Goal: Task Accomplishment & Management: Complete application form

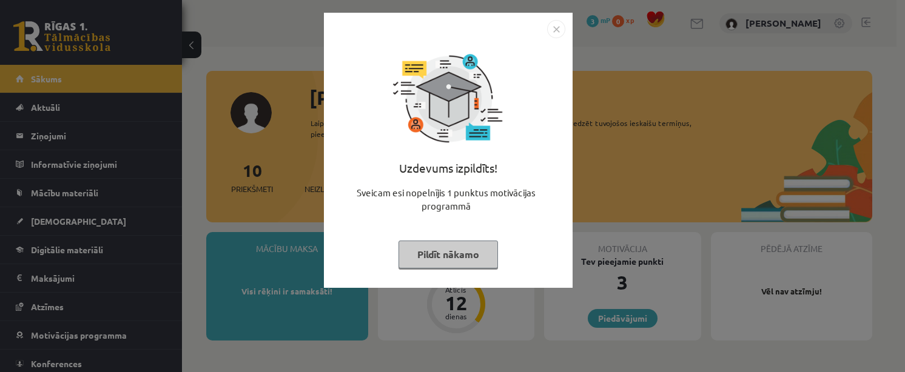
click at [453, 257] on button "Pildīt nākamo" at bounding box center [448, 255] width 99 height 28
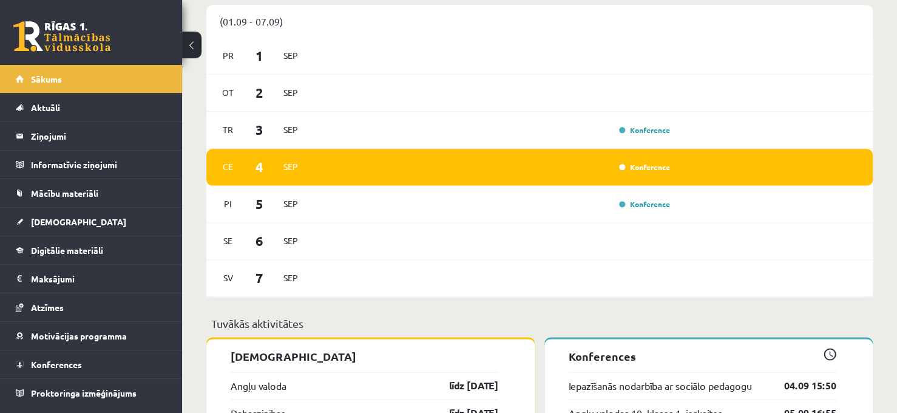
scroll to position [667, 0]
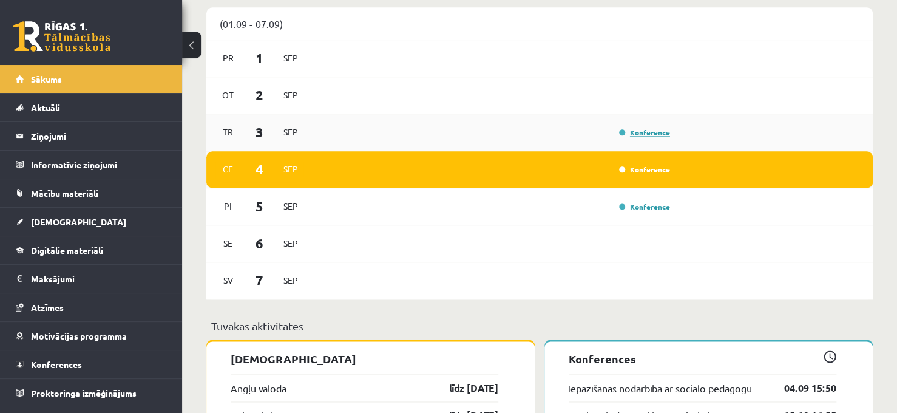
click at [661, 134] on link "Konference" at bounding box center [644, 132] width 51 height 10
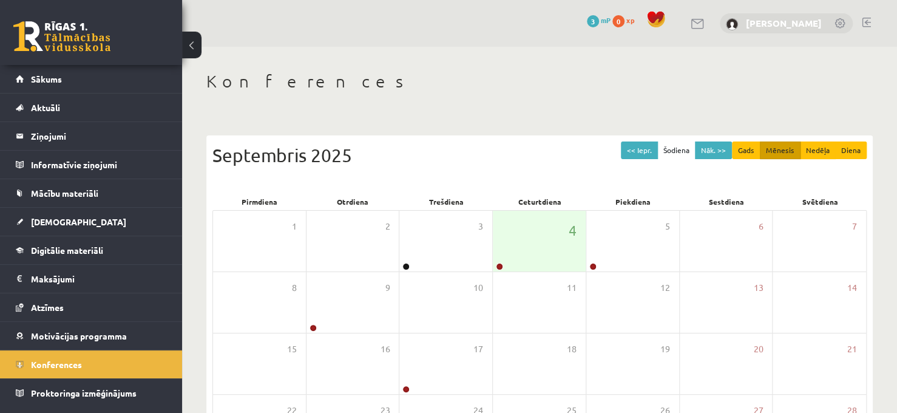
click at [769, 21] on link "Elīne Lilientāle" at bounding box center [784, 23] width 76 height 12
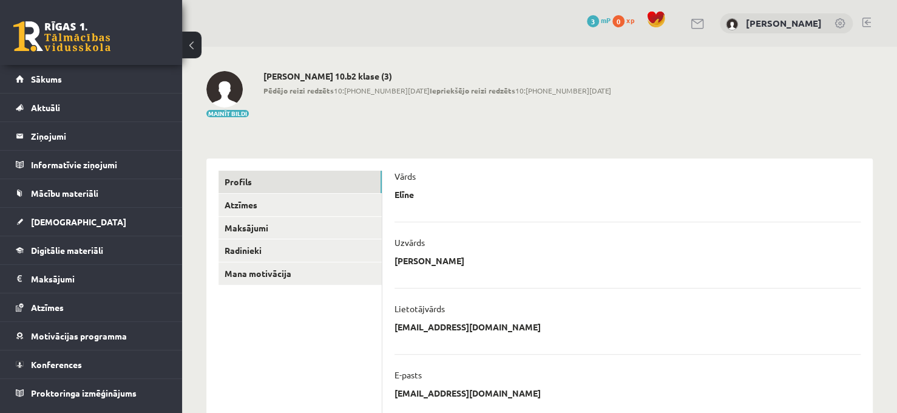
click at [599, 18] on span "3" at bounding box center [593, 21] width 12 height 12
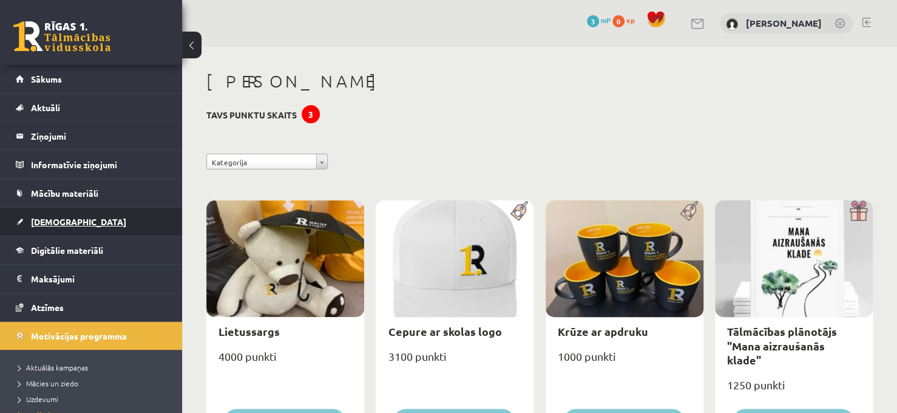
click at [59, 227] on link "[DEMOGRAPHIC_DATA]" at bounding box center [91, 221] width 151 height 28
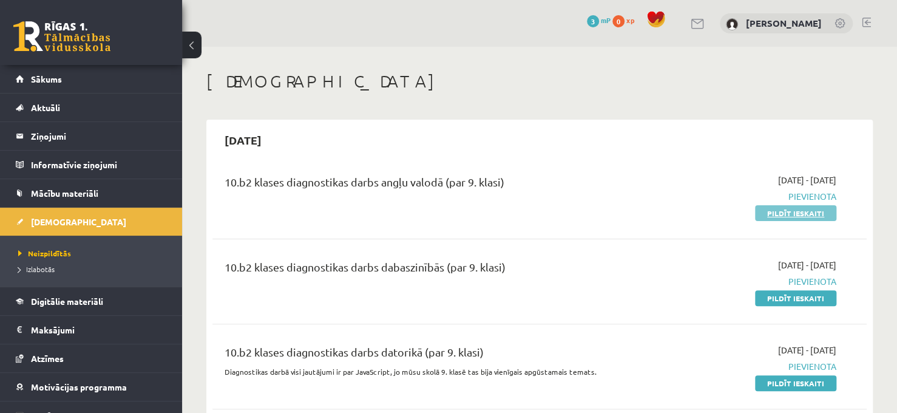
click at [801, 214] on link "Pildīt ieskaiti" at bounding box center [795, 213] width 81 height 16
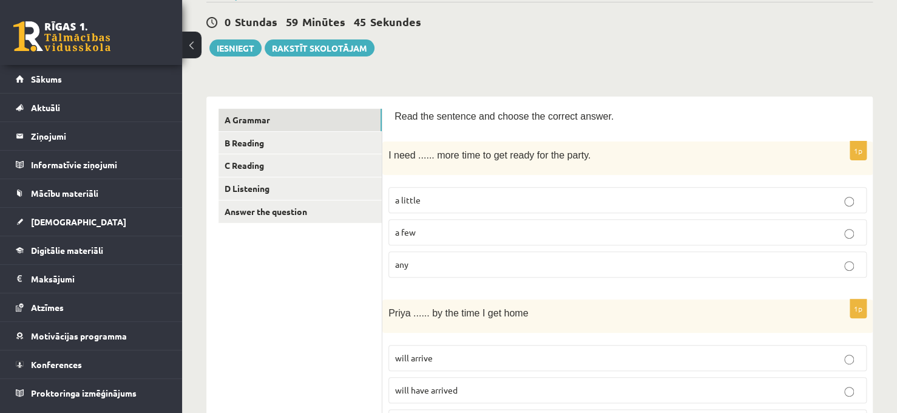
scroll to position [121, 0]
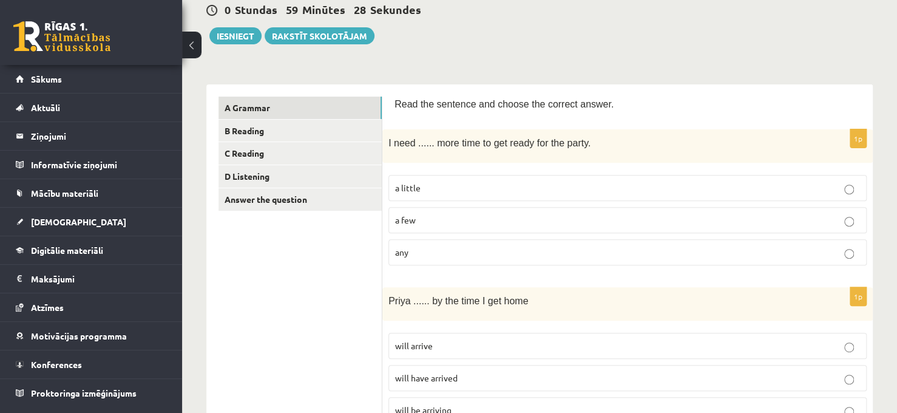
click at [727, 190] on p "a little" at bounding box center [627, 187] width 465 height 13
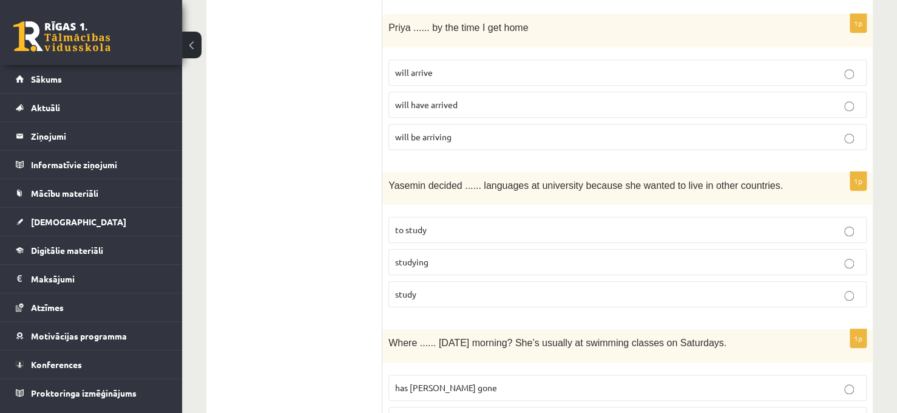
scroll to position [385, 0]
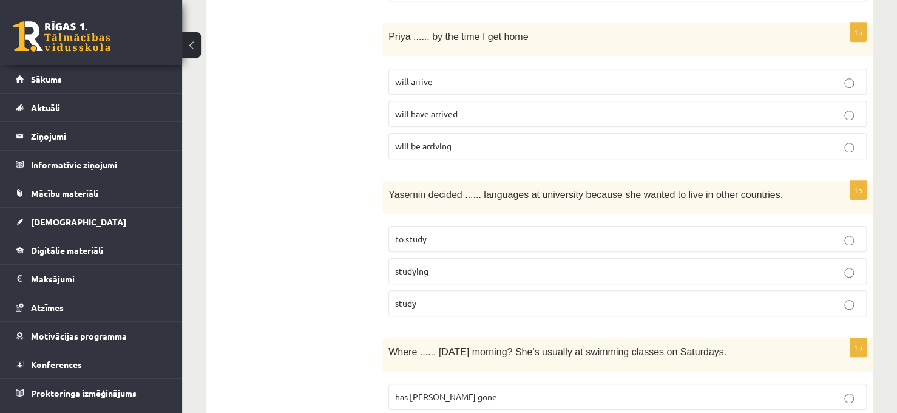
click at [559, 83] on p "will arrive" at bounding box center [627, 81] width 465 height 13
click at [525, 264] on p "studying" at bounding box center [627, 270] width 465 height 13
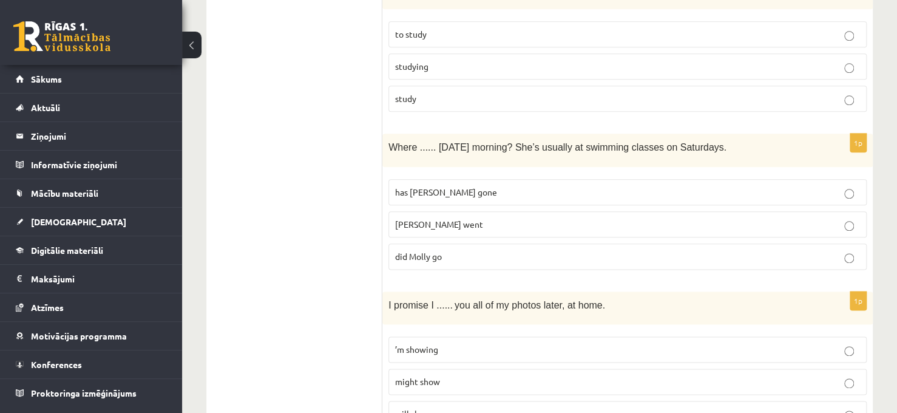
scroll to position [604, 0]
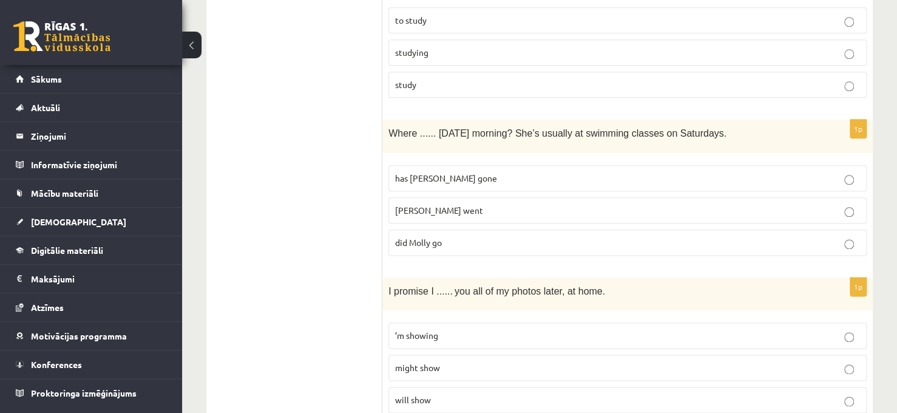
click at [684, 239] on p "did Molly go" at bounding box center [627, 242] width 465 height 13
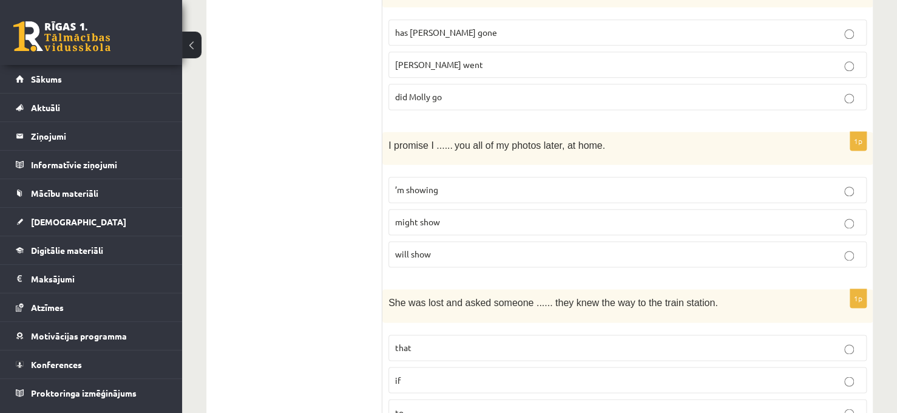
scroll to position [773, 0]
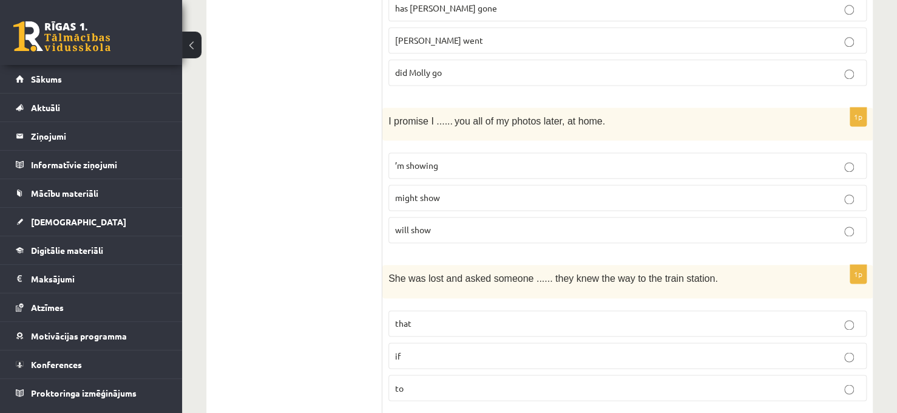
click at [628, 226] on p "will show" at bounding box center [627, 229] width 465 height 13
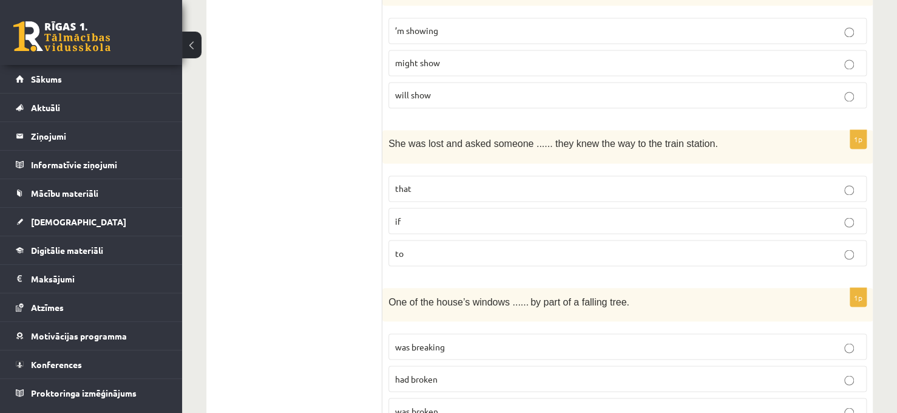
scroll to position [919, 0]
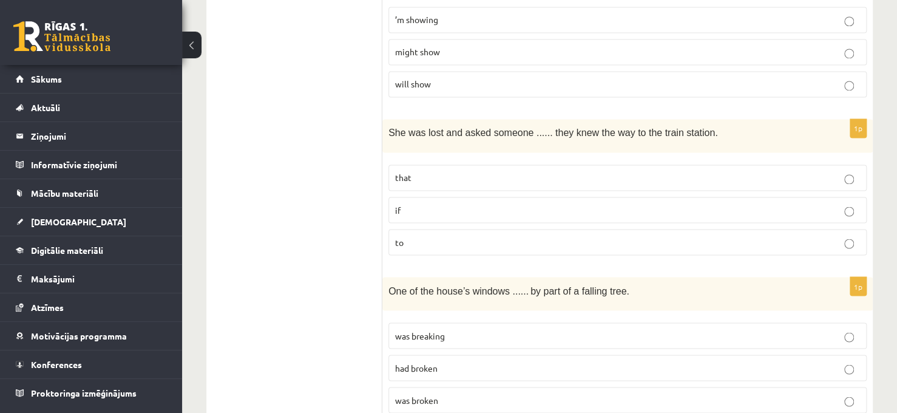
click at [599, 206] on p "if" at bounding box center [627, 209] width 465 height 13
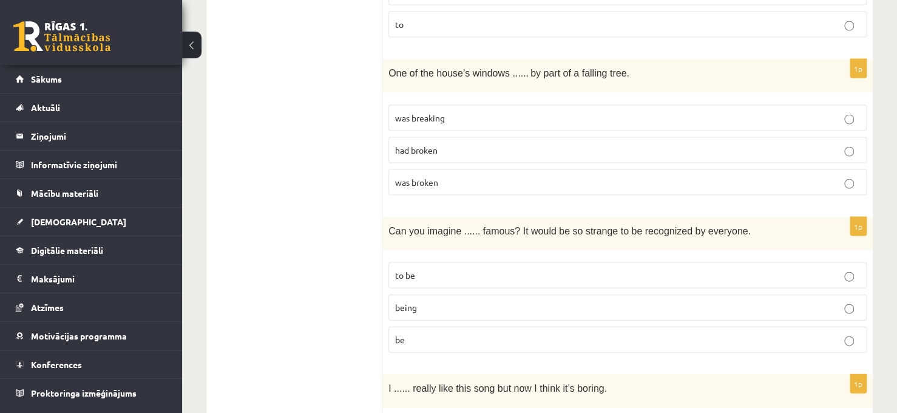
scroll to position [1137, 0]
click at [564, 175] on p "was broken" at bounding box center [627, 181] width 465 height 13
click at [537, 268] on p "to be" at bounding box center [627, 274] width 465 height 13
drag, startPoint x: 537, startPoint y: 261, endPoint x: 582, endPoint y: 291, distance: 53.8
click at [582, 291] on fieldset "to be being be" at bounding box center [627, 305] width 478 height 100
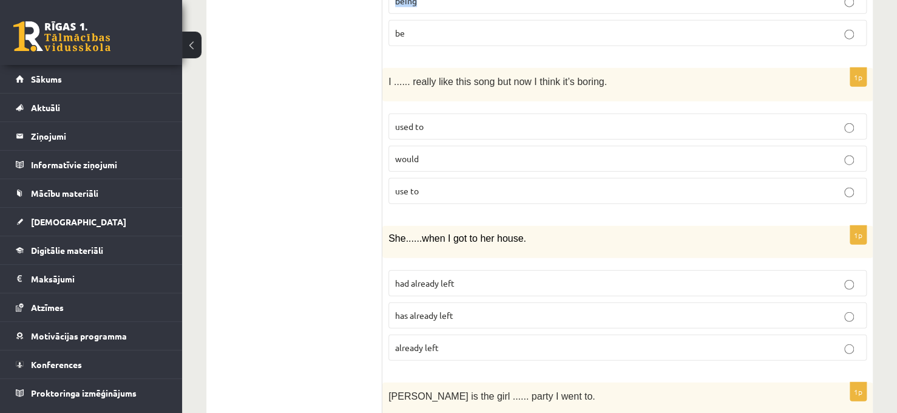
scroll to position [1453, 0]
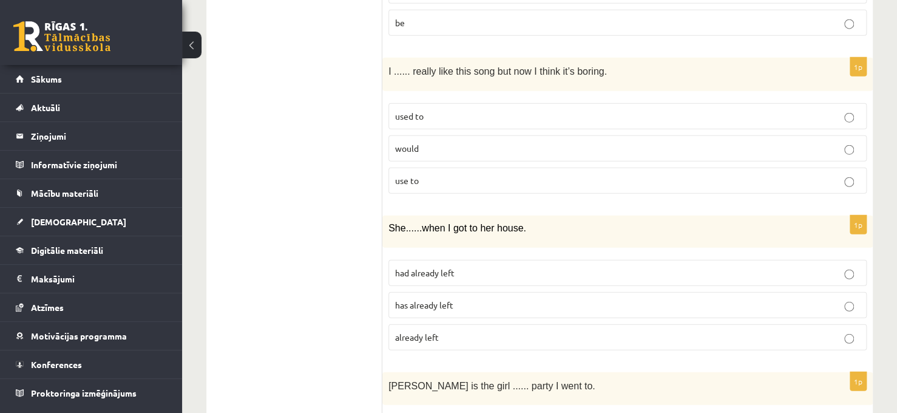
click at [465, 174] on p "use to" at bounding box center [627, 180] width 465 height 13
click at [450, 331] on p "already left" at bounding box center [627, 337] width 465 height 13
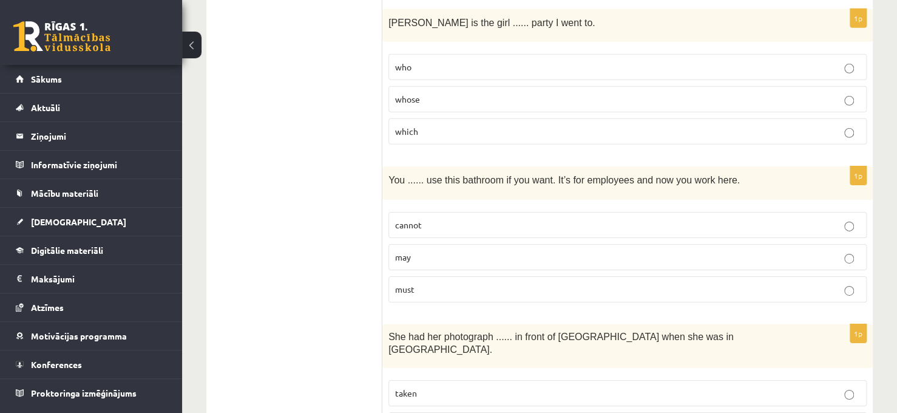
scroll to position [1817, 0]
click at [527, 97] on label "whose" at bounding box center [627, 98] width 478 height 26
click at [499, 281] on p "must" at bounding box center [627, 287] width 465 height 13
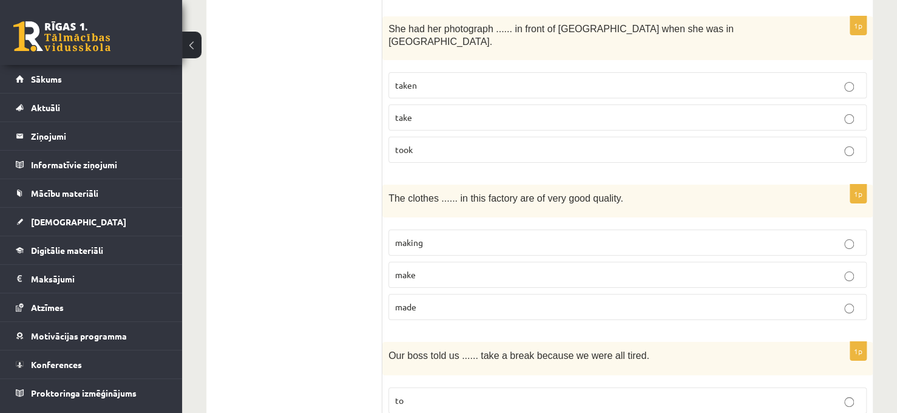
scroll to position [2132, 0]
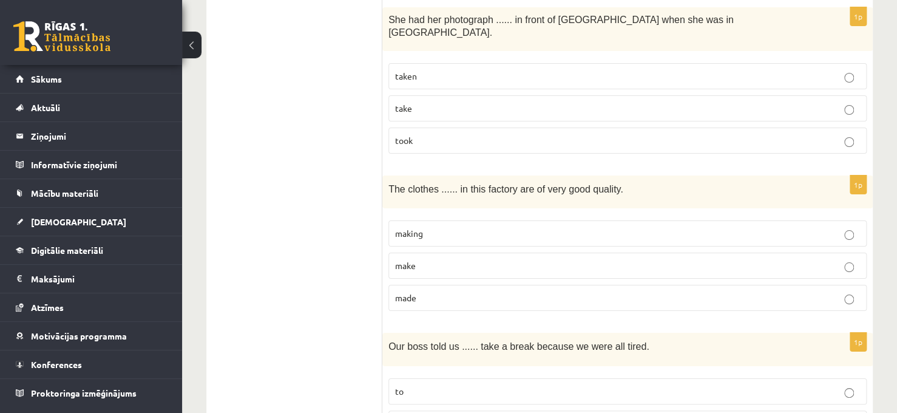
click at [476, 291] on p "made" at bounding box center [627, 297] width 465 height 13
click at [491, 70] on p "taken" at bounding box center [627, 76] width 465 height 13
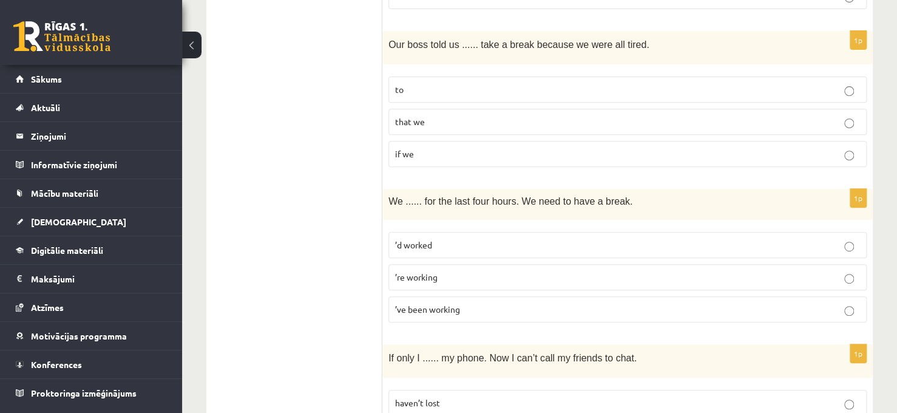
scroll to position [2448, 0]
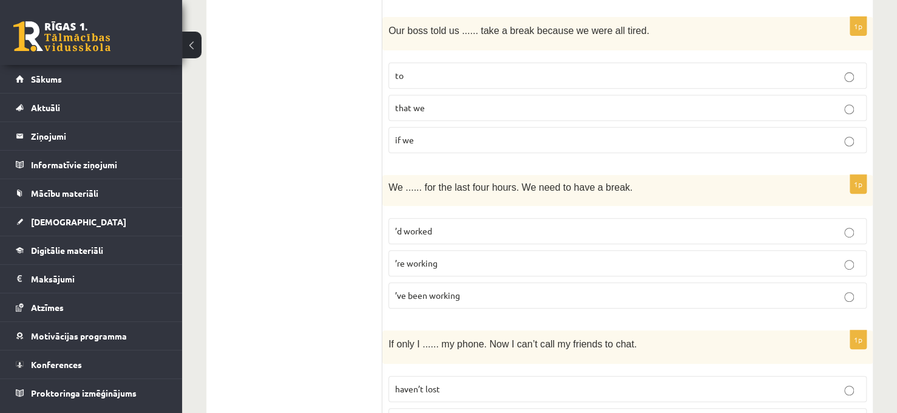
click at [556, 69] on p "to" at bounding box center [627, 75] width 465 height 13
click at [485, 289] on p "’ve been working" at bounding box center [627, 295] width 465 height 13
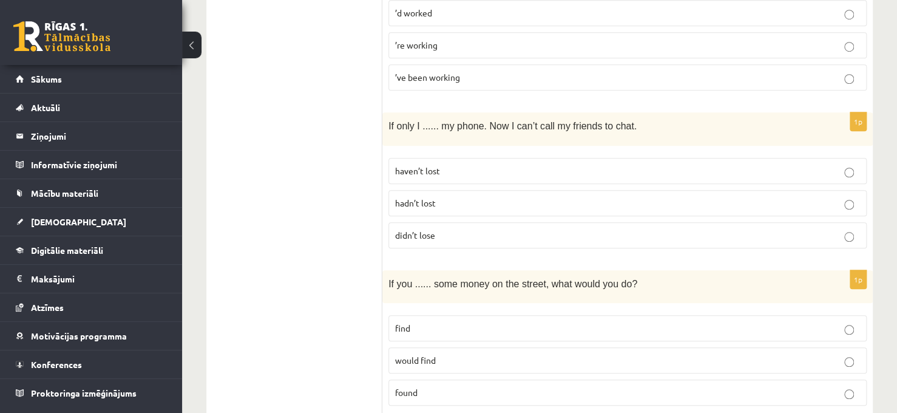
scroll to position [2666, 0]
click at [485, 164] on p "haven’t lost" at bounding box center [627, 170] width 465 height 13
click at [473, 385] on p "found" at bounding box center [627, 391] width 465 height 13
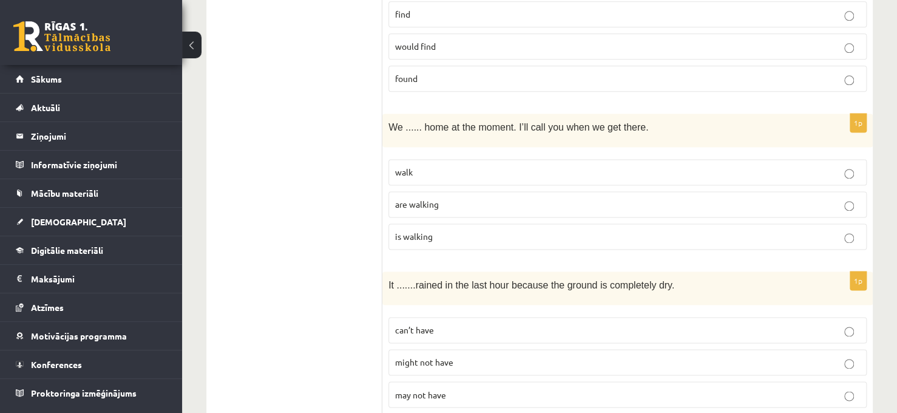
scroll to position [2982, 0]
click at [591, 195] on p "are walking" at bounding box center [627, 201] width 465 height 13
click at [544, 353] on p "might not have" at bounding box center [627, 359] width 465 height 13
click at [540, 385] on p "may not have" at bounding box center [627, 391] width 465 height 13
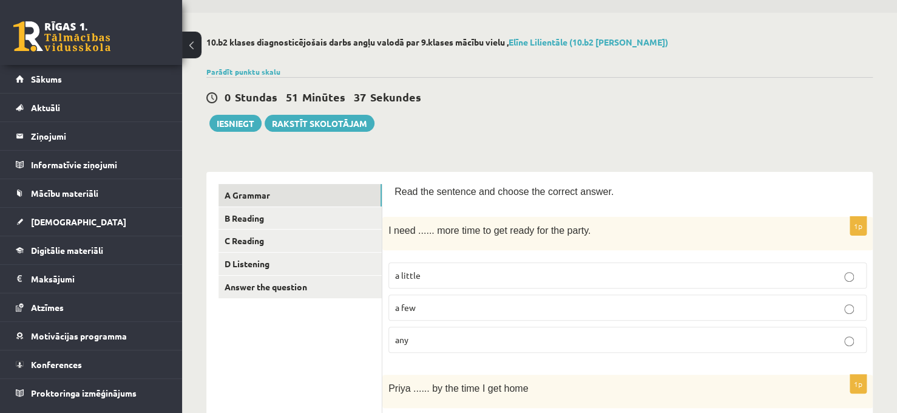
scroll to position [0, 0]
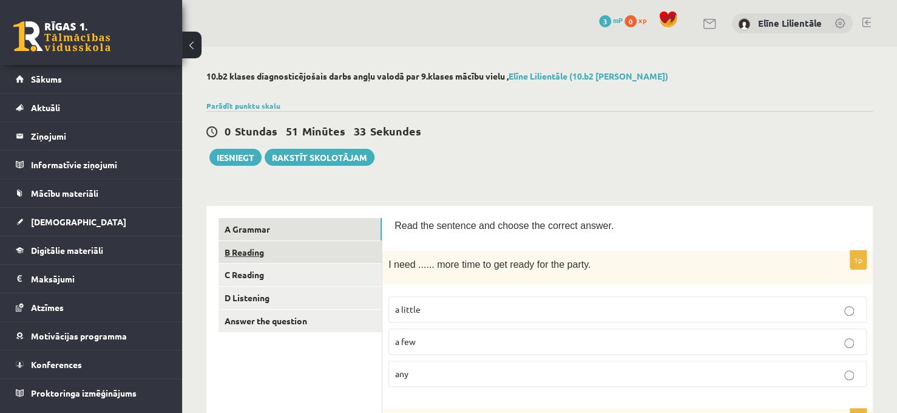
click at [266, 248] on link "B Reading" at bounding box center [299, 252] width 163 height 22
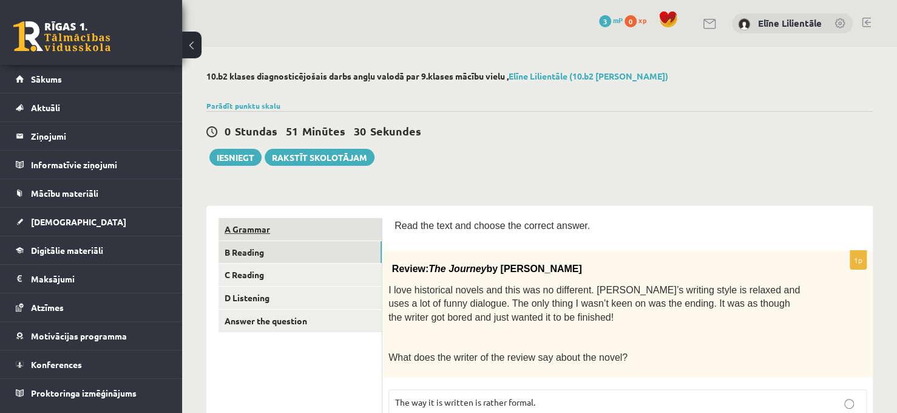
click at [285, 222] on link "A Grammar" at bounding box center [299, 229] width 163 height 22
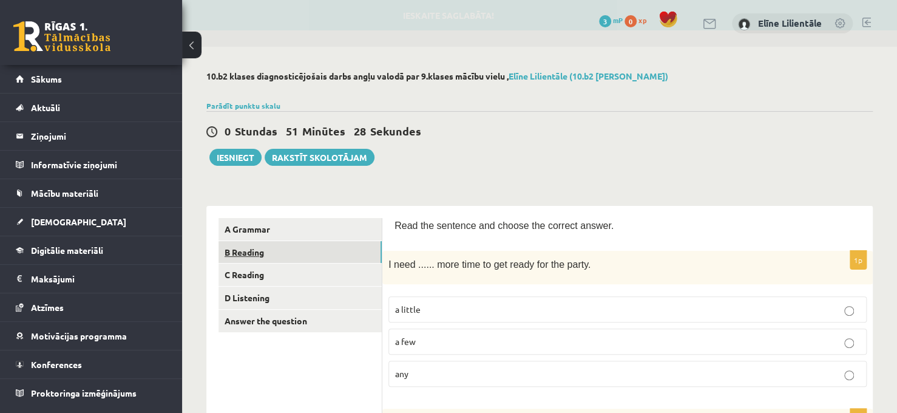
click at [285, 248] on link "B Reading" at bounding box center [299, 252] width 163 height 22
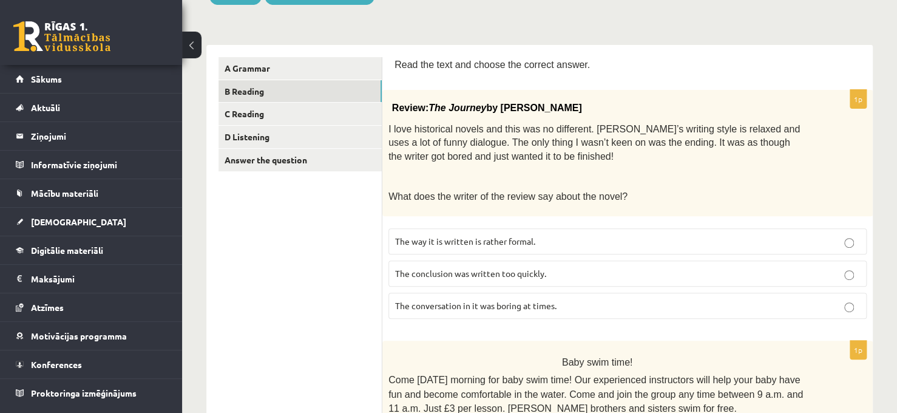
scroll to position [170, 0]
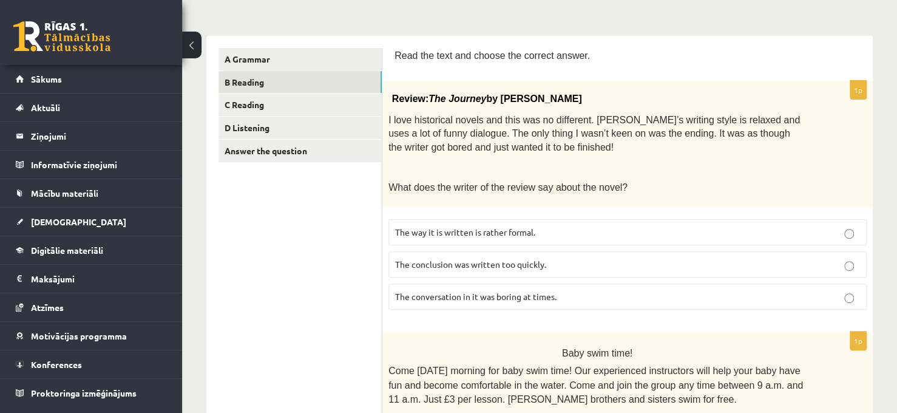
click at [581, 295] on p "The conversation in it was boring at times." at bounding box center [627, 296] width 465 height 13
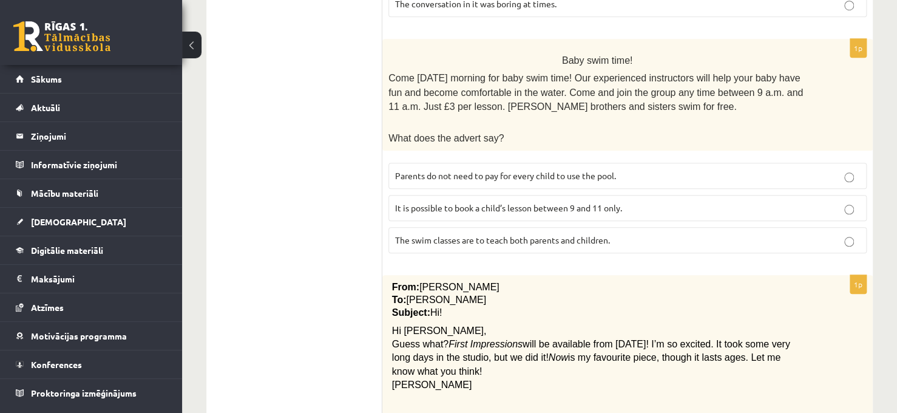
scroll to position [485, 0]
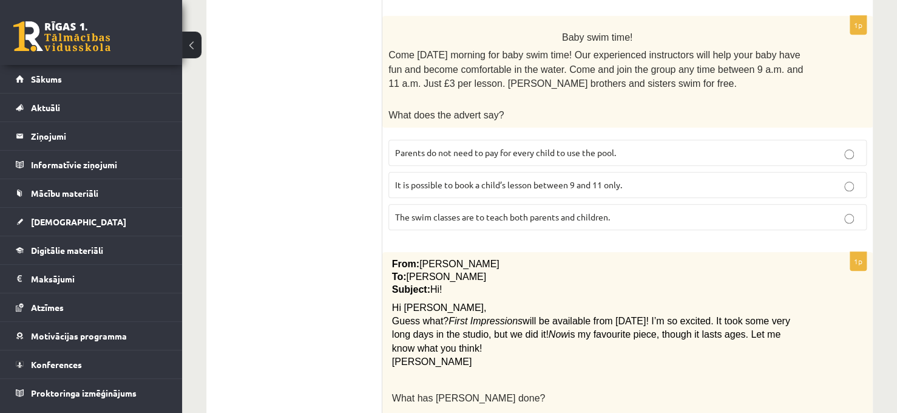
click at [625, 181] on p "It is possible to book a child’s lesson between 9 and 11 only." at bounding box center [627, 184] width 465 height 13
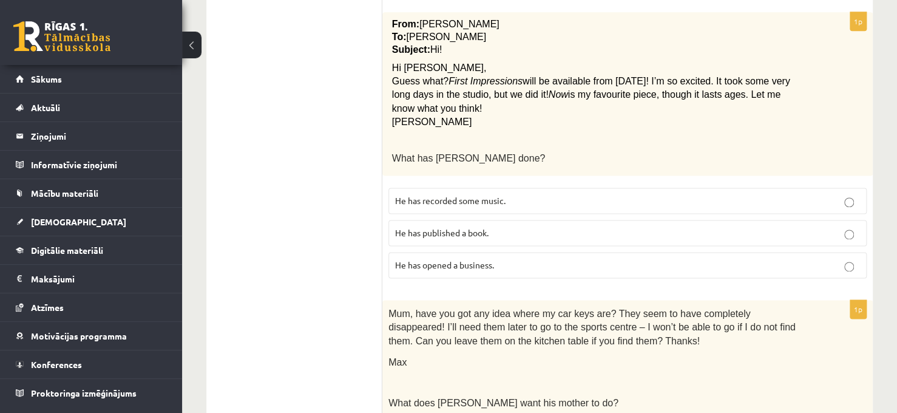
scroll to position [728, 0]
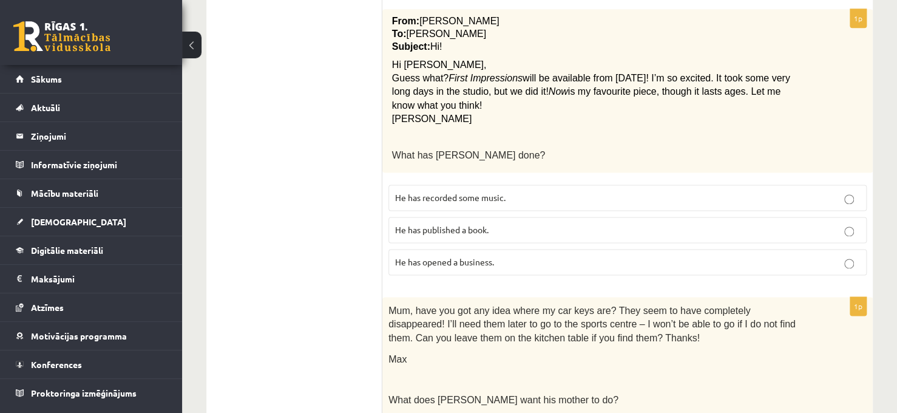
click at [670, 191] on p "He has recorded some music." at bounding box center [627, 197] width 465 height 13
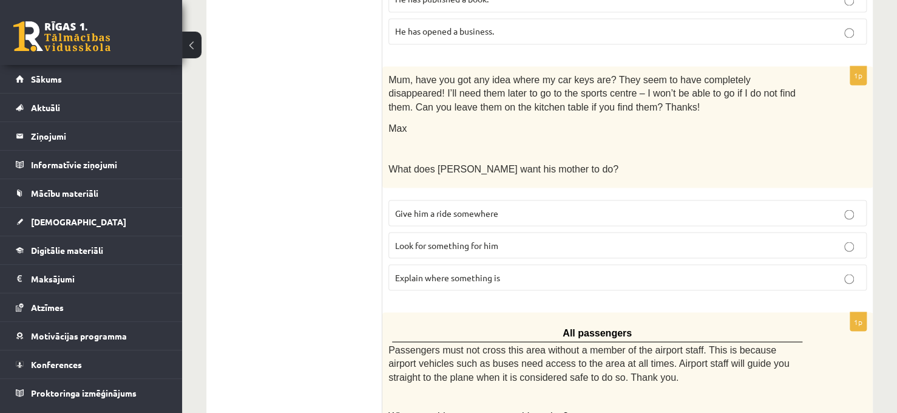
scroll to position [971, 0]
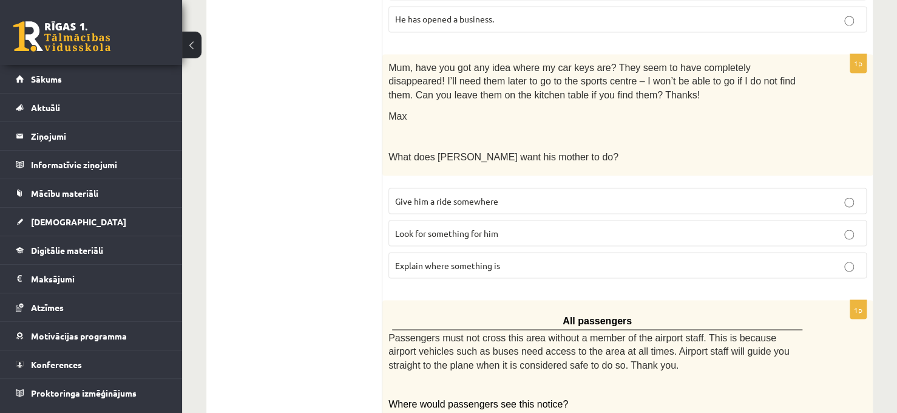
click at [672, 226] on p "Look for something for him" at bounding box center [627, 232] width 465 height 13
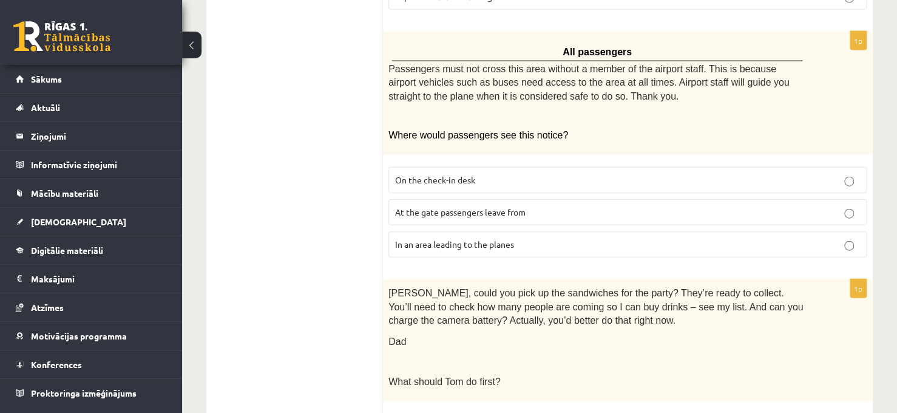
scroll to position [1262, 0]
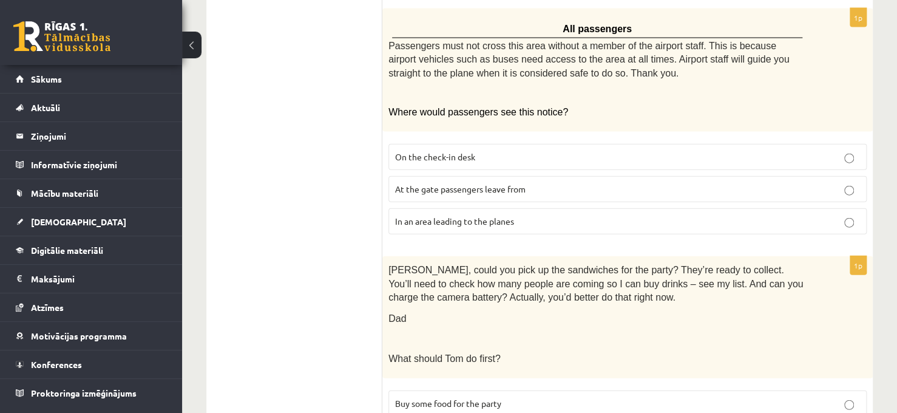
click at [541, 215] on p "In an area leading to the planes" at bounding box center [627, 221] width 465 height 13
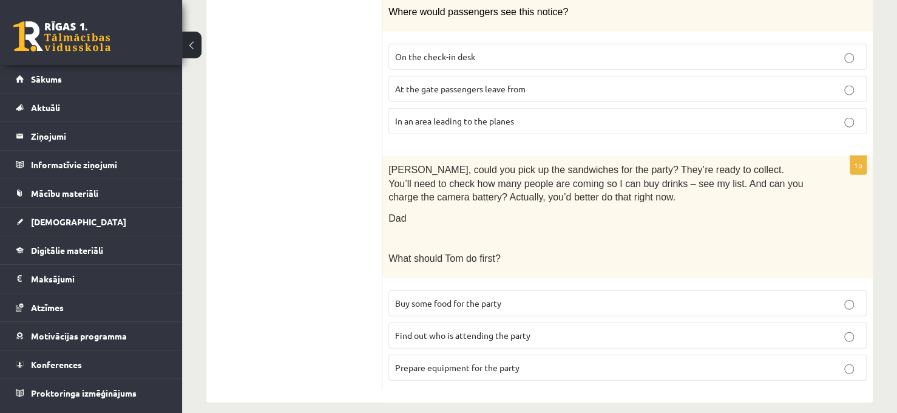
scroll to position [1364, 0]
click at [536, 327] on p "Find out who is attending the party" at bounding box center [627, 333] width 465 height 13
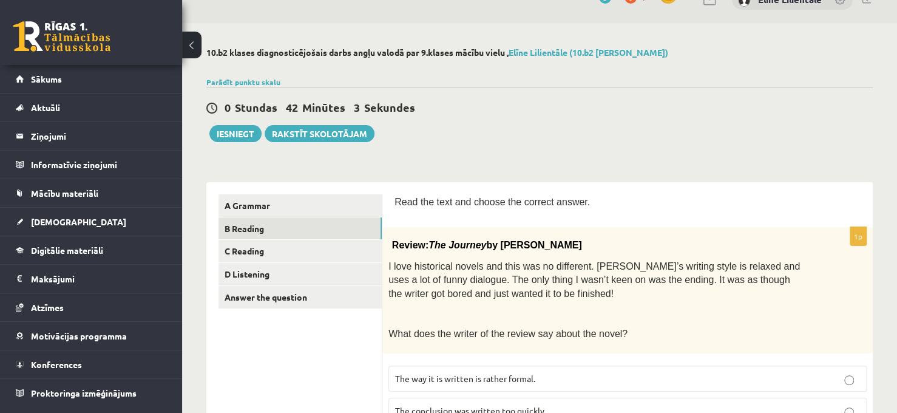
scroll to position [0, 0]
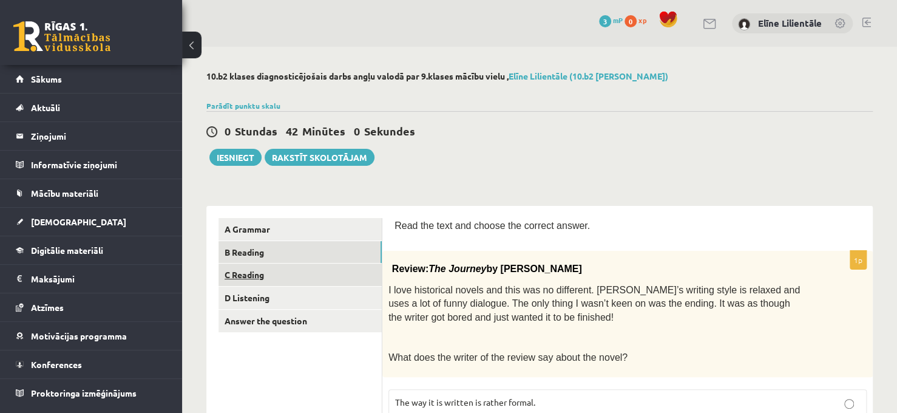
click at [312, 269] on link "C Reading" at bounding box center [299, 274] width 163 height 22
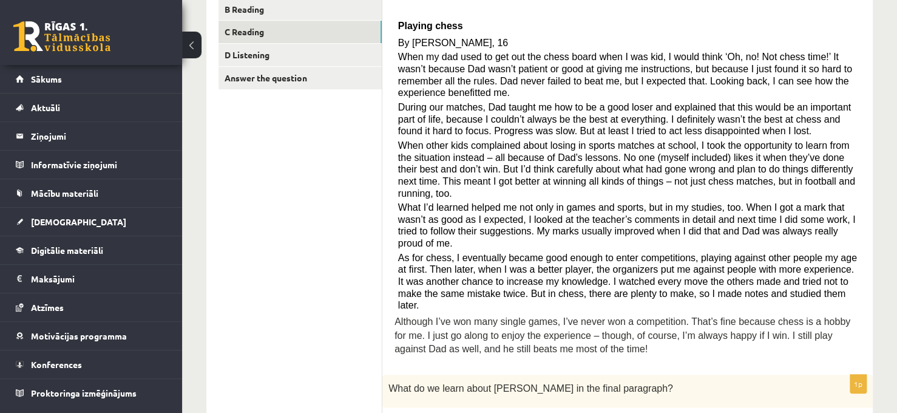
scroll to position [218, 0]
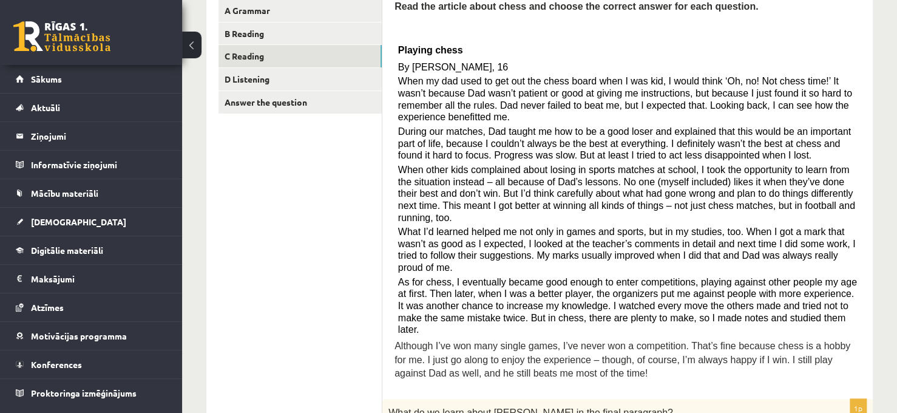
click at [807, 284] on span "As for chess, I eventually became good enough to enter competitions, playing ag…" at bounding box center [627, 306] width 459 height 58
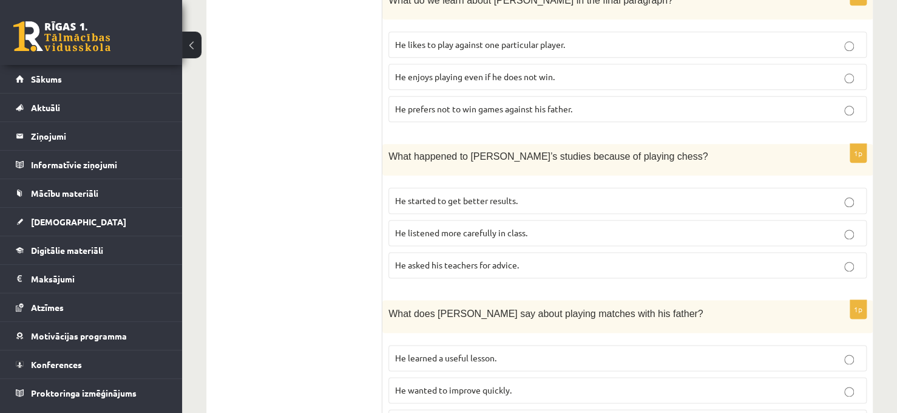
scroll to position [631, 0]
click at [856, 226] on p "He listened more carefully in class." at bounding box center [627, 232] width 465 height 13
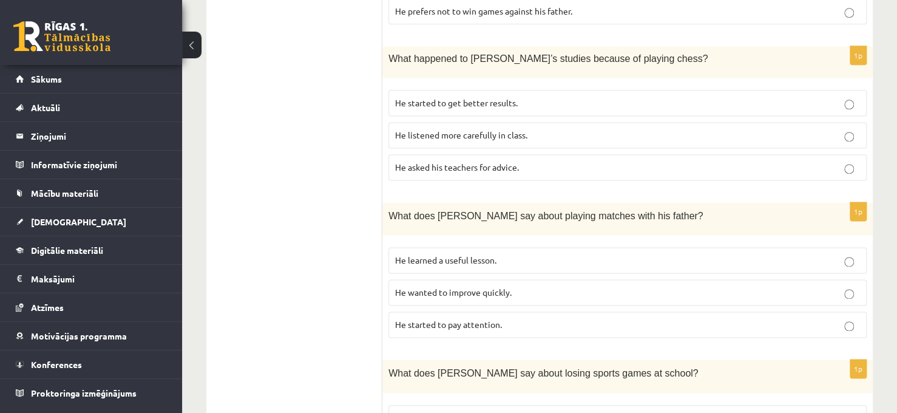
scroll to position [752, 0]
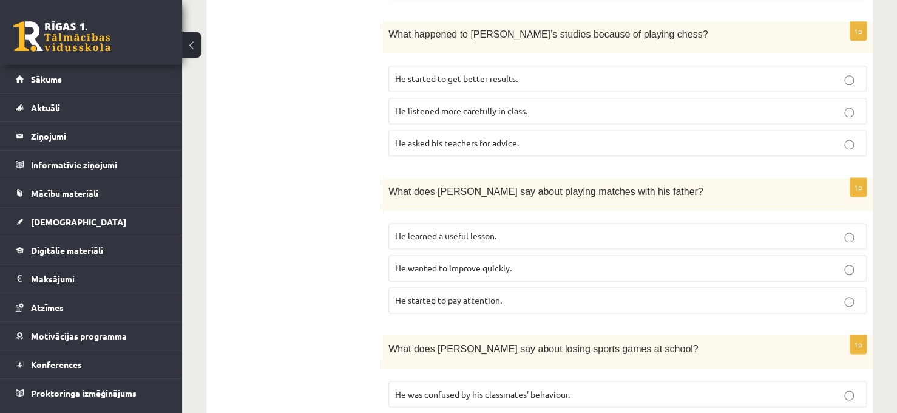
click at [851, 229] on p "He learned a useful lesson." at bounding box center [627, 235] width 465 height 13
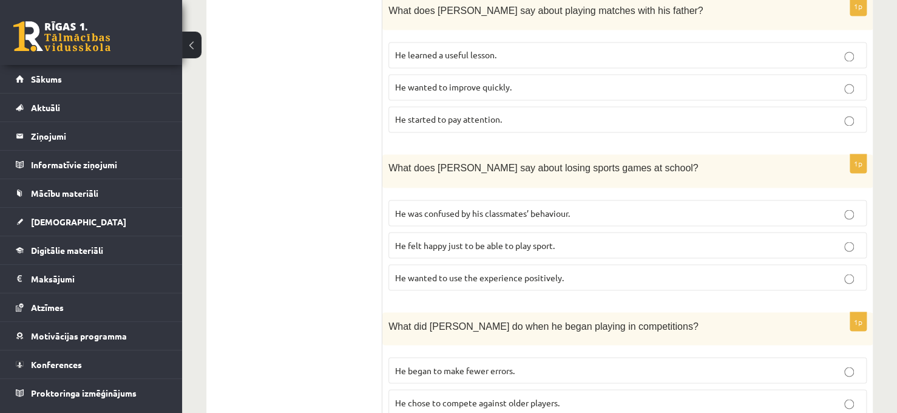
scroll to position [946, 0]
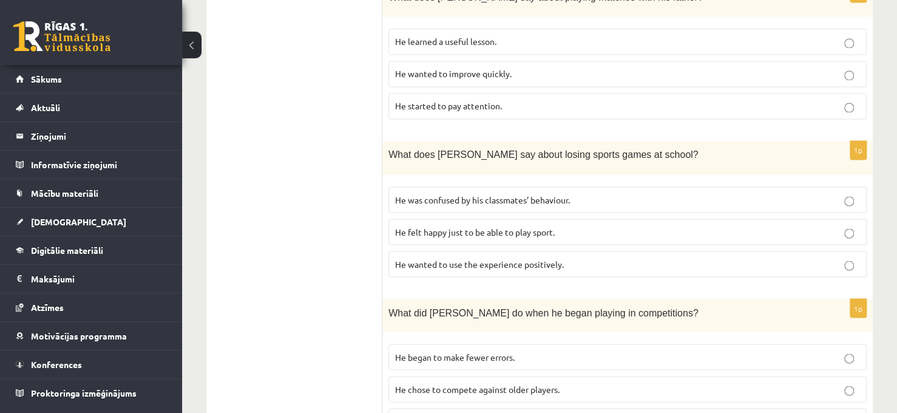
click at [653, 225] on p "He felt happy just to be able to play sport." at bounding box center [627, 231] width 465 height 13
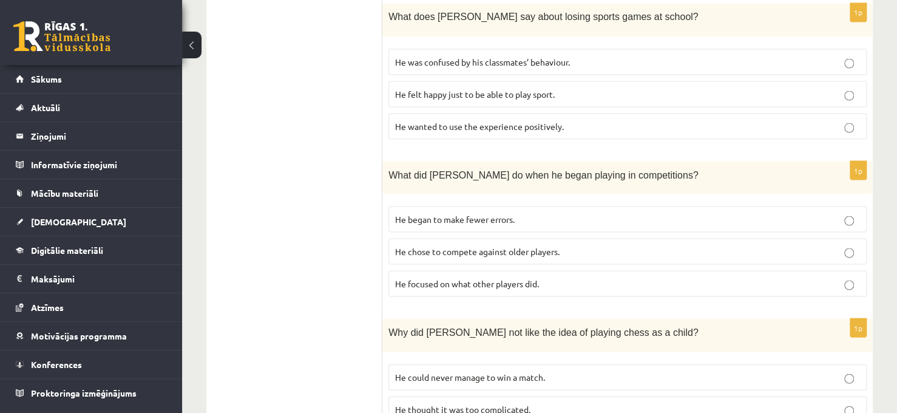
scroll to position [1092, 0]
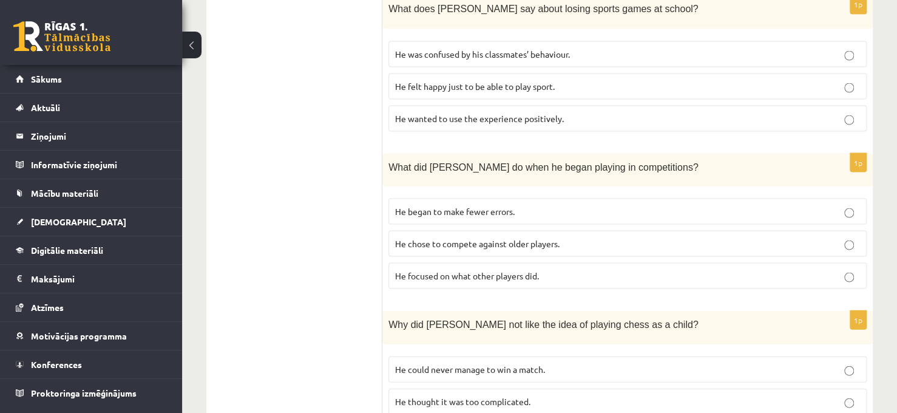
click at [734, 237] on p "He chose to compete against older players." at bounding box center [627, 243] width 465 height 13
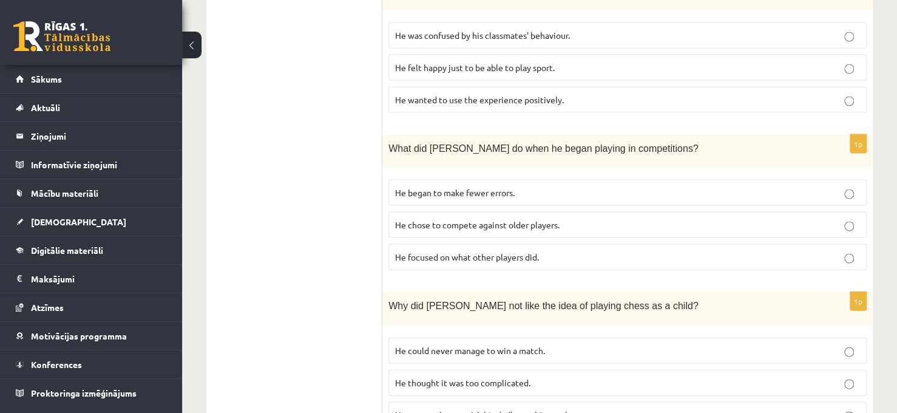
scroll to position [1129, 0]
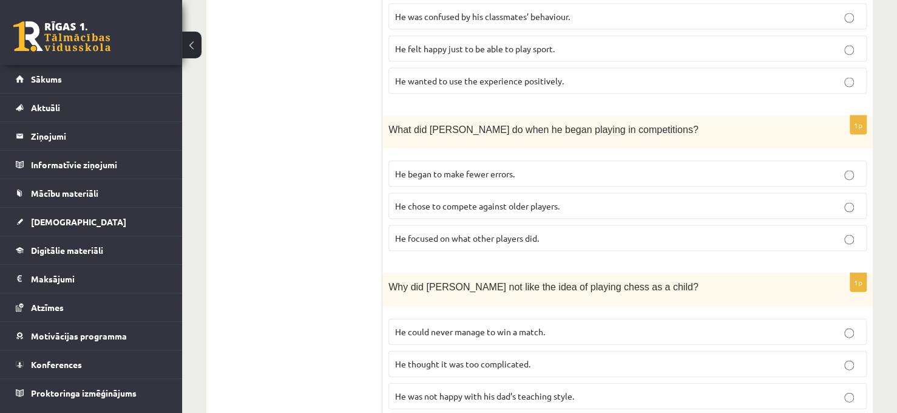
click at [787, 389] on p "He was not happy with his dad’s teaching style." at bounding box center [627, 395] width 465 height 13
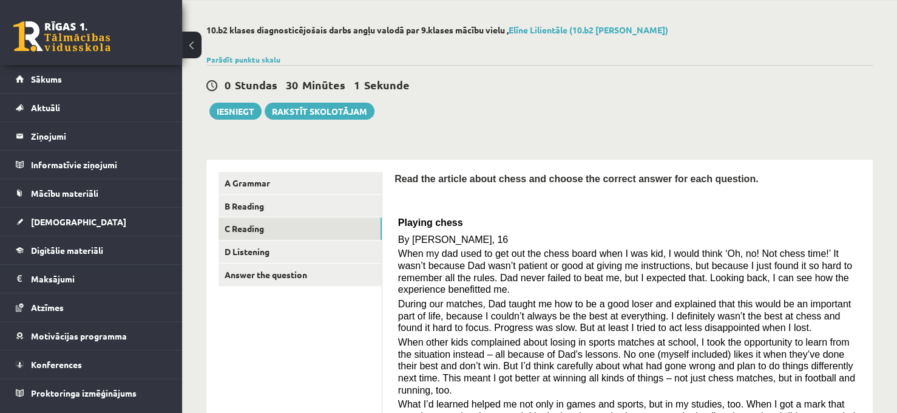
scroll to position [0, 0]
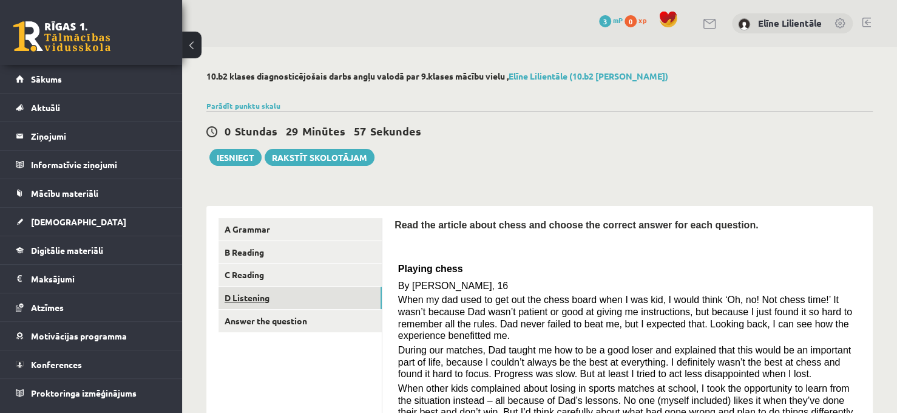
click at [320, 298] on link "D Listening" at bounding box center [299, 297] width 163 height 22
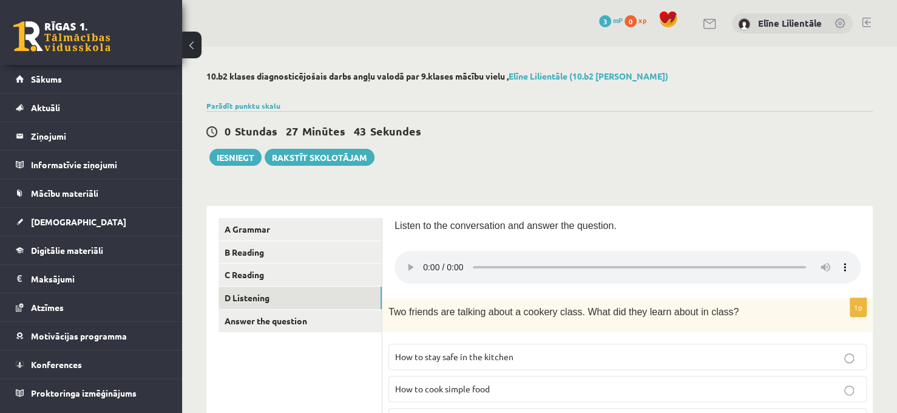
click at [795, 76] on h2 "10.b2 klases diagnosticējošais darbs angļu valodā par 9.klases mācību vielu , E…" at bounding box center [539, 76] width 666 height 10
click at [776, 80] on h2 "10.b2 klases diagnosticējošais darbs angļu valodā par 9.klases mācību vielu , E…" at bounding box center [539, 76] width 666 height 10
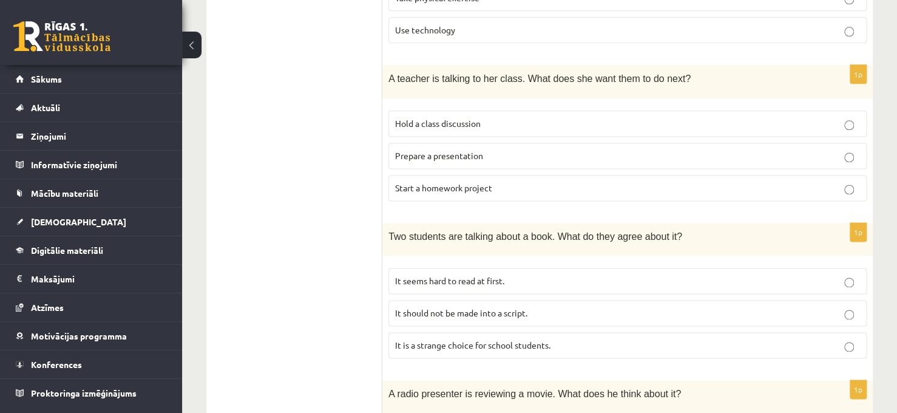
scroll to position [680, 0]
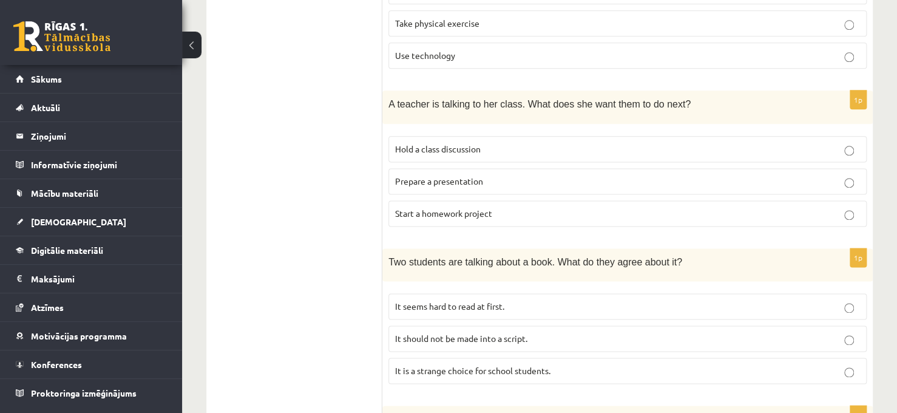
click at [738, 175] on p "Prepare a presentation" at bounding box center [627, 181] width 465 height 13
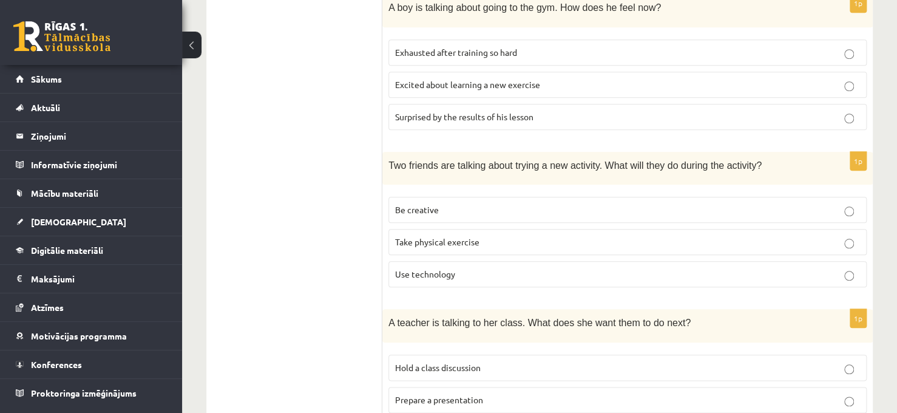
scroll to position [486, 0]
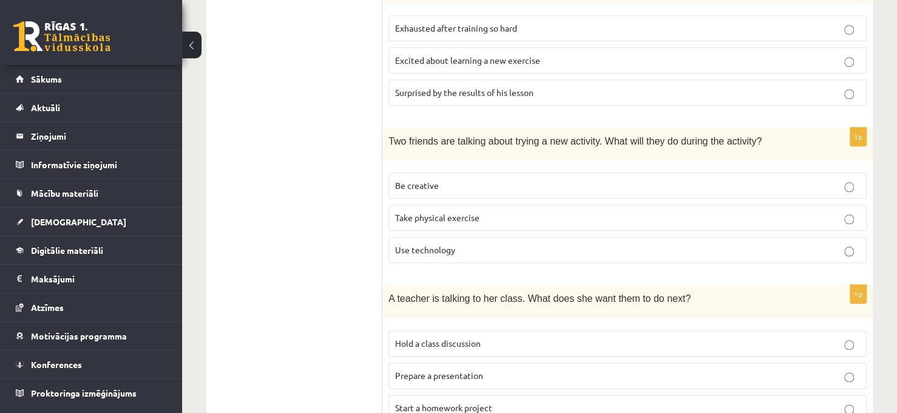
click at [600, 212] on p "Take physical exercise" at bounding box center [627, 217] width 465 height 13
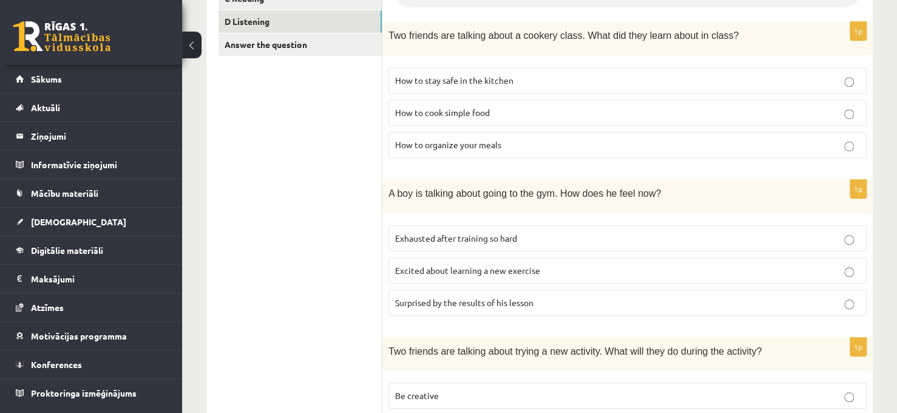
scroll to position [268, 0]
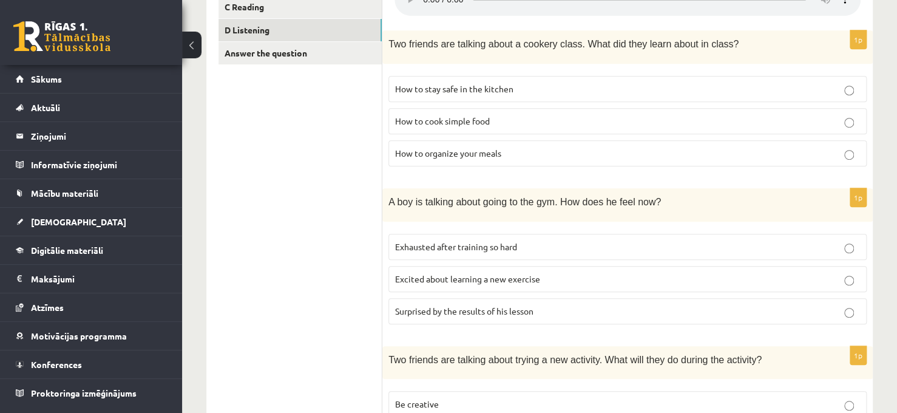
click at [538, 150] on p "How to organize your meals" at bounding box center [627, 153] width 465 height 13
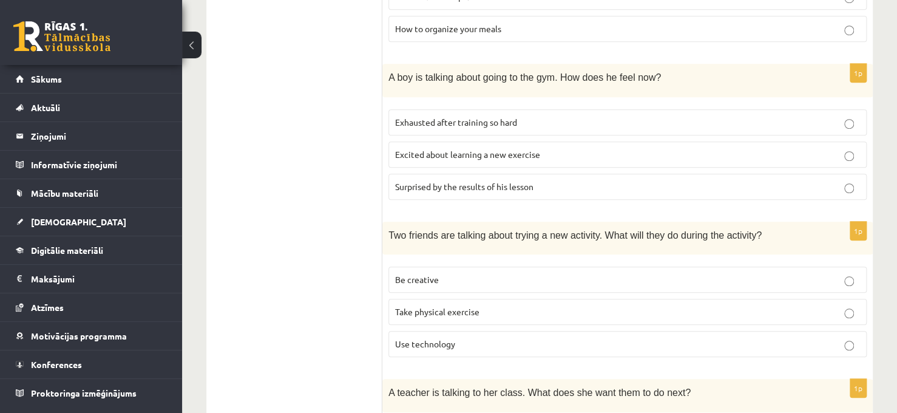
scroll to position [389, 0]
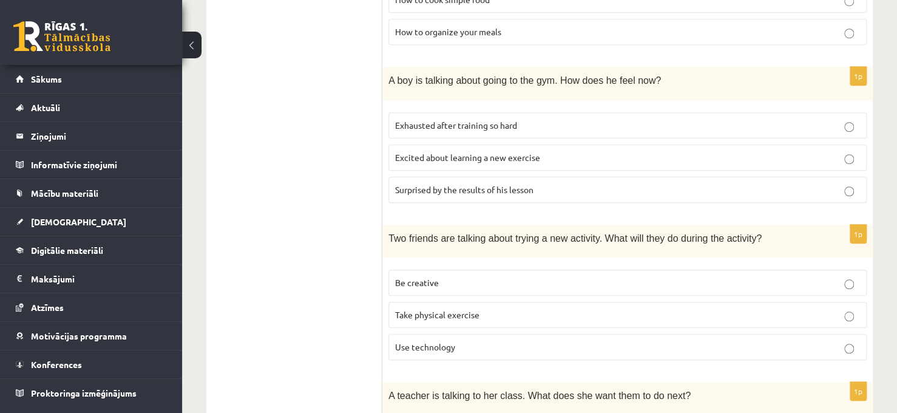
click at [657, 156] on p "Excited about learning a new exercise" at bounding box center [627, 157] width 465 height 13
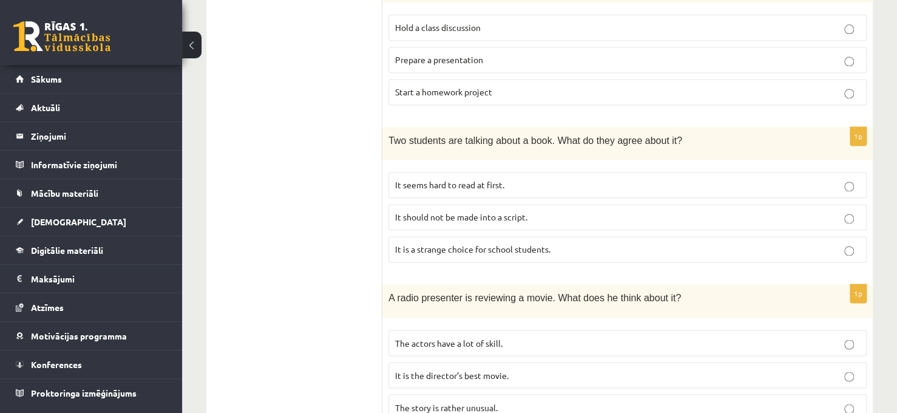
scroll to position [826, 0]
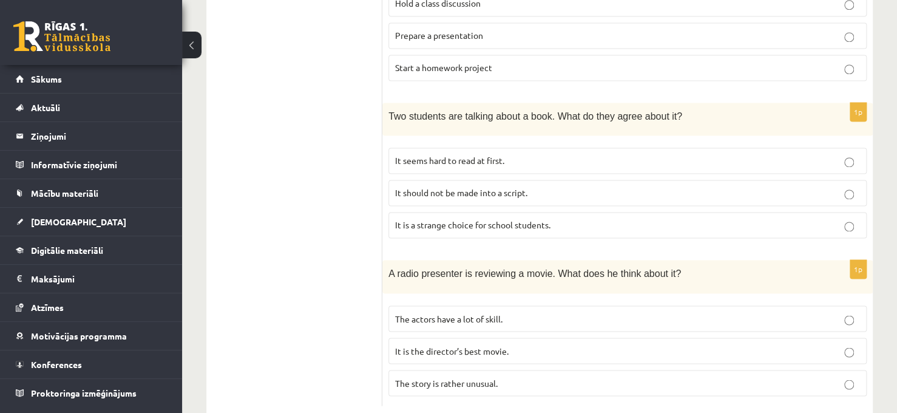
click at [547, 154] on p "It seems hard to read at first." at bounding box center [627, 160] width 465 height 13
click at [575, 377] on p "The story is rather unusual." at bounding box center [627, 382] width 465 height 13
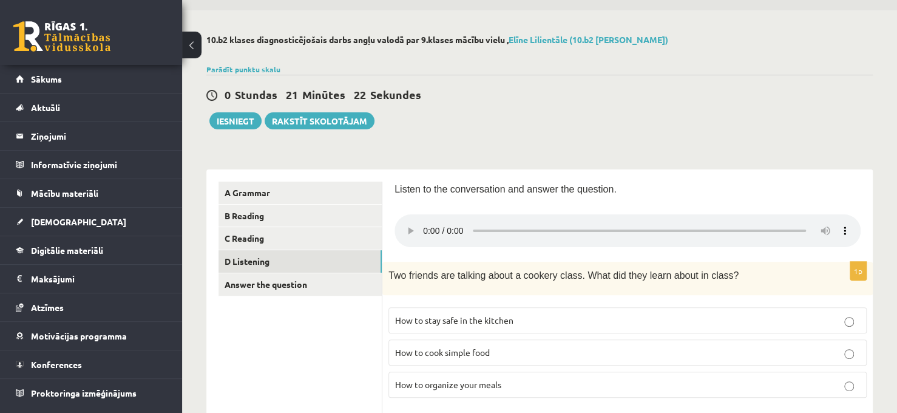
scroll to position [0, 0]
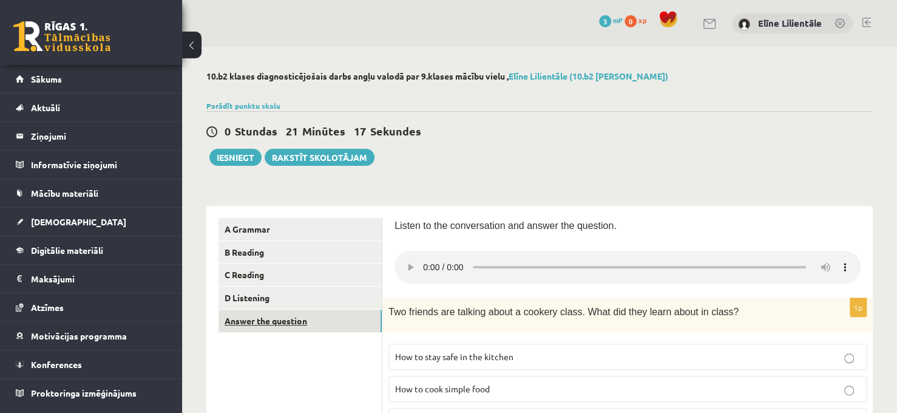
click at [325, 321] on link "Answer the question" at bounding box center [299, 320] width 163 height 22
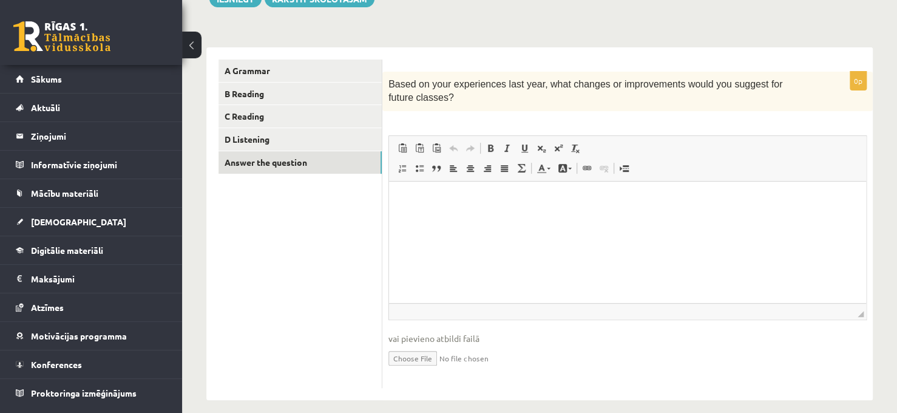
scroll to position [169, 0]
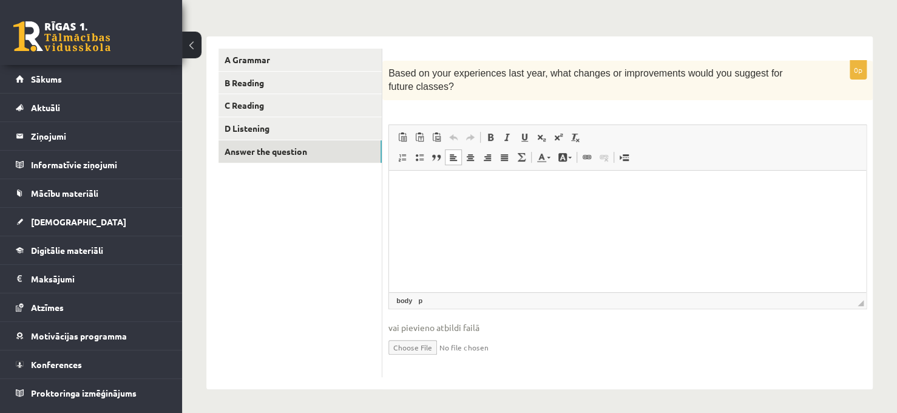
click at [570, 195] on html at bounding box center [627, 188] width 477 height 37
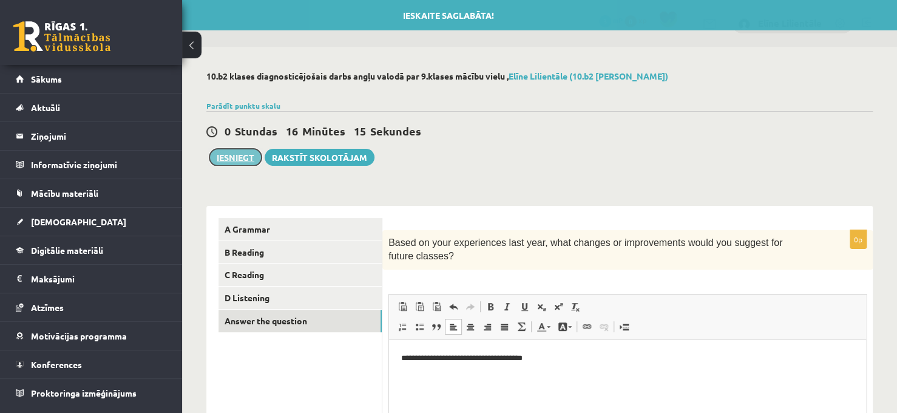
click at [244, 158] on button "Iesniegt" at bounding box center [235, 157] width 52 height 17
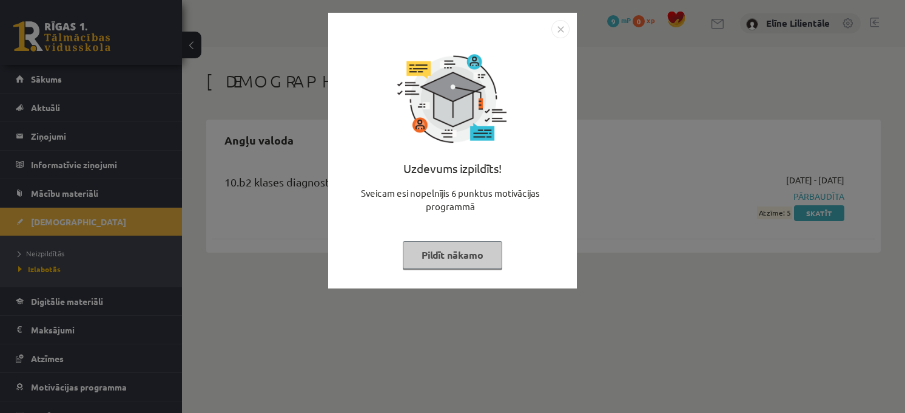
click at [562, 33] on img "Close" at bounding box center [560, 29] width 18 height 18
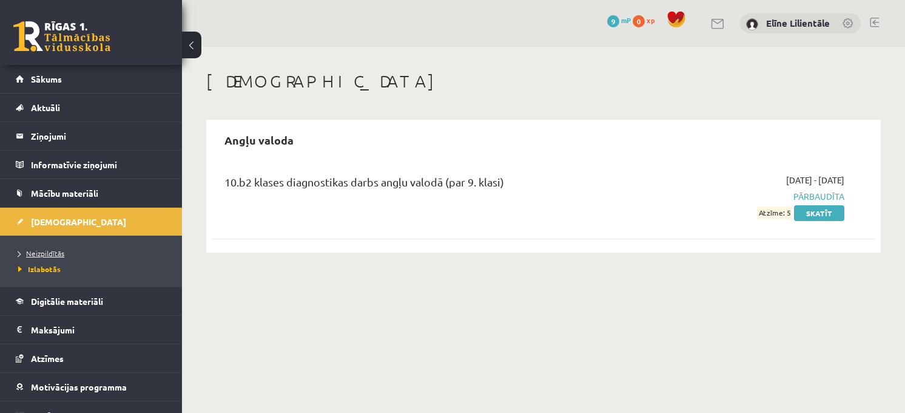
click at [55, 248] on span "Neizpildītās" at bounding box center [41, 253] width 46 height 10
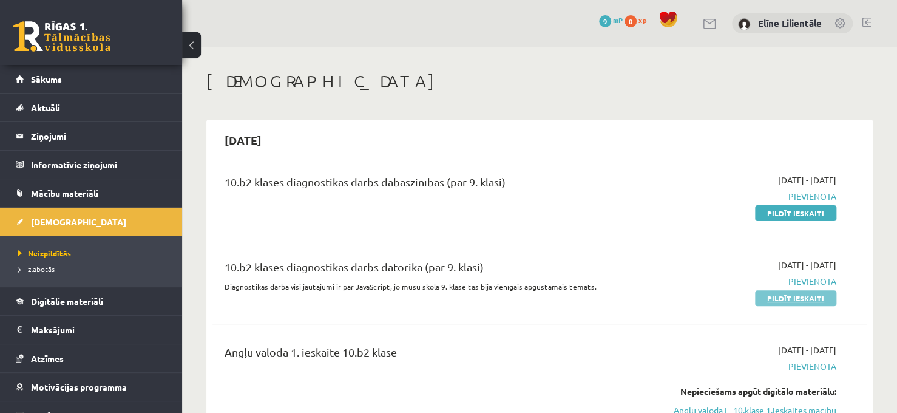
click at [808, 293] on link "Pildīt ieskaiti" at bounding box center [795, 298] width 81 height 16
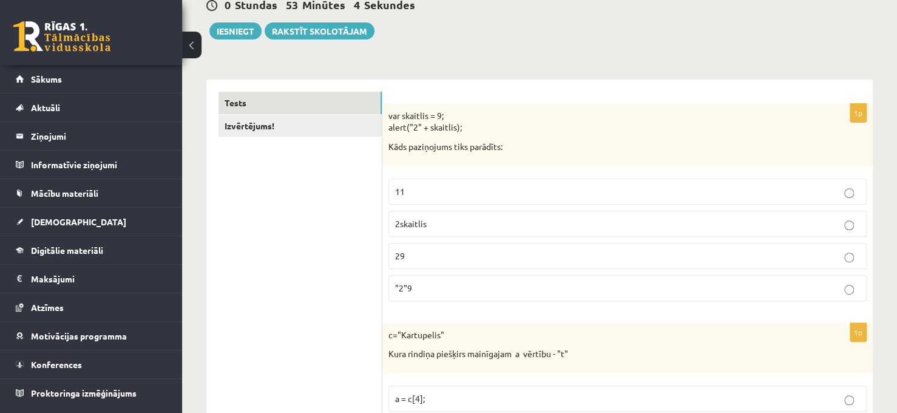
scroll to position [146, 0]
click at [706, 246] on label "29" at bounding box center [627, 254] width 478 height 26
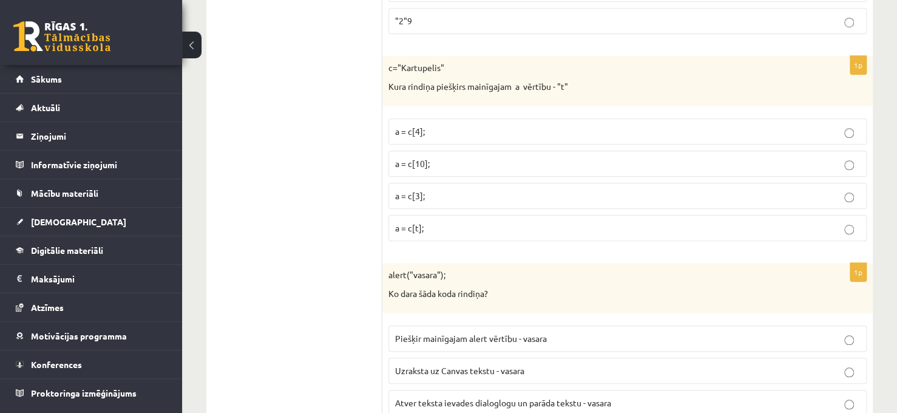
scroll to position [437, 0]
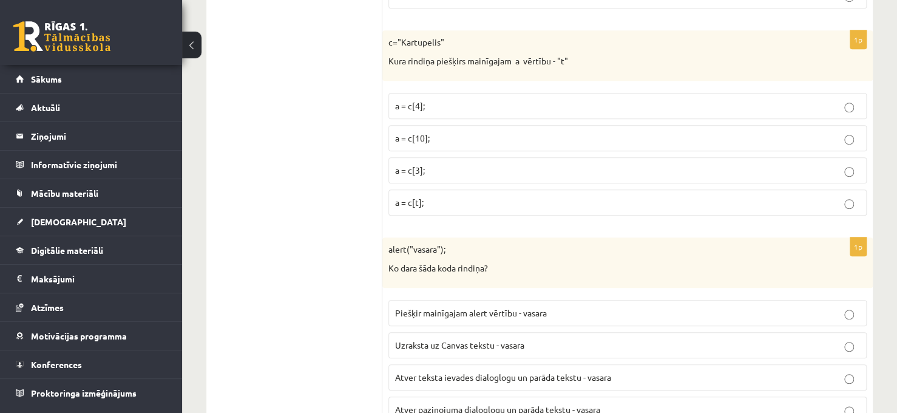
click at [550, 170] on p "a = c[3];" at bounding box center [627, 170] width 465 height 13
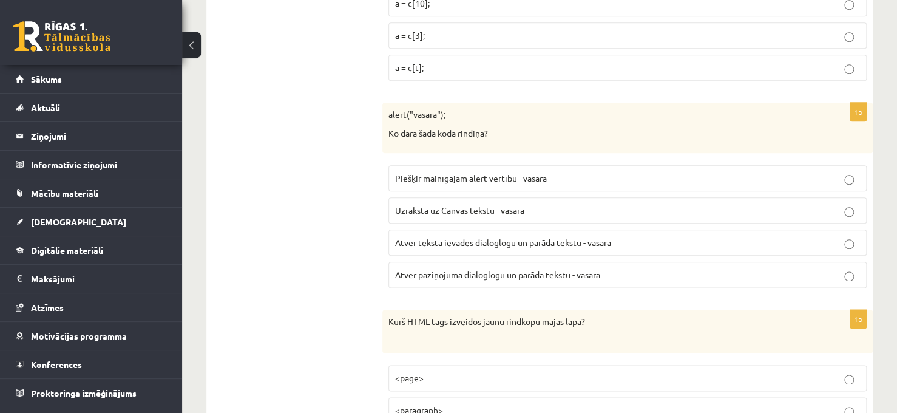
scroll to position [582, 0]
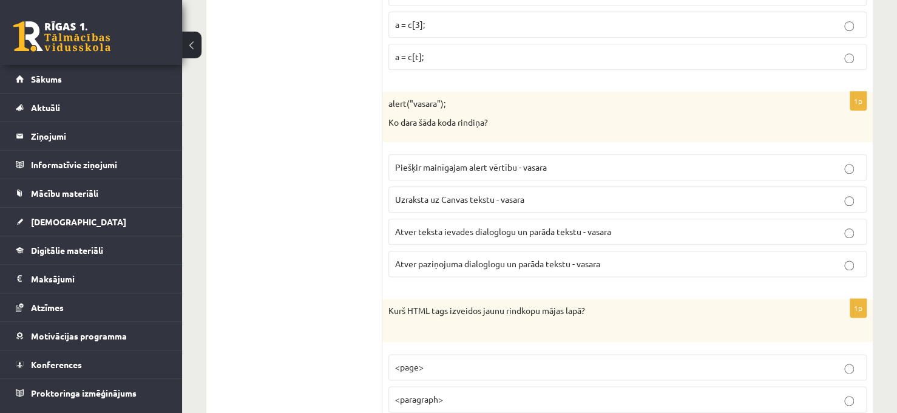
click at [568, 233] on p "Atver teksta ievades dialoglogu un parāda tekstu - vasara" at bounding box center [627, 231] width 465 height 13
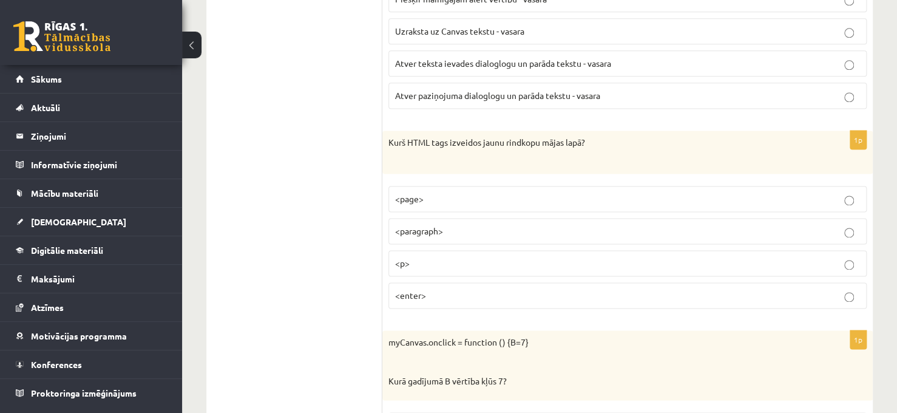
scroll to position [752, 0]
click at [750, 292] on p "<enter>" at bounding box center [627, 293] width 465 height 13
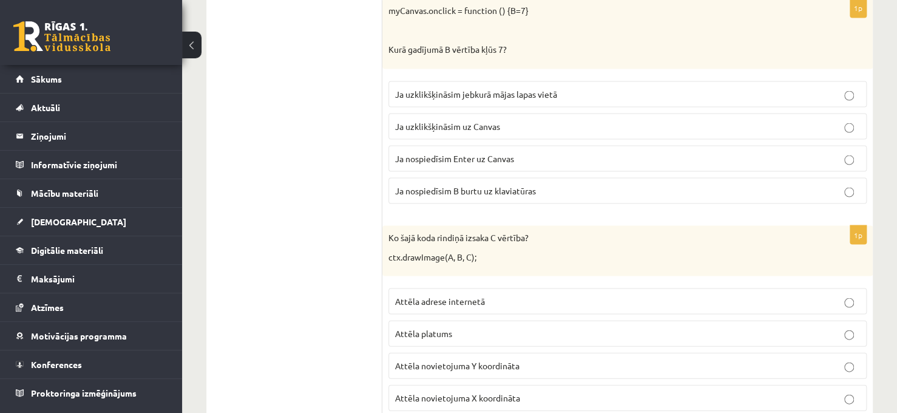
scroll to position [1092, 0]
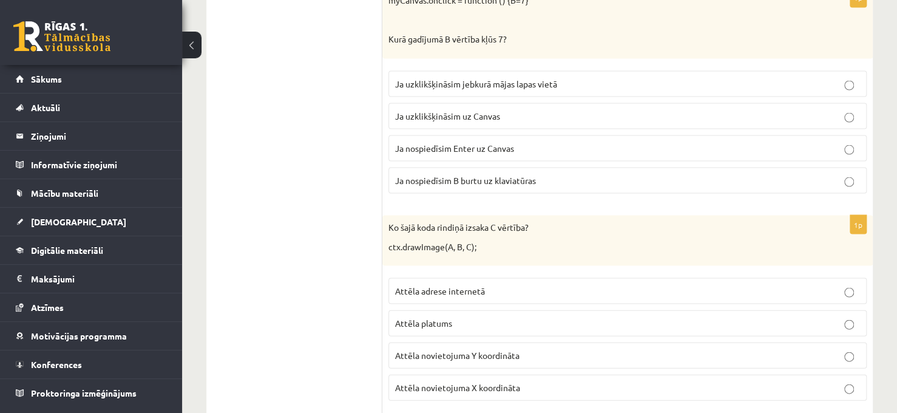
click at [587, 173] on p "Ja nospiedīsim B burtu uz klaviatūras" at bounding box center [627, 179] width 465 height 13
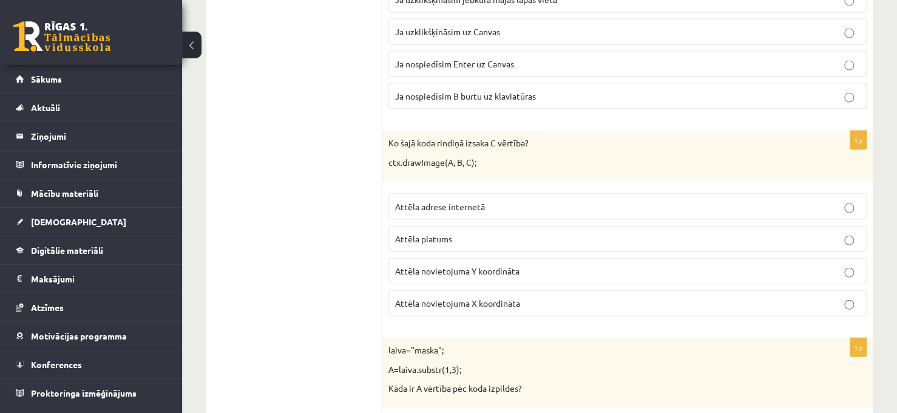
scroll to position [1189, 0]
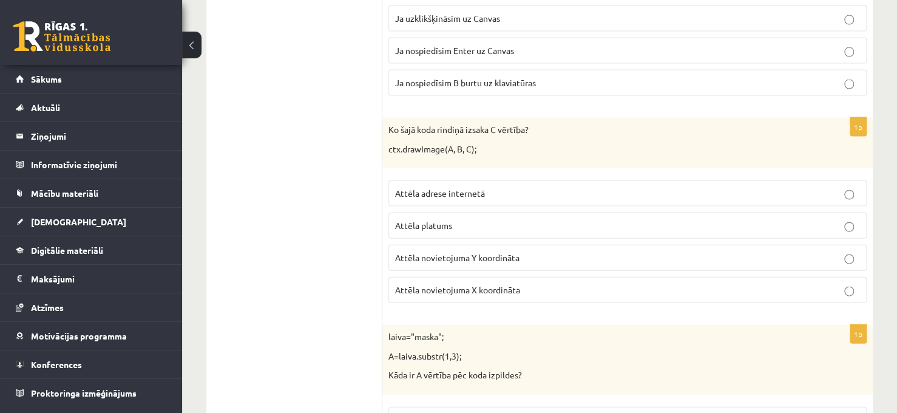
click at [661, 190] on p "Attēla adrese internetā" at bounding box center [627, 193] width 465 height 13
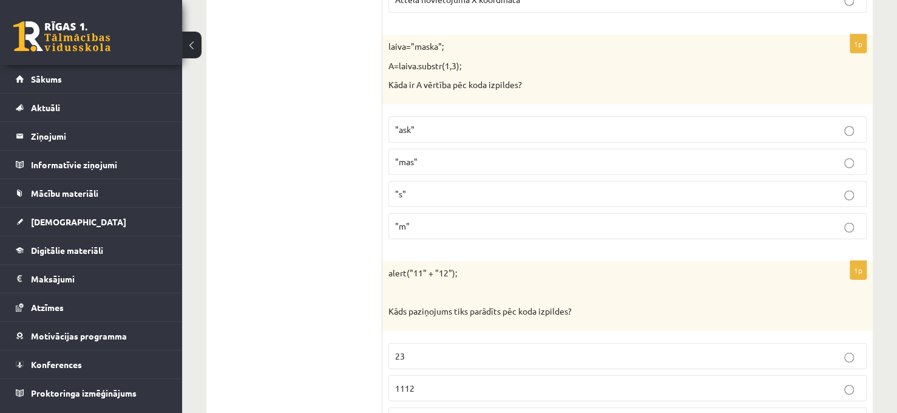
scroll to position [1504, 0]
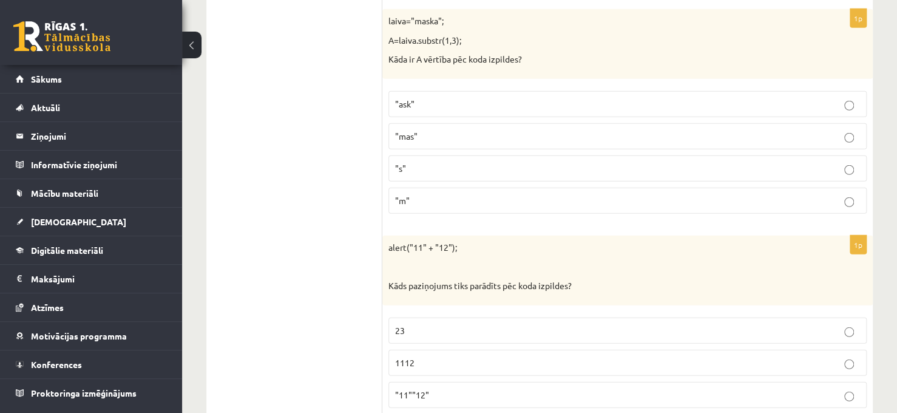
click at [493, 105] on label ""ask"" at bounding box center [627, 104] width 478 height 26
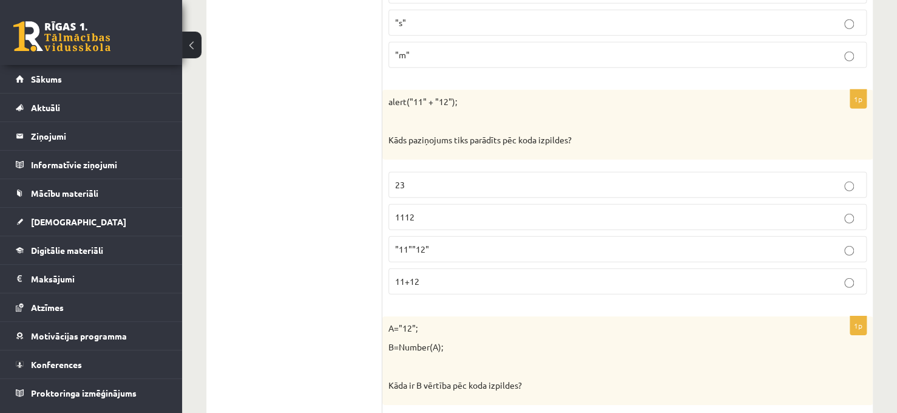
scroll to position [1674, 0]
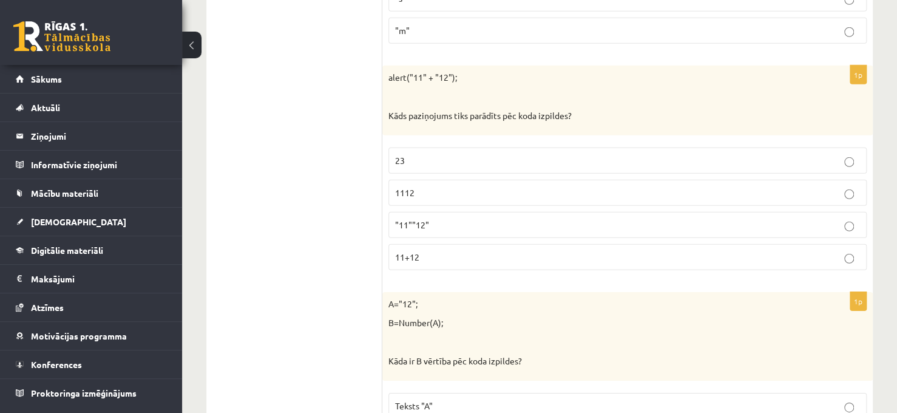
click at [517, 212] on label ""11""12"" at bounding box center [627, 225] width 478 height 26
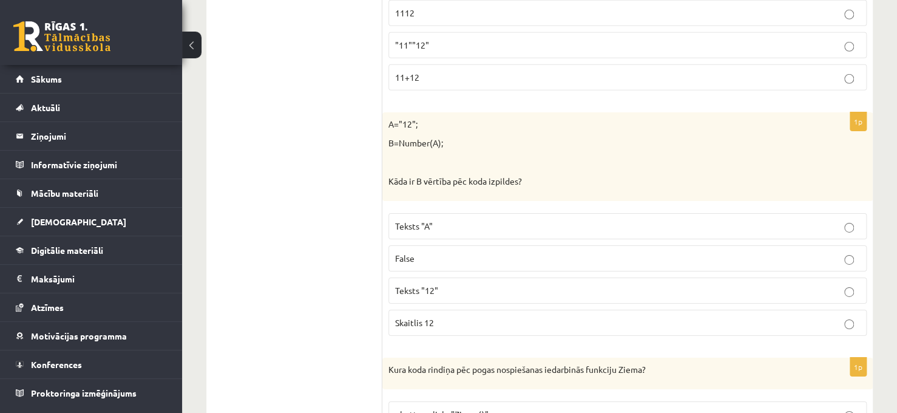
scroll to position [1868, 0]
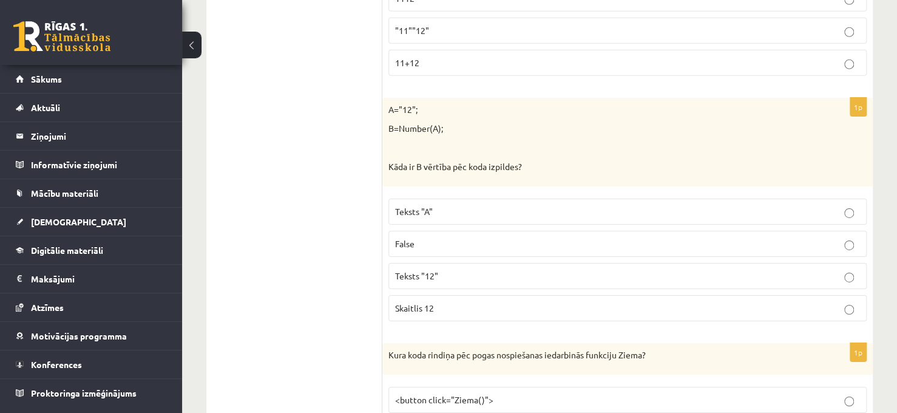
click at [478, 269] on p "Teksts "12"" at bounding box center [627, 275] width 465 height 13
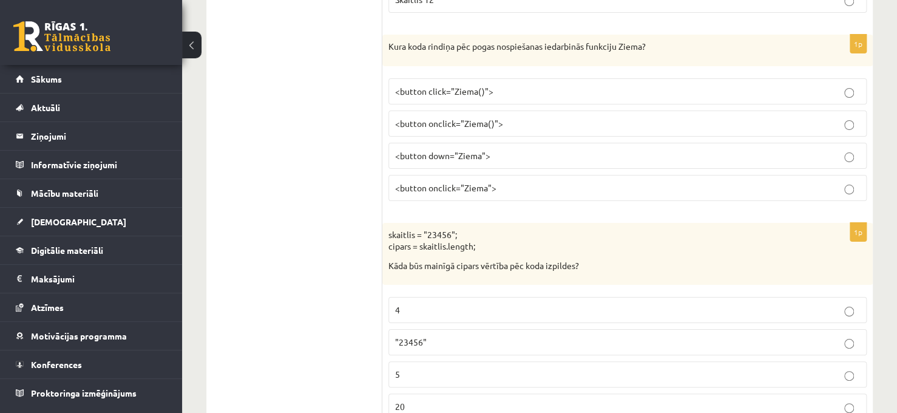
scroll to position [2184, 0]
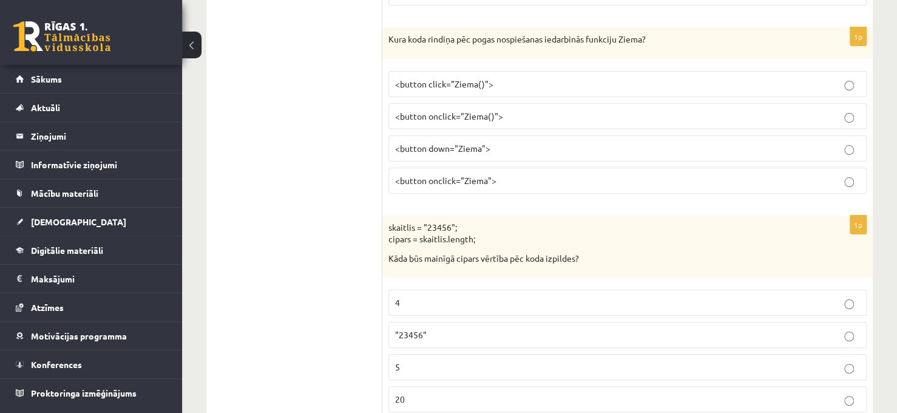
click at [543, 78] on p "<button click="Ziema()">" at bounding box center [627, 84] width 465 height 13
click at [607, 149] on label "<button down="Ziema">" at bounding box center [627, 148] width 478 height 26
click at [687, 78] on p "<button click="Ziema()">" at bounding box center [627, 84] width 465 height 13
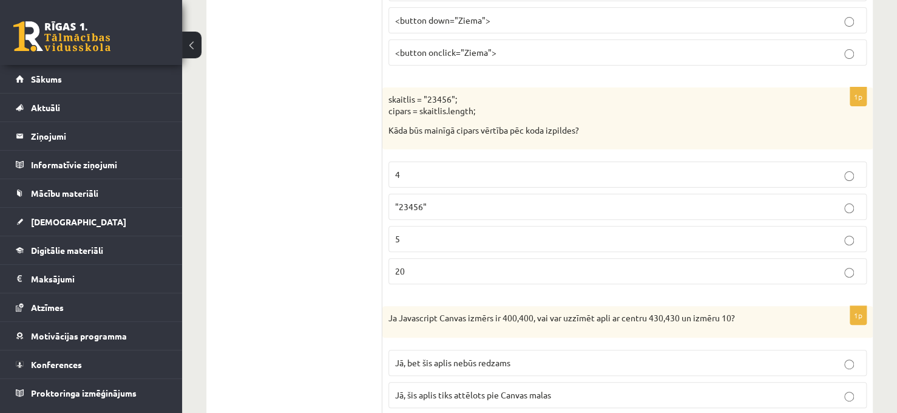
scroll to position [2330, 0]
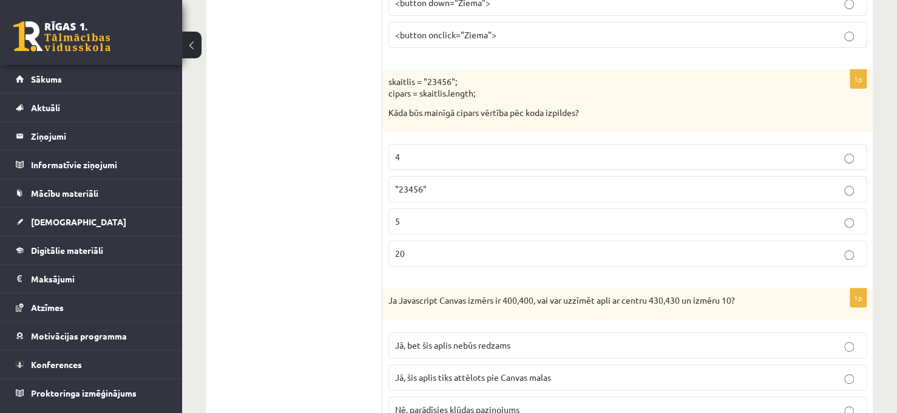
click at [513, 217] on p "5" at bounding box center [627, 221] width 465 height 13
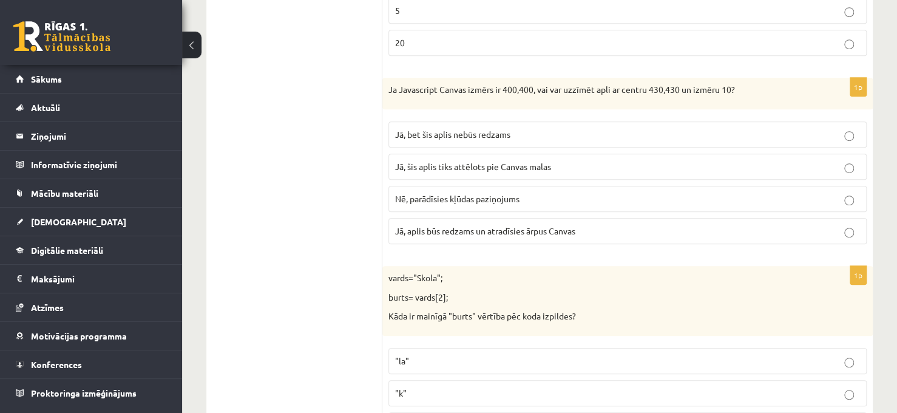
scroll to position [2548, 0]
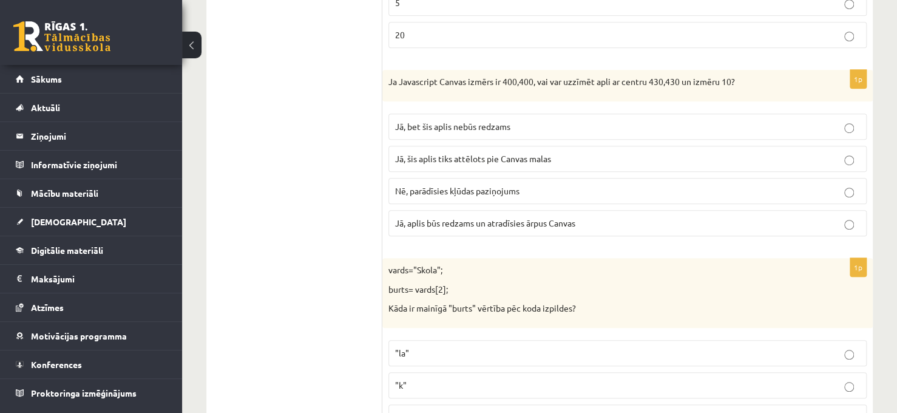
click at [553, 159] on label "Jā, šis aplis tiks attēlots pie Canvas malas" at bounding box center [627, 159] width 478 height 26
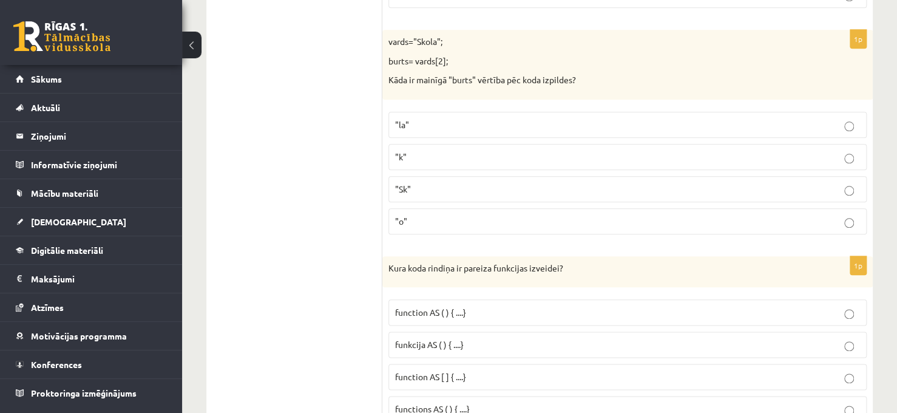
scroll to position [2788, 0]
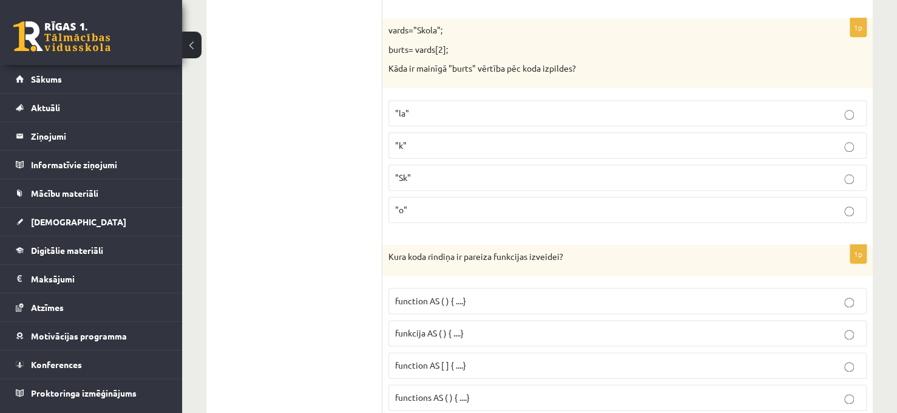
click at [460, 139] on p ""k"" at bounding box center [627, 145] width 465 height 13
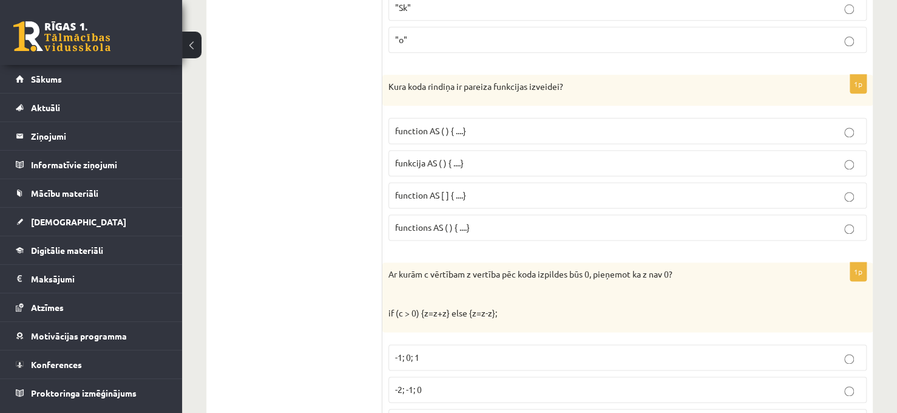
scroll to position [2982, 0]
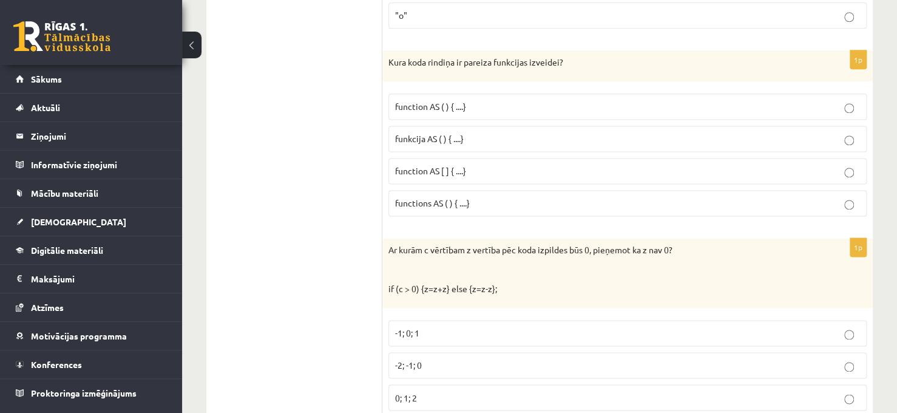
click at [497, 132] on p "funkcija AS ( ) { ....}" at bounding box center [627, 138] width 465 height 13
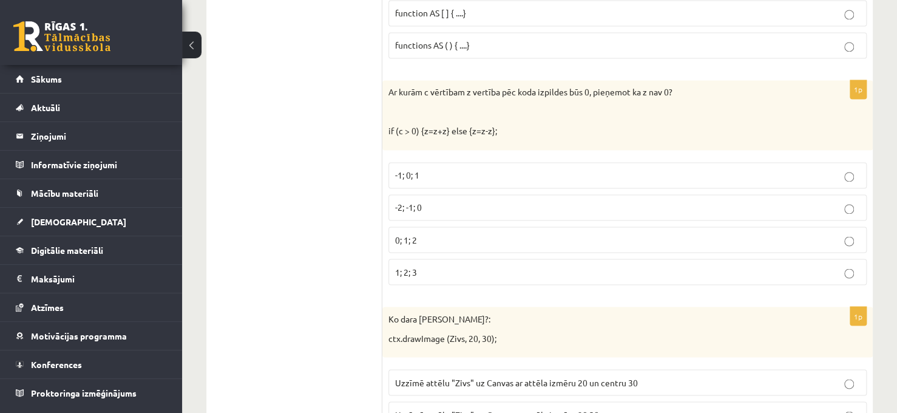
scroll to position [3152, 0]
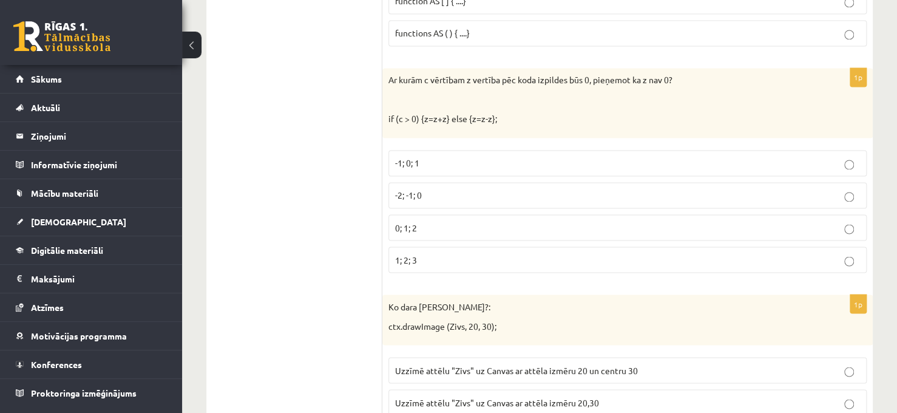
click at [541, 189] on p "-2; -1; 0" at bounding box center [627, 195] width 465 height 13
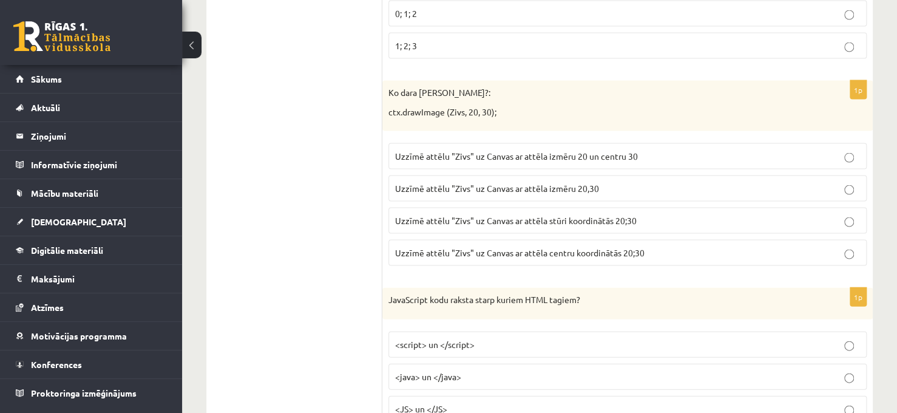
scroll to position [3370, 0]
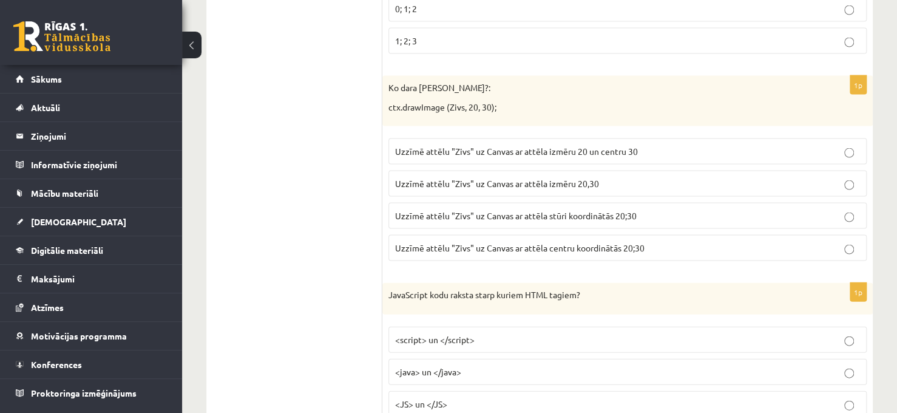
click at [528, 242] on span "Uzzīmē attēlu "Zivs" uz Canvas ar attēla centru koordinātās 20;30" at bounding box center [519, 247] width 249 height 11
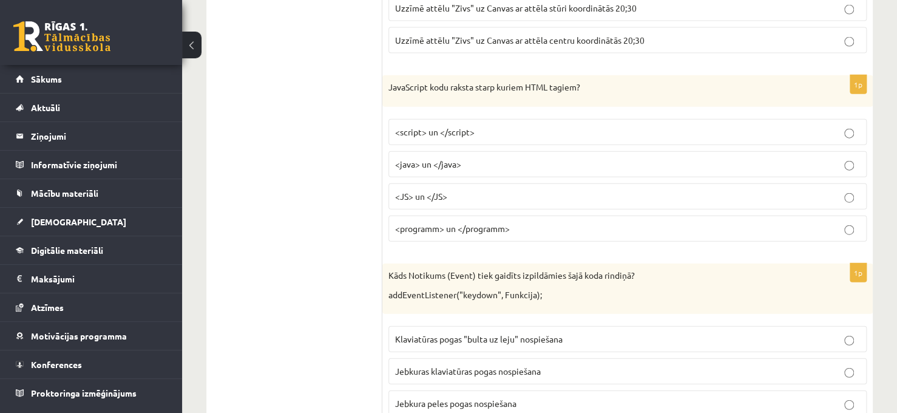
scroll to position [3588, 0]
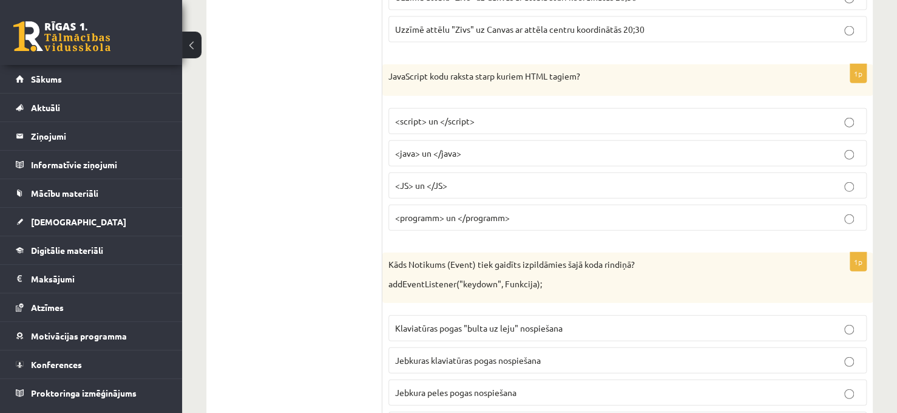
click at [701, 115] on p "<script> un </script>" at bounding box center [627, 121] width 465 height 13
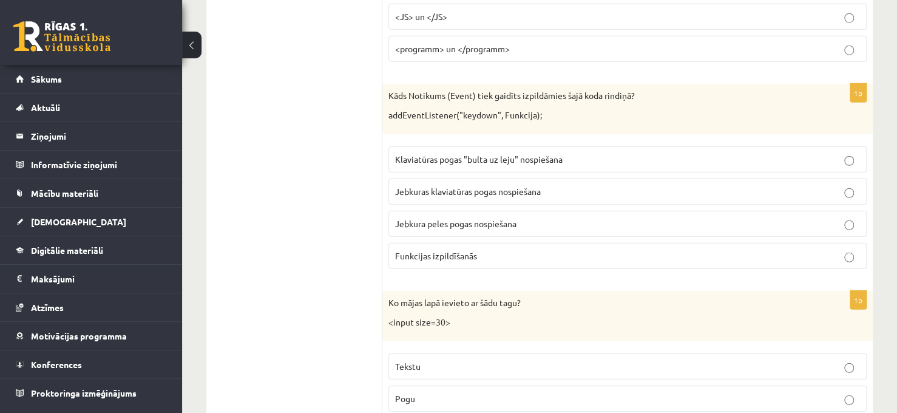
scroll to position [3758, 0]
click at [550, 184] on p "Jebkuras klaviatūras pogas nospiešana" at bounding box center [627, 190] width 465 height 13
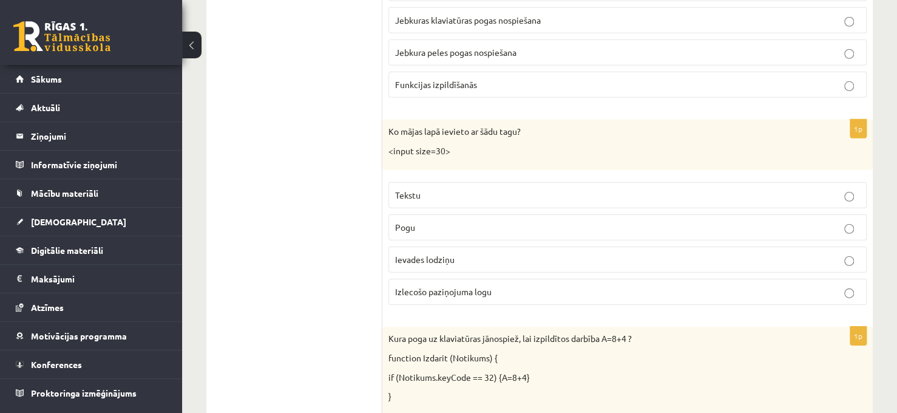
scroll to position [3952, 0]
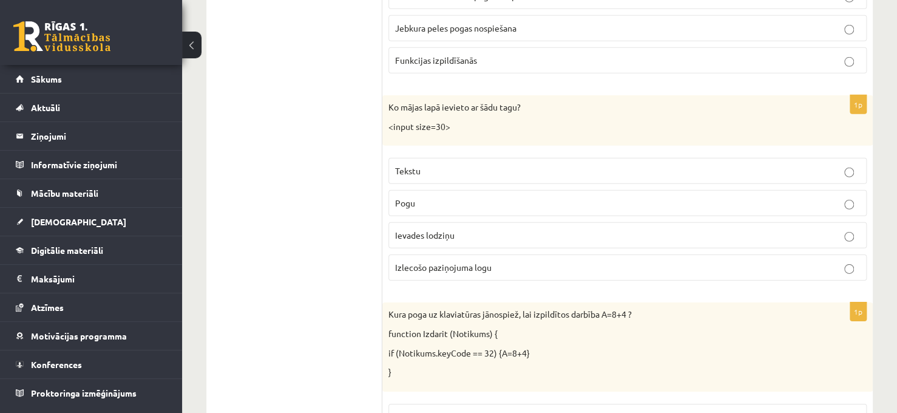
click at [593, 164] on p "Tekstu" at bounding box center [627, 170] width 465 height 13
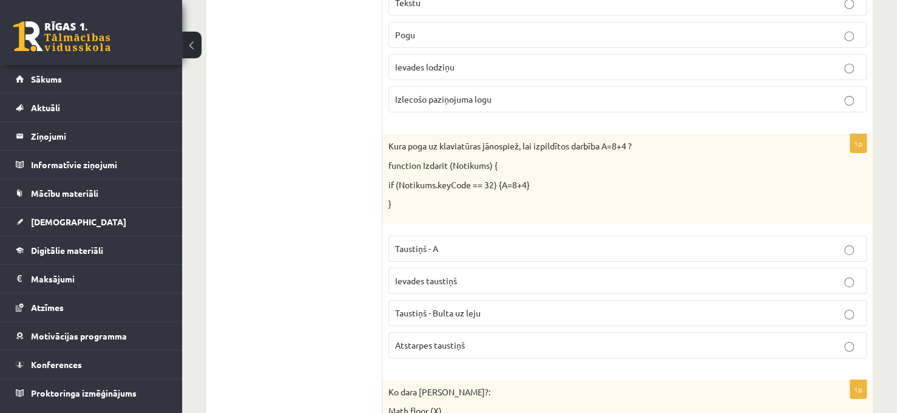
scroll to position [4122, 0]
click at [485, 337] on p "Atstarpes taustiņš" at bounding box center [627, 343] width 465 height 13
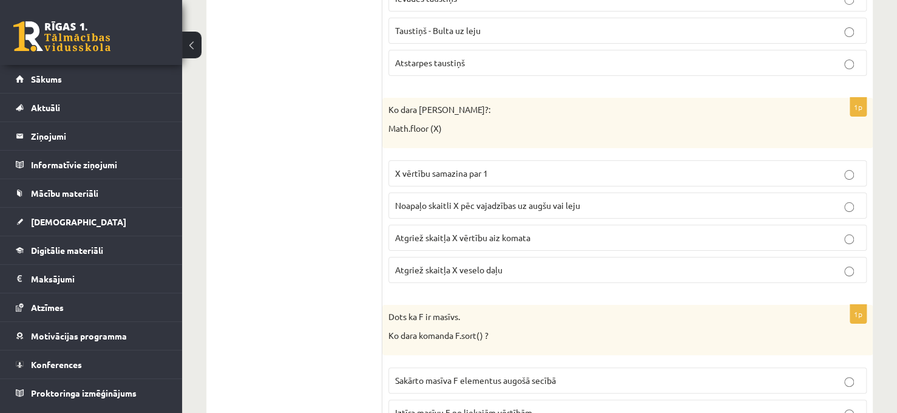
scroll to position [4413, 0]
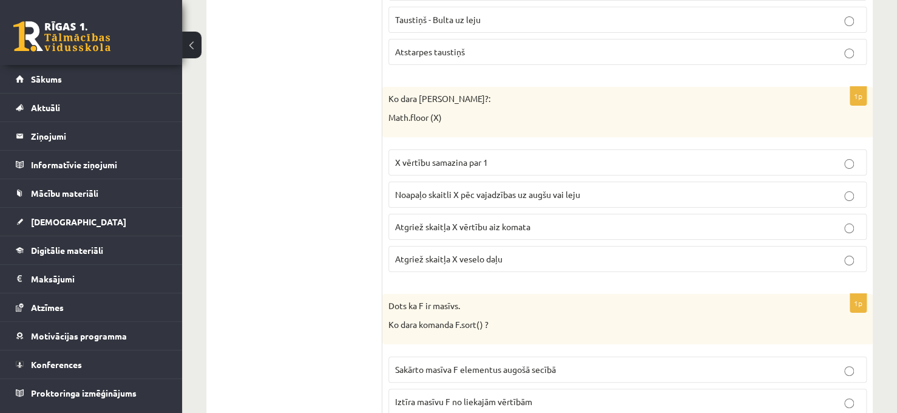
click at [539, 220] on p "Atgriež skaitļa X vērtību aiz komata" at bounding box center [627, 226] width 465 height 13
click at [607, 156] on p "X vērtību samazina par 1" at bounding box center [627, 162] width 465 height 13
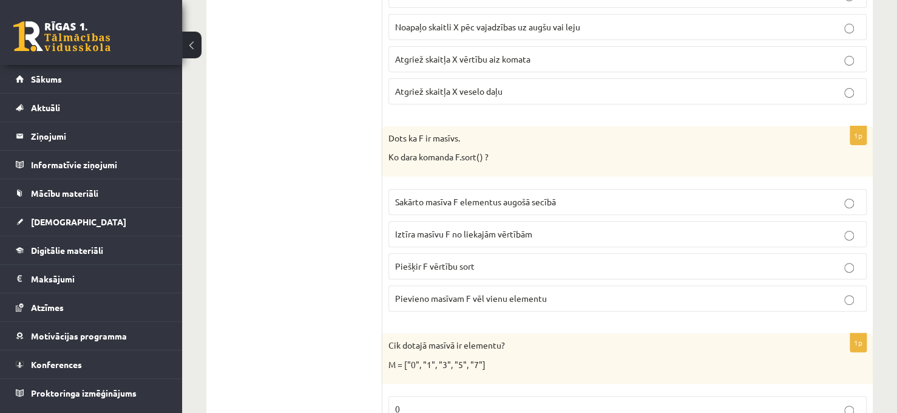
scroll to position [4607, 0]
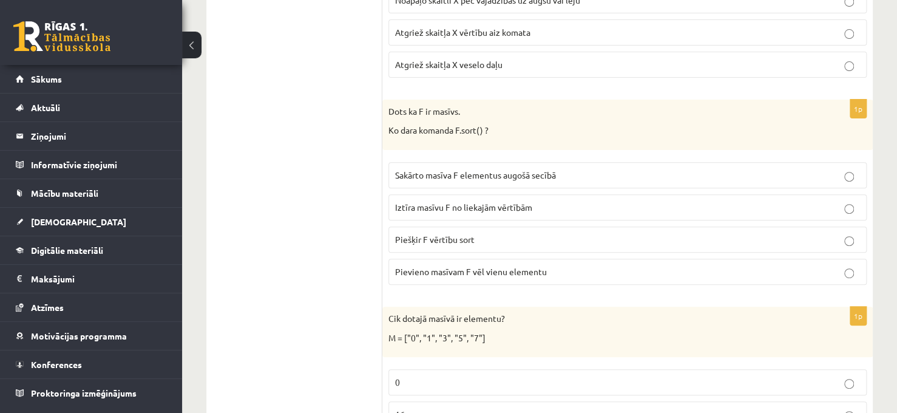
click at [547, 169] on span "Sakārto masīva F elementus augošā secībā" at bounding box center [475, 174] width 161 height 11
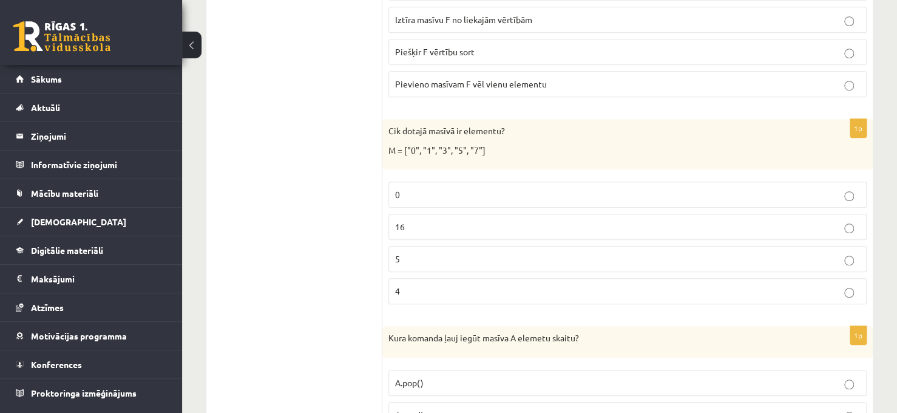
scroll to position [4802, 0]
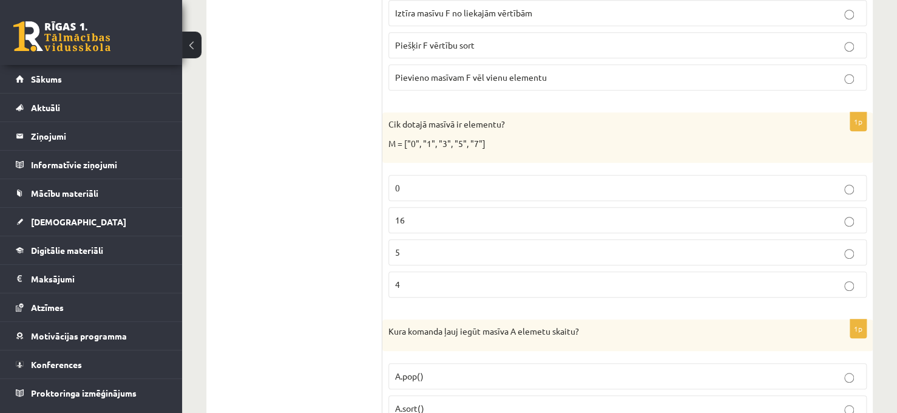
click at [550, 214] on p "16" at bounding box center [627, 220] width 465 height 13
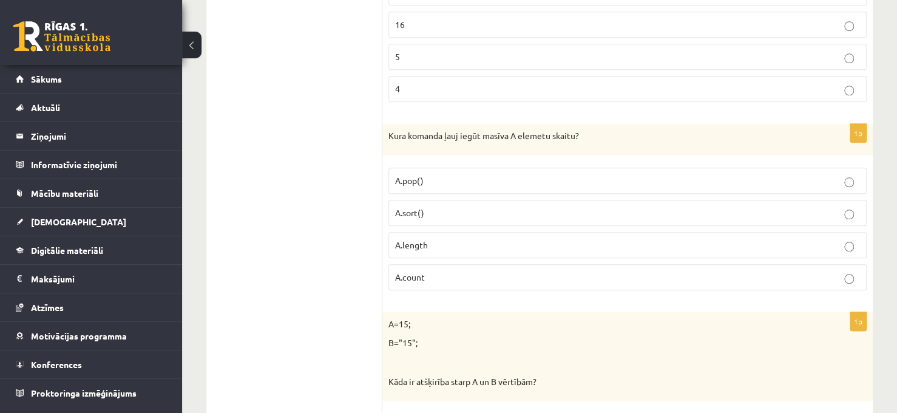
scroll to position [5020, 0]
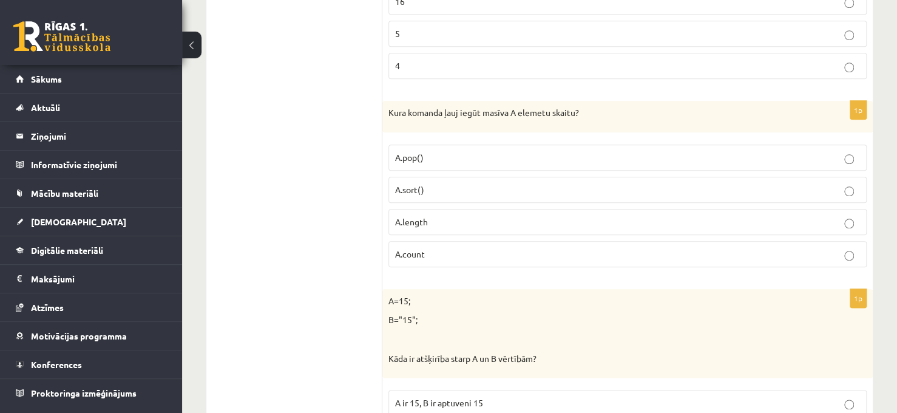
click at [583, 209] on label "A.length" at bounding box center [627, 222] width 478 height 26
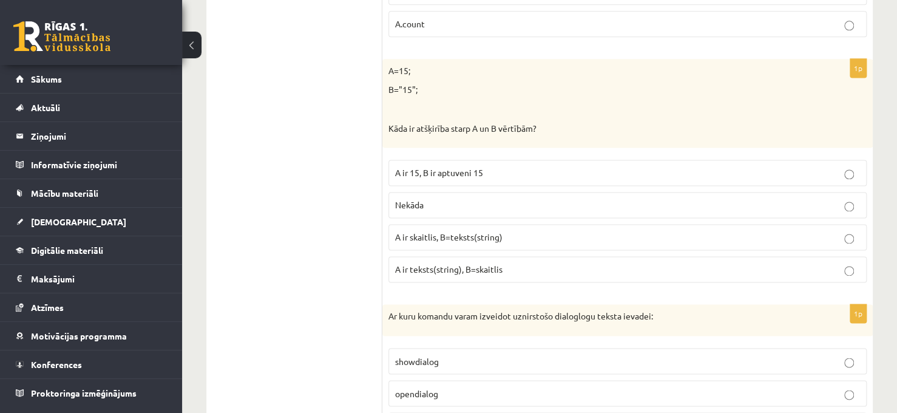
scroll to position [5238, 0]
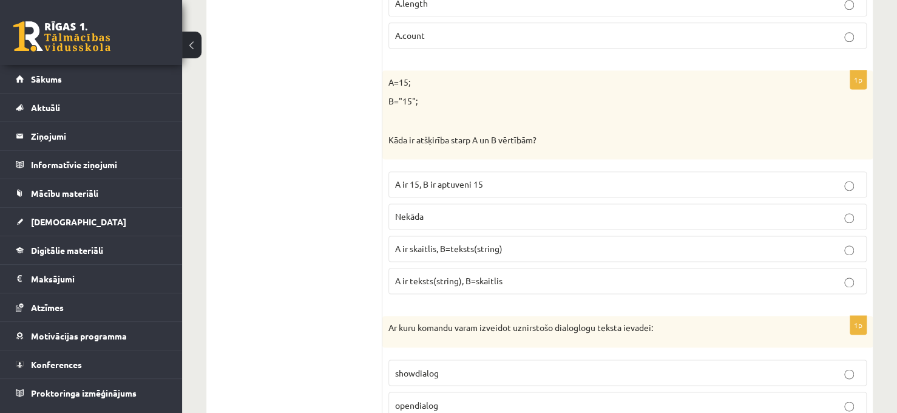
click at [608, 242] on p "A ir skaitlis, B=teksts(string)" at bounding box center [627, 248] width 465 height 13
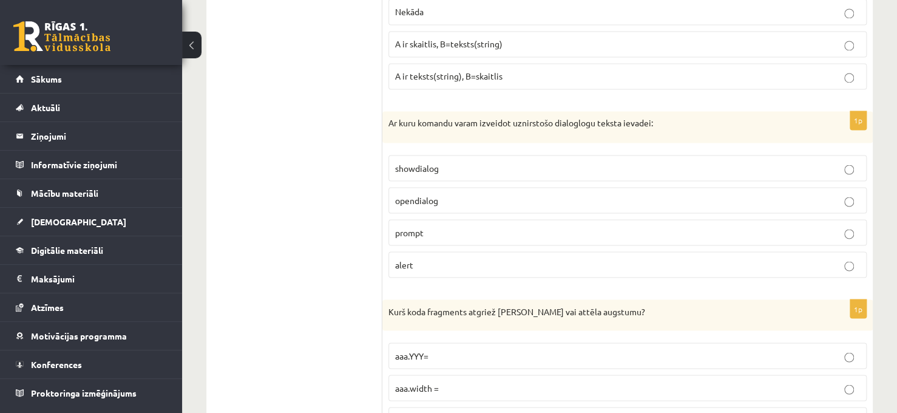
scroll to position [5457, 0]
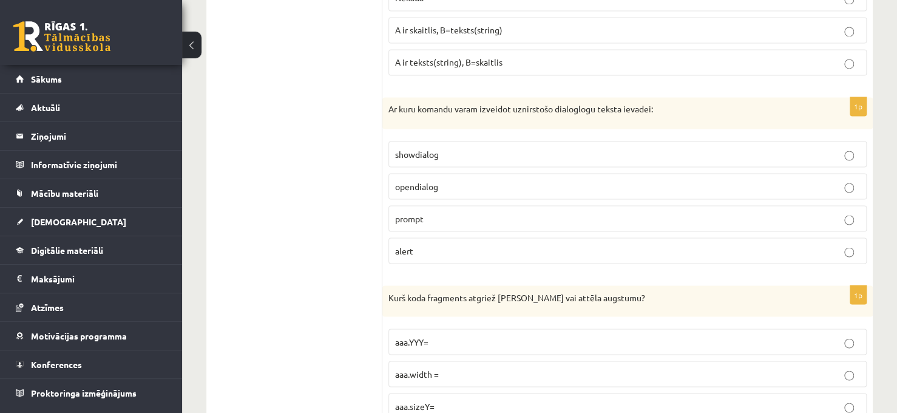
click at [676, 244] on p "alert" at bounding box center [627, 250] width 465 height 13
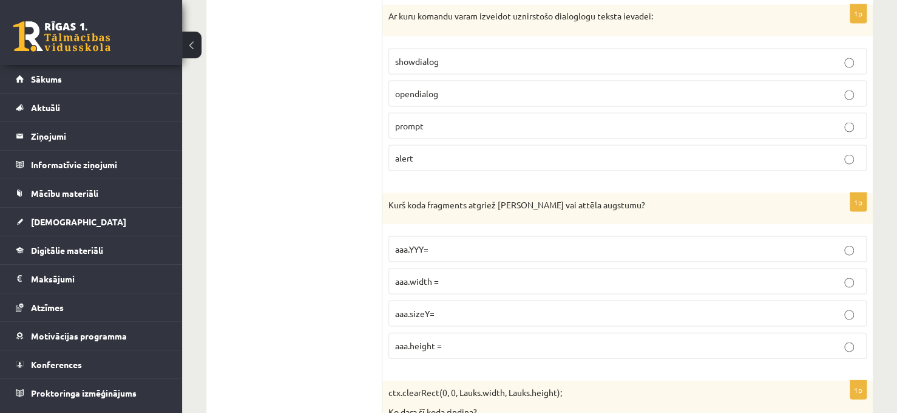
scroll to position [5578, 0]
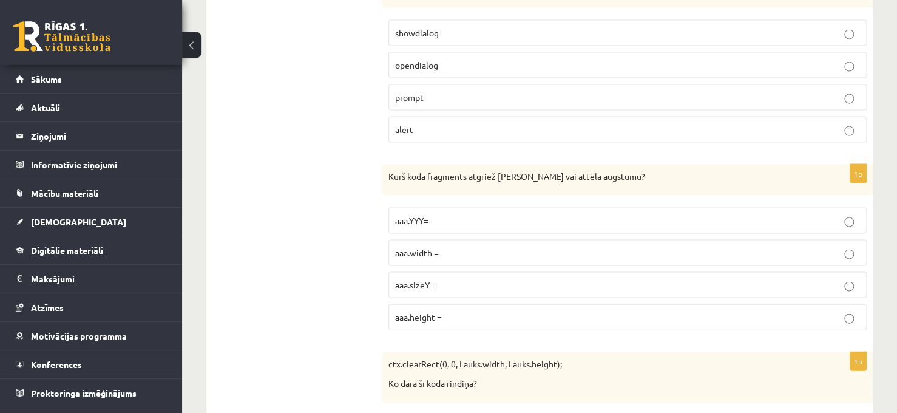
click at [609, 310] on p "aaa.height =" at bounding box center [627, 316] width 465 height 13
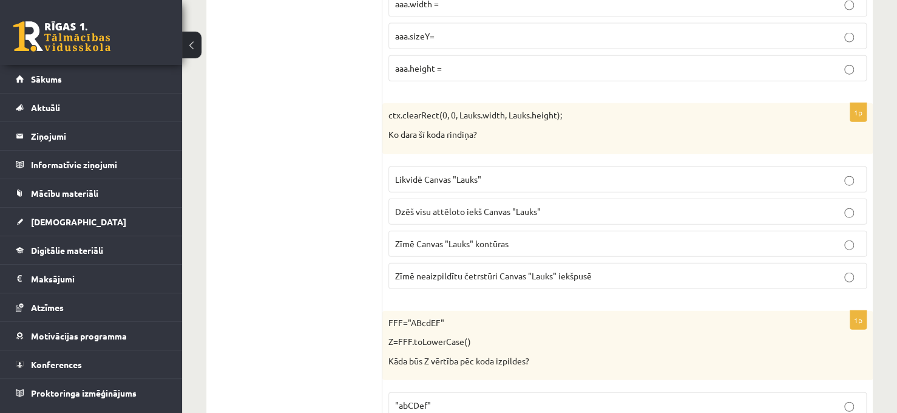
scroll to position [5845, 0]
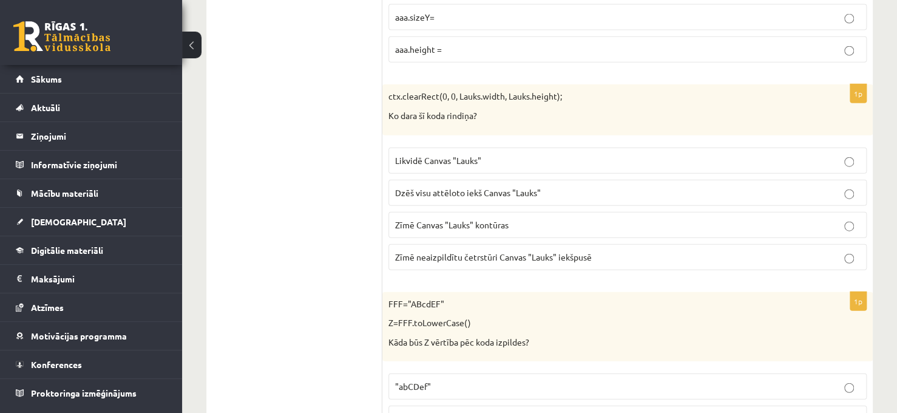
click at [495, 186] on p "Dzēš visu attēloto iekš Canvas "Lauks"" at bounding box center [627, 192] width 465 height 13
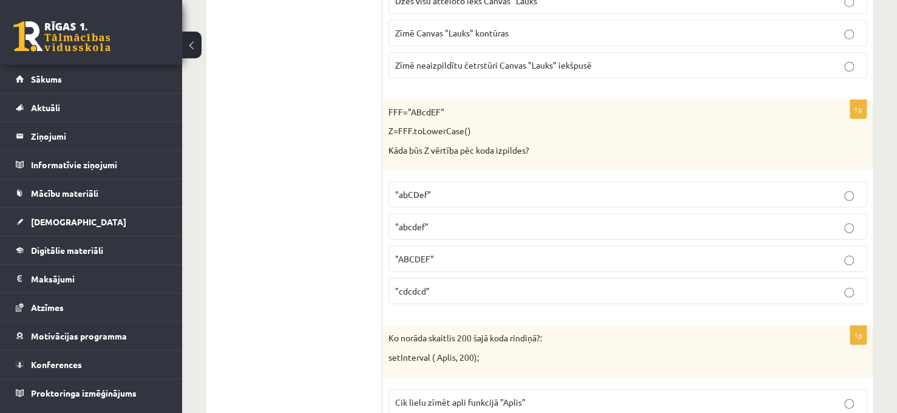
scroll to position [6039, 0]
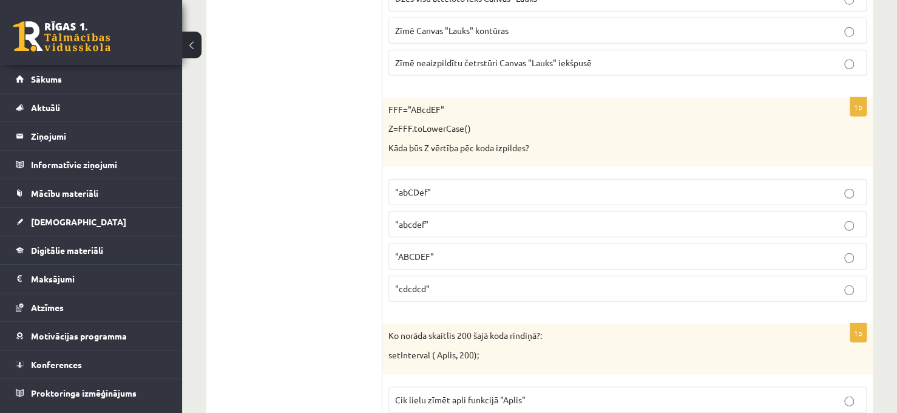
click at [511, 218] on p ""abcdef"" at bounding box center [627, 224] width 465 height 13
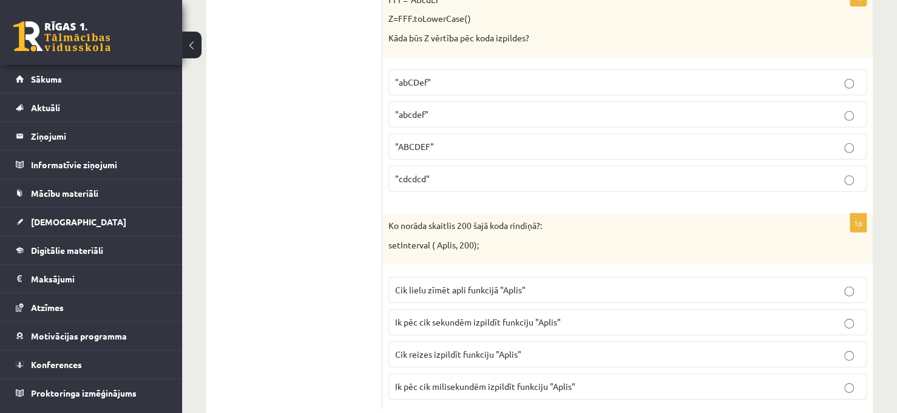
scroll to position [6153, 0]
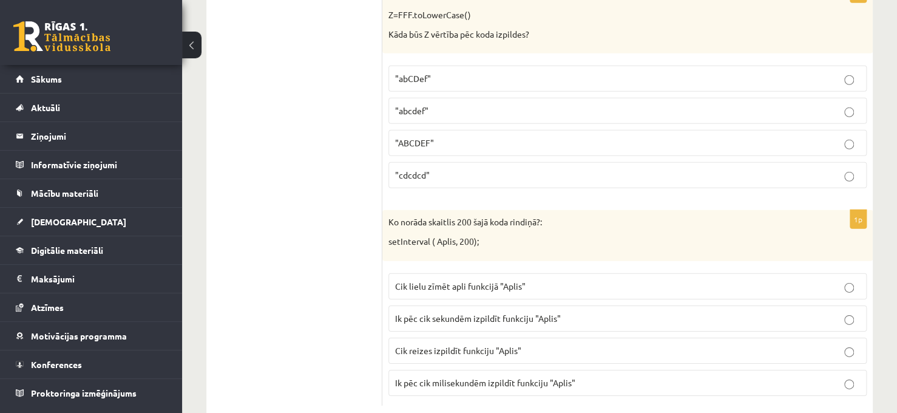
click at [500, 280] on span "Cik lielu zīmēt apli funkcijā "Aplis"" at bounding box center [460, 285] width 130 height 11
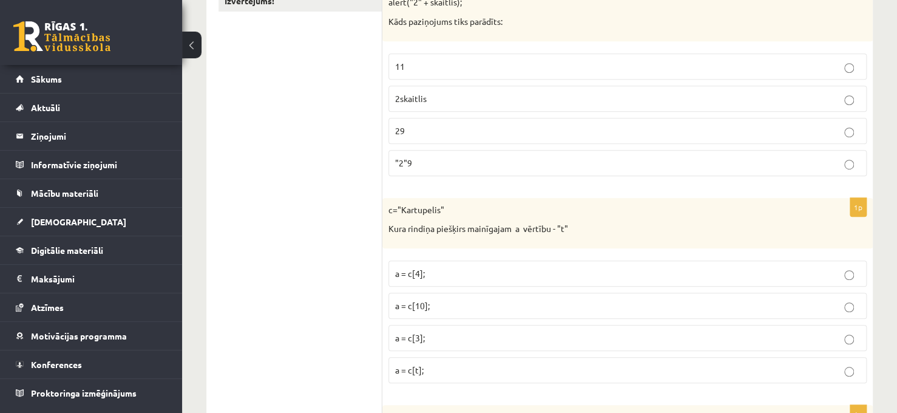
scroll to position [16, 0]
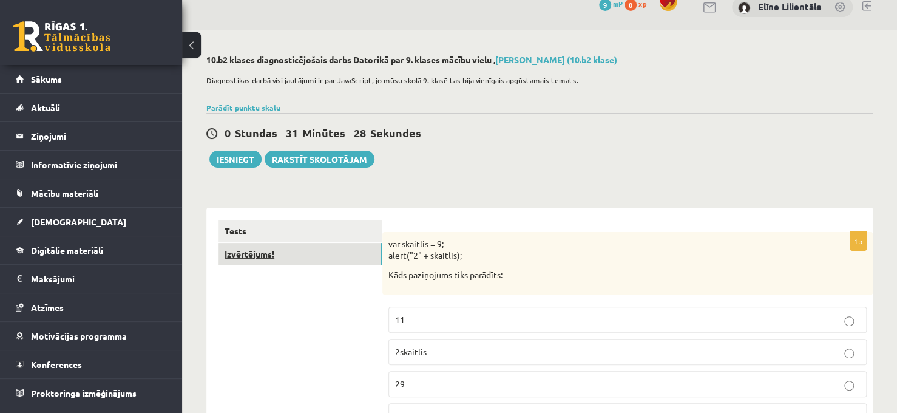
click at [250, 252] on link "Izvērtējums!" at bounding box center [299, 254] width 163 height 22
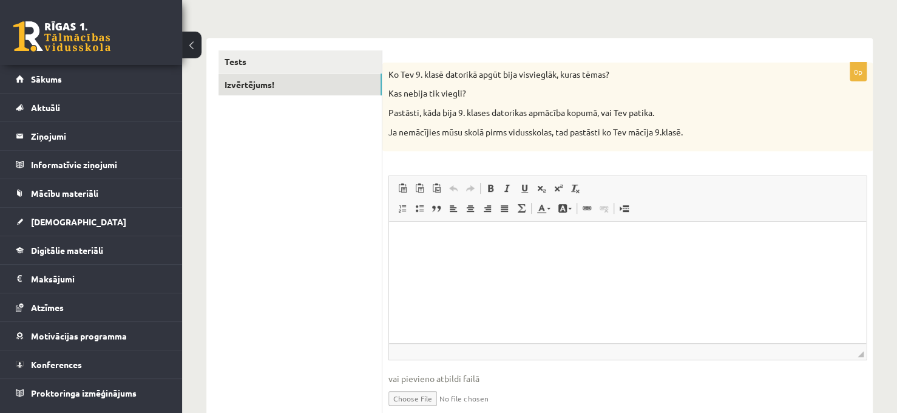
scroll to position [186, 0]
click at [543, 252] on html at bounding box center [627, 239] width 477 height 37
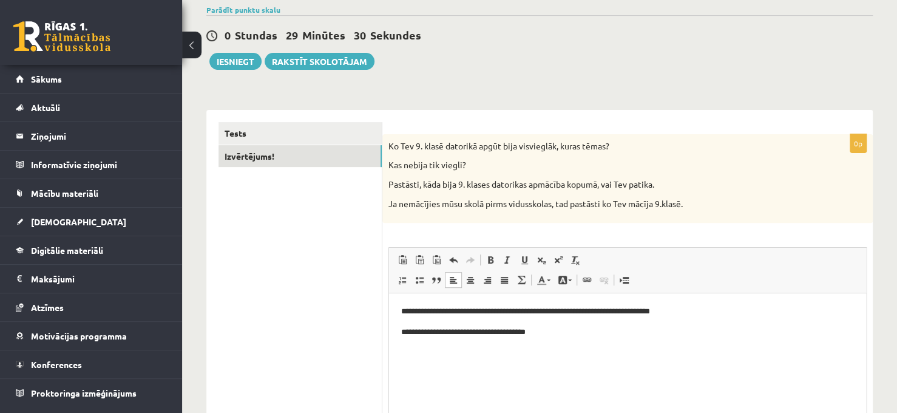
scroll to position [113, 0]
click at [244, 61] on button "Iesniegt" at bounding box center [235, 61] width 52 height 17
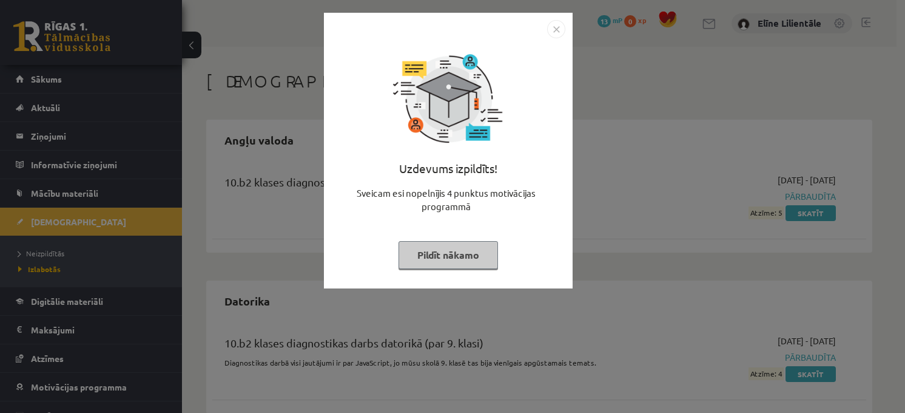
click at [555, 35] on img "Close" at bounding box center [556, 29] width 18 height 18
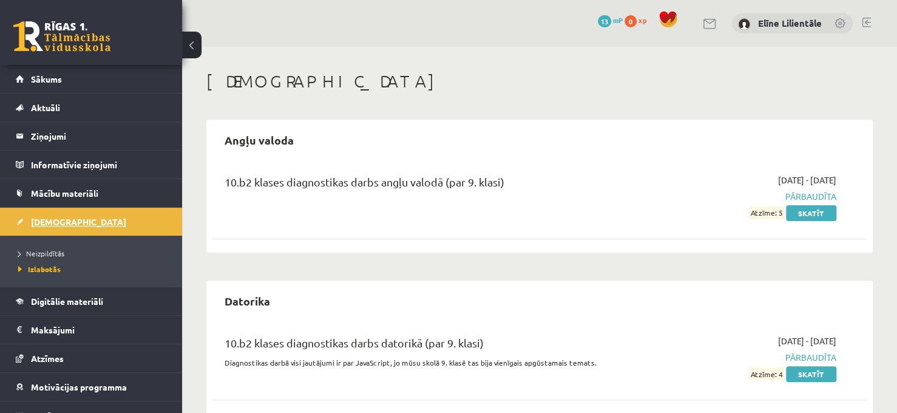
click at [43, 221] on span "[DEMOGRAPHIC_DATA]" at bounding box center [78, 221] width 95 height 11
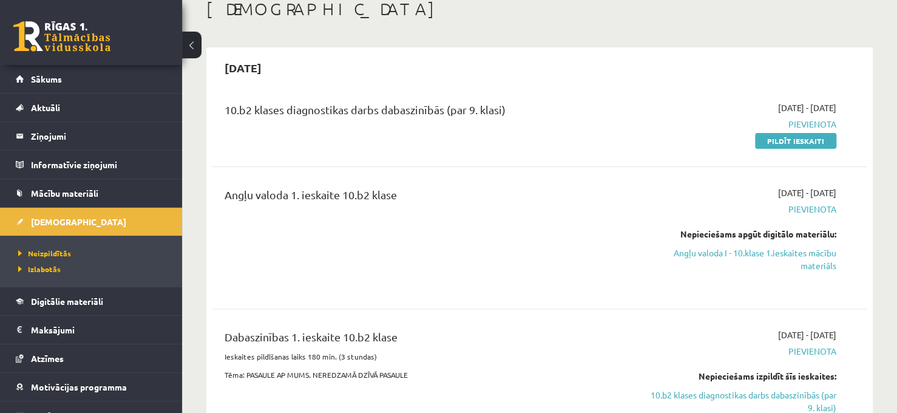
scroll to position [73, 0]
click at [783, 136] on link "Pildīt ieskaiti" at bounding box center [795, 140] width 81 height 16
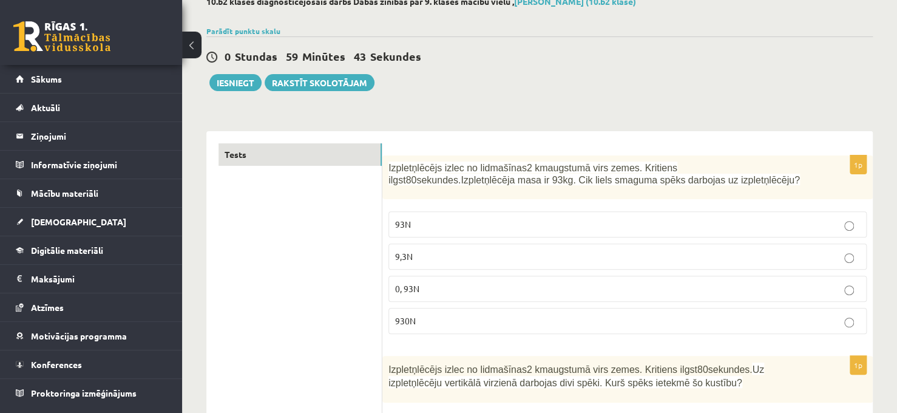
scroll to position [97, 0]
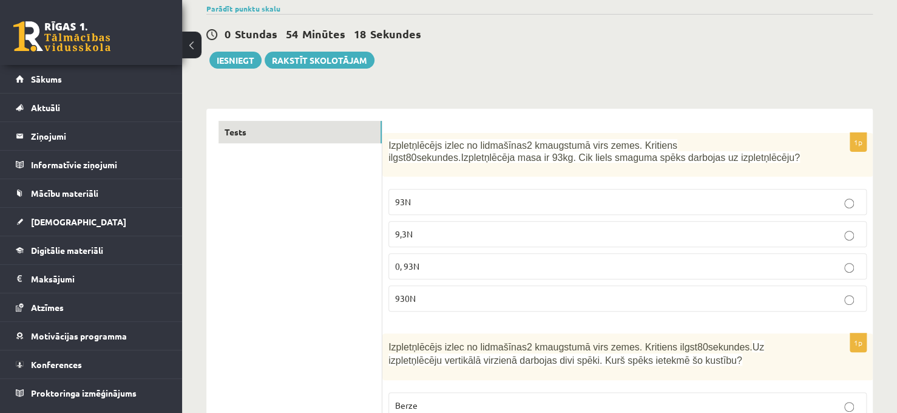
click at [467, 305] on label "930N" at bounding box center [627, 298] width 478 height 26
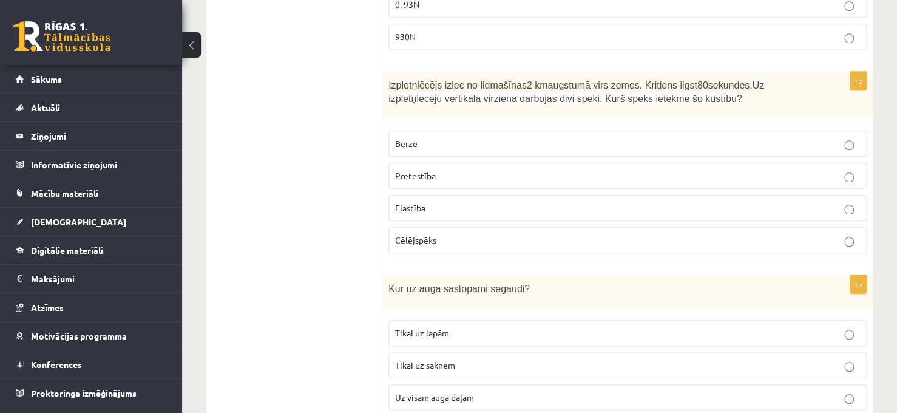
scroll to position [364, 0]
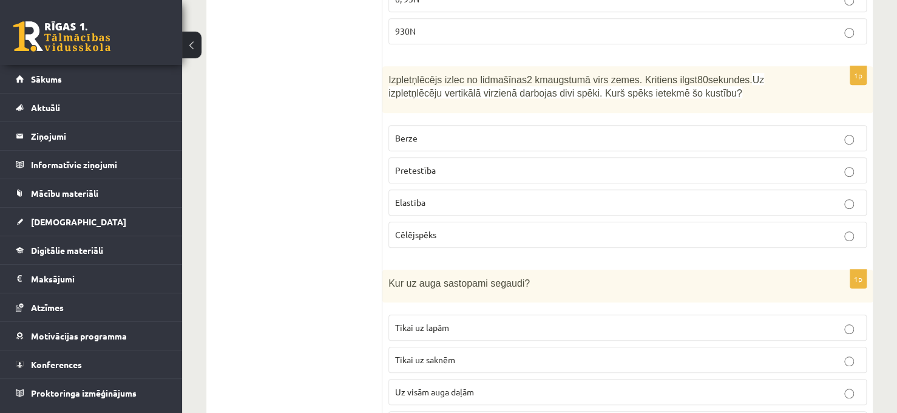
click at [610, 230] on p "Cēlējspēks" at bounding box center [627, 234] width 465 height 13
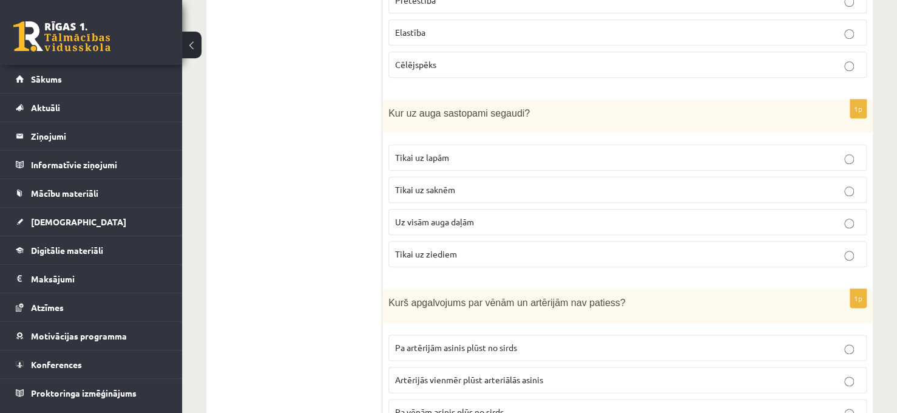
scroll to position [558, 0]
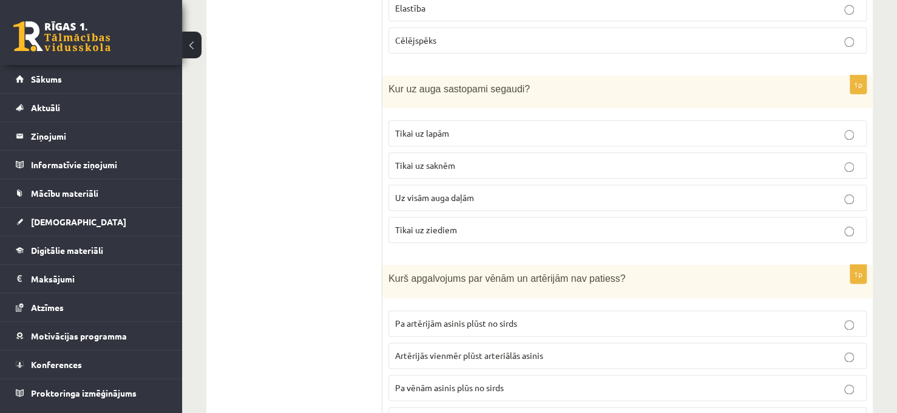
click at [536, 195] on p "Uz visām auga daļām" at bounding box center [627, 197] width 465 height 13
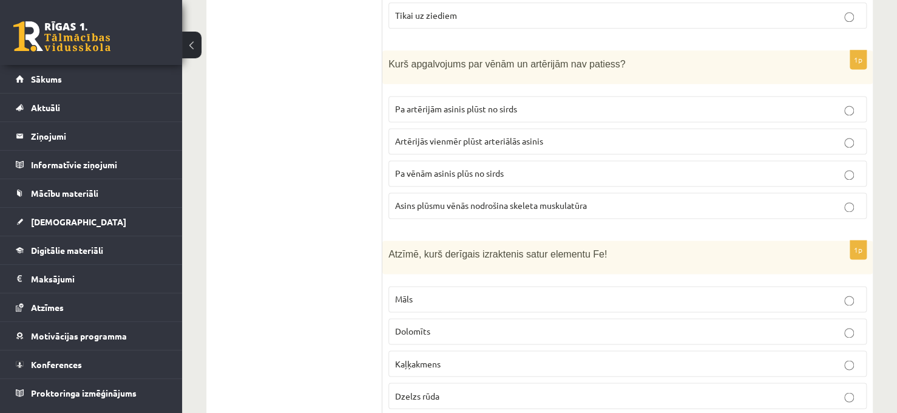
scroll to position [777, 0]
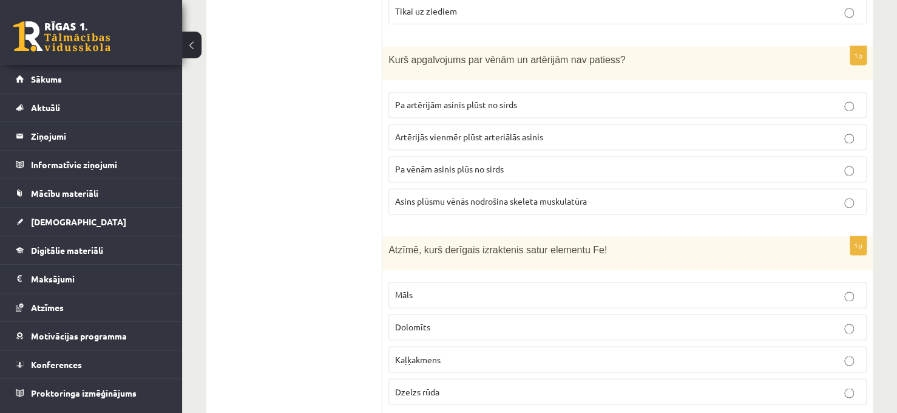
click at [665, 200] on p "Asins plūsmu vēnās nodrošina skeleta muskulatūra" at bounding box center [627, 201] width 465 height 13
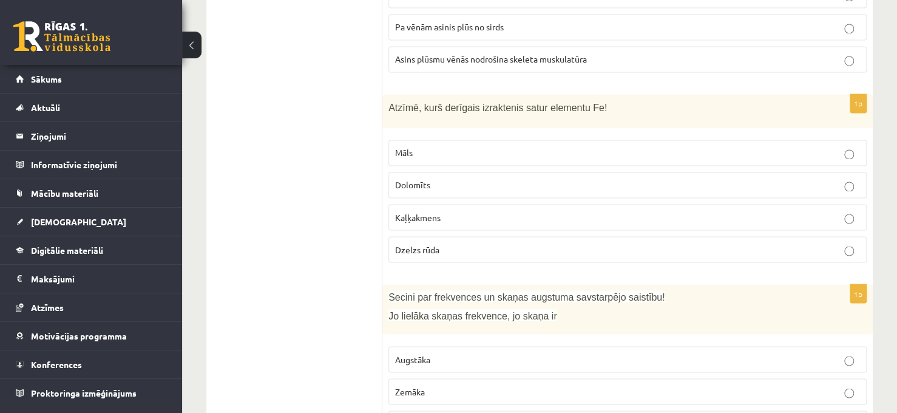
scroll to position [922, 0]
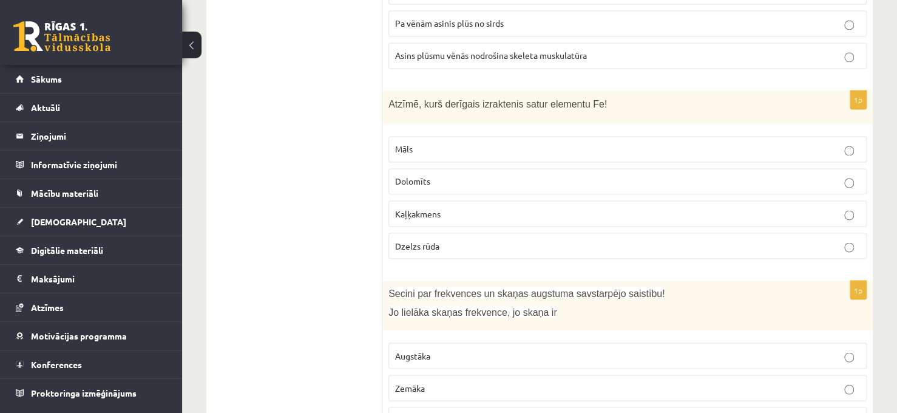
click at [823, 245] on p "Dzelzs rūda" at bounding box center [627, 245] width 465 height 13
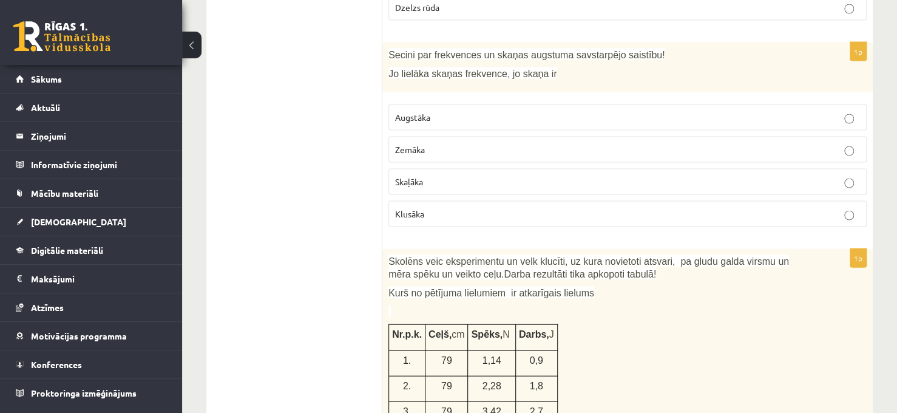
scroll to position [1165, 0]
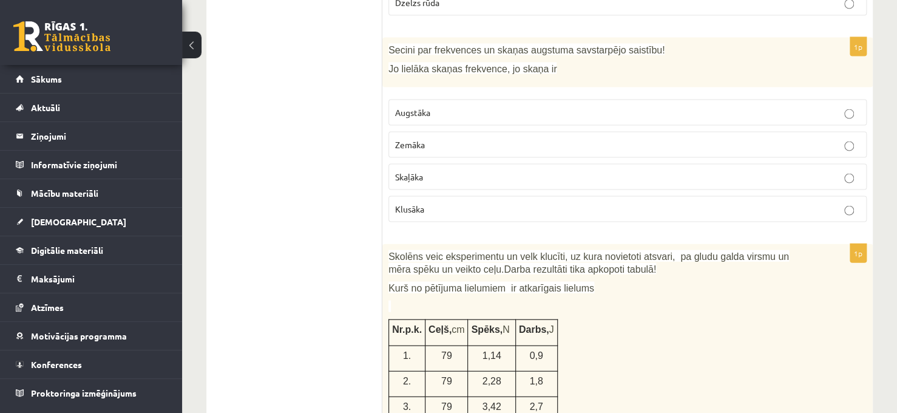
click at [608, 107] on p "Augstāka" at bounding box center [627, 112] width 465 height 13
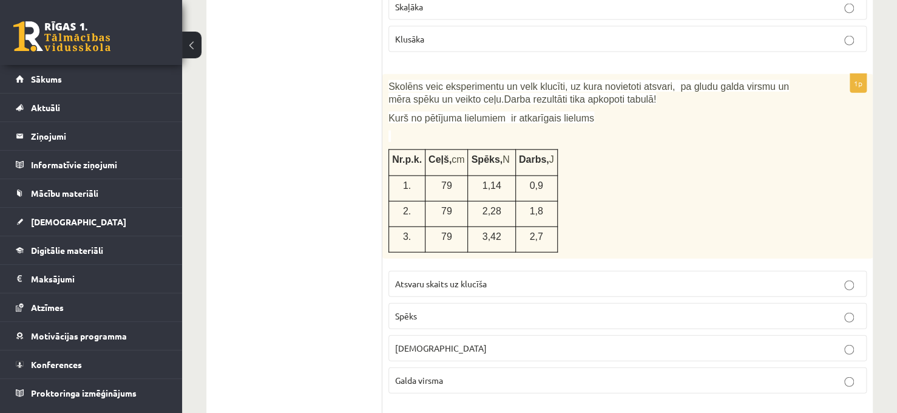
scroll to position [1359, 0]
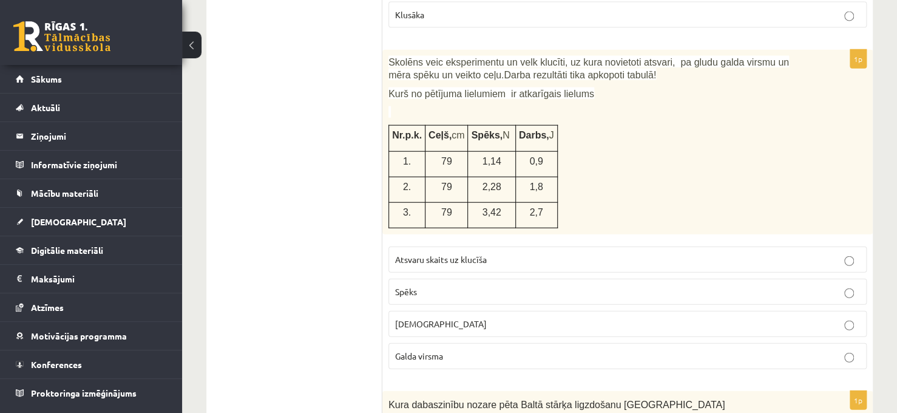
click at [598, 285] on p "Spēks" at bounding box center [627, 291] width 465 height 13
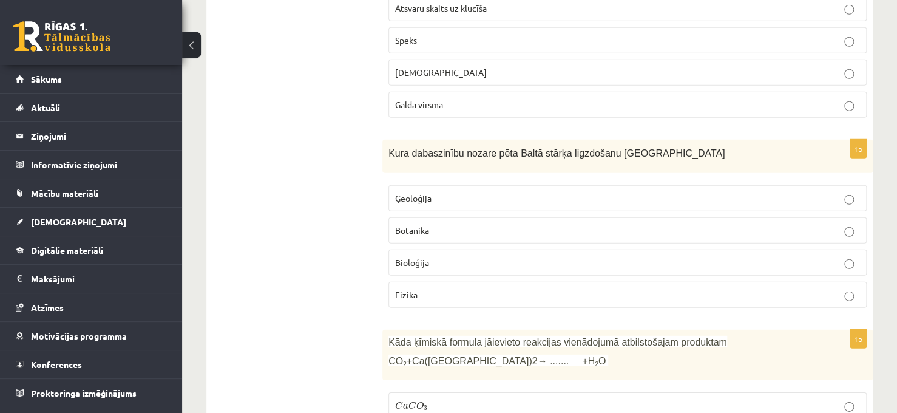
scroll to position [1626, 0]
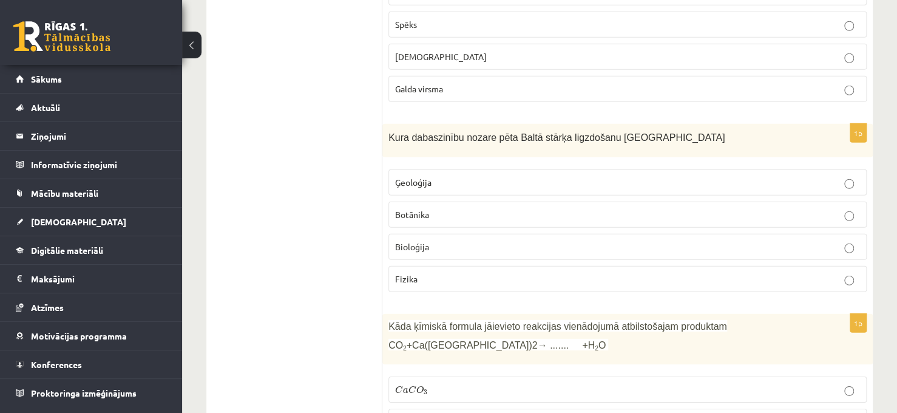
click at [727, 243] on p "Bioloģija" at bounding box center [627, 246] width 465 height 13
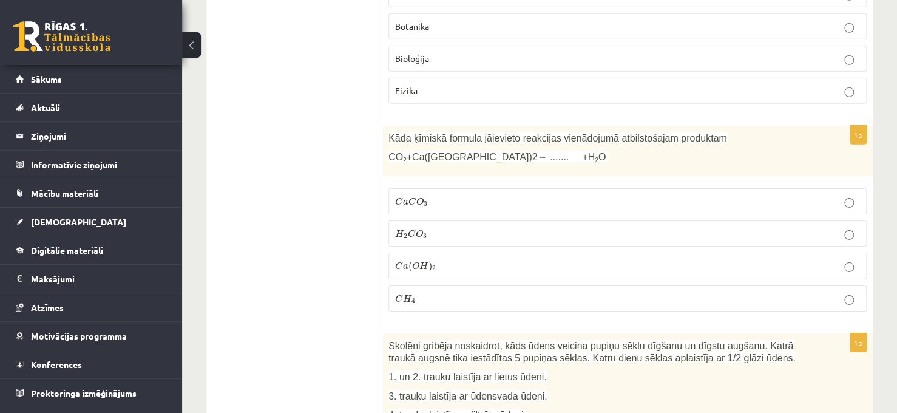
scroll to position [1820, 0]
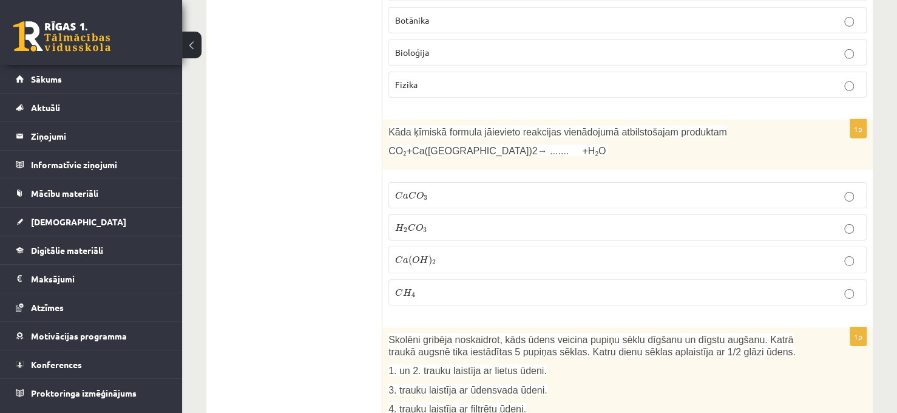
click at [650, 221] on p "H 2 C O 3 H 2 C O 3" at bounding box center [627, 227] width 465 height 13
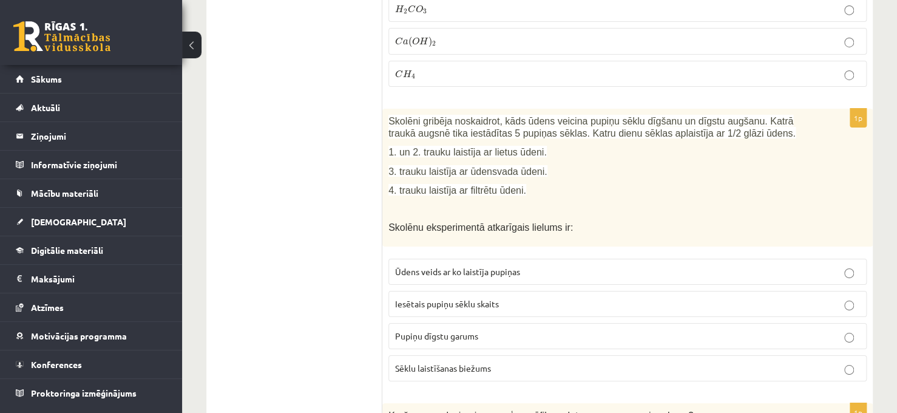
scroll to position [2063, 0]
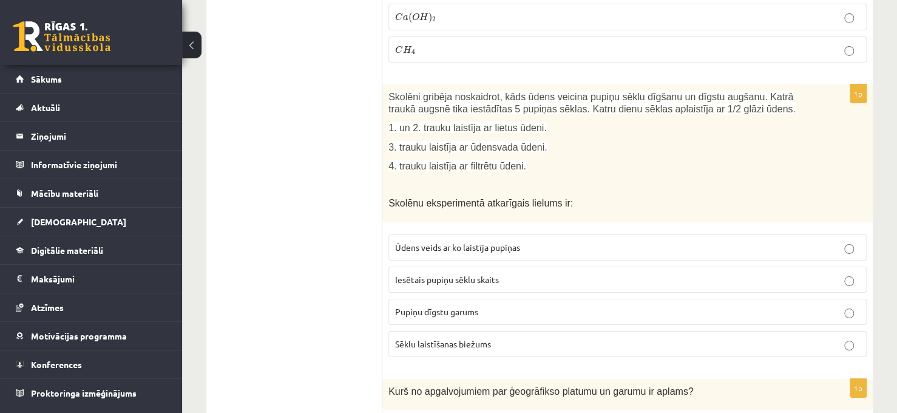
click at [658, 241] on p "Ūdens veids ar ko laistīja pupiņas" at bounding box center [627, 247] width 465 height 13
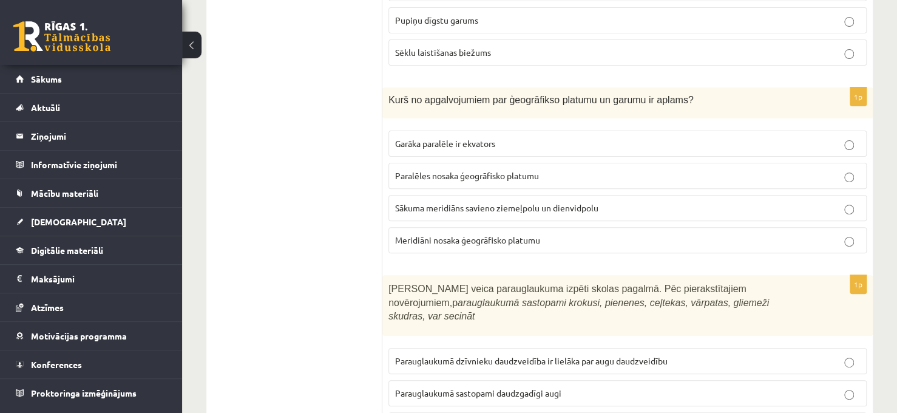
scroll to position [2378, 0]
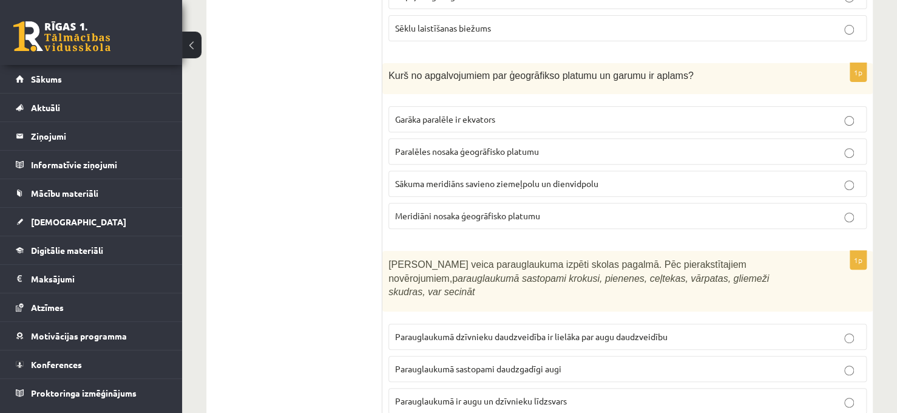
click at [672, 212] on label "Meridiāni nosaka ģeogrāfisko platumu" at bounding box center [627, 216] width 478 height 26
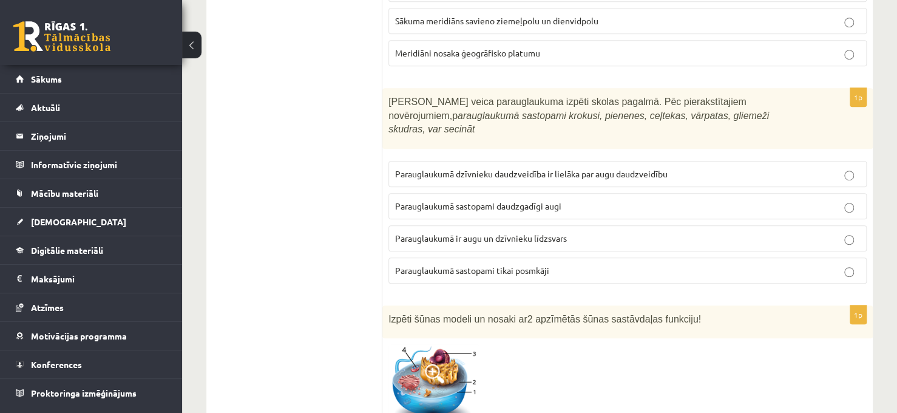
scroll to position [2548, 0]
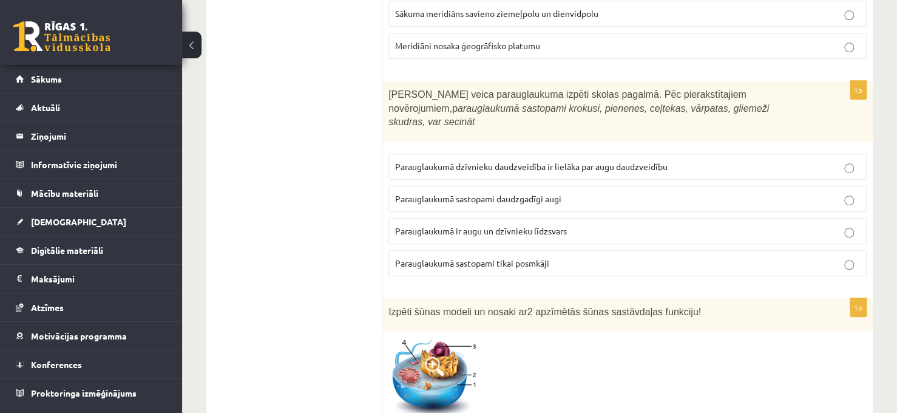
click at [614, 224] on p "Parauglaukumā ir augu un dzīvnieku līdzsvars" at bounding box center [627, 230] width 465 height 13
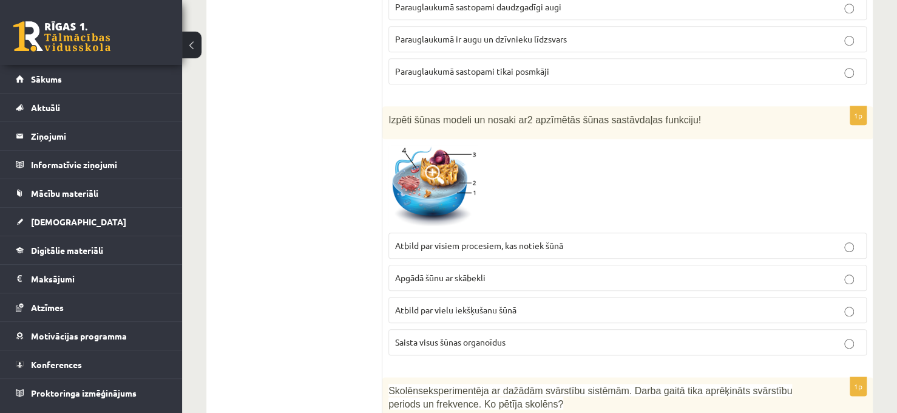
scroll to position [2742, 0]
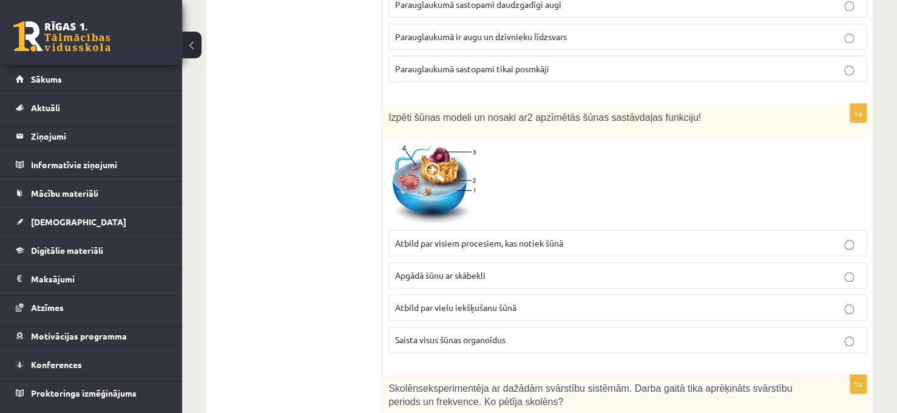
click at [575, 269] on p "Apgādā šūnu ar skābekli" at bounding box center [627, 275] width 465 height 13
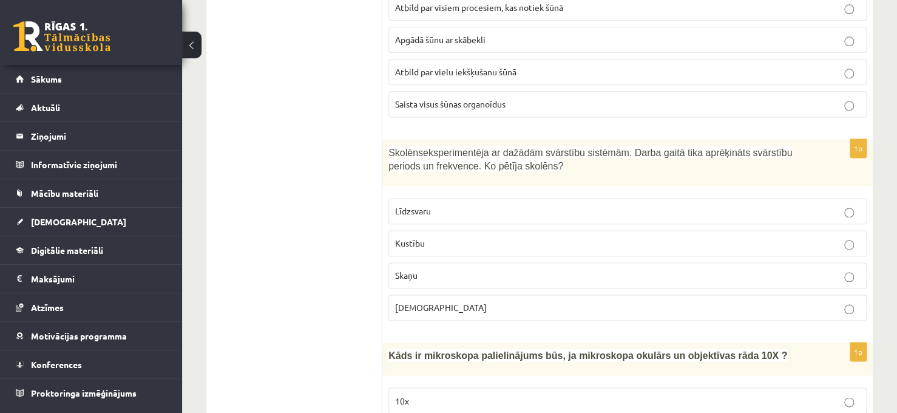
scroll to position [2985, 0]
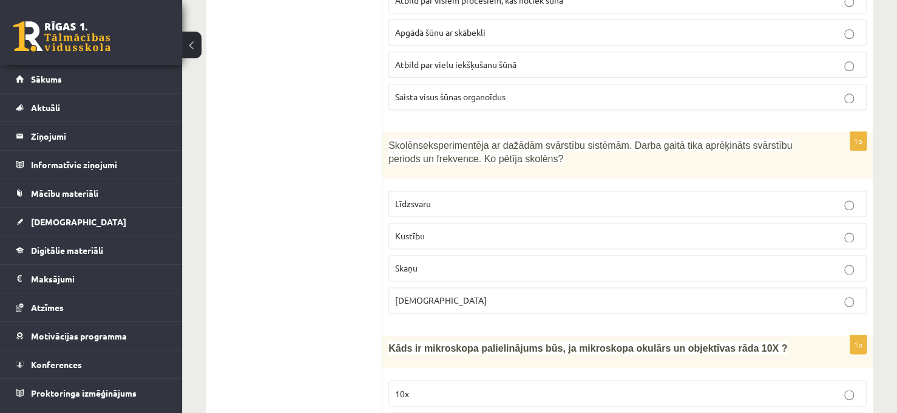
click at [717, 261] on p "Skaņu" at bounding box center [627, 267] width 465 height 13
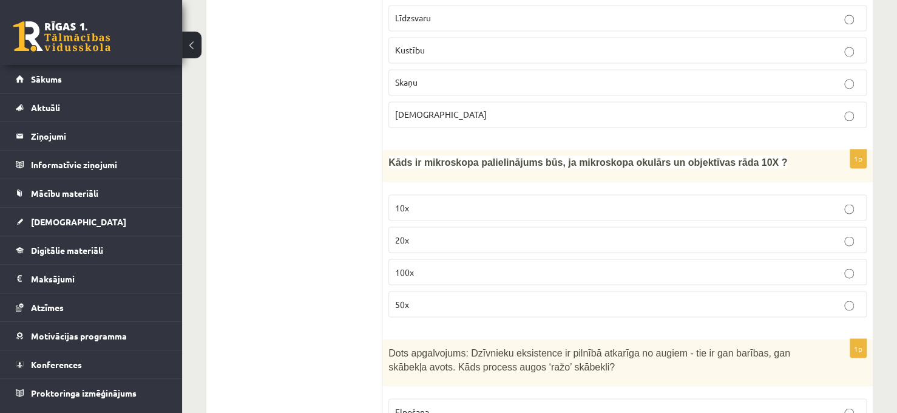
scroll to position [3179, 0]
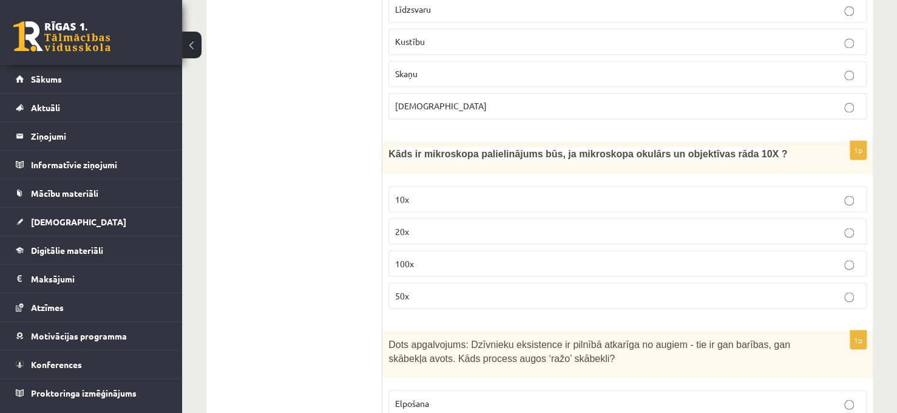
click at [691, 257] on p "100x" at bounding box center [627, 263] width 465 height 13
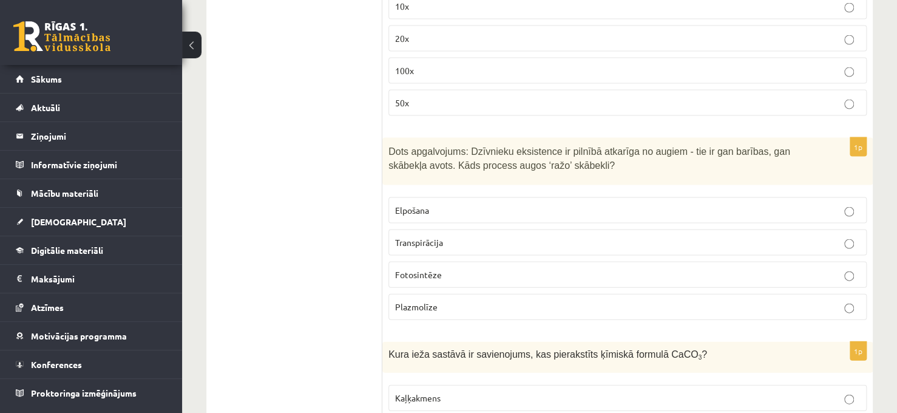
scroll to position [3373, 0]
click at [745, 266] on p "Fotosintēze" at bounding box center [627, 272] width 465 height 13
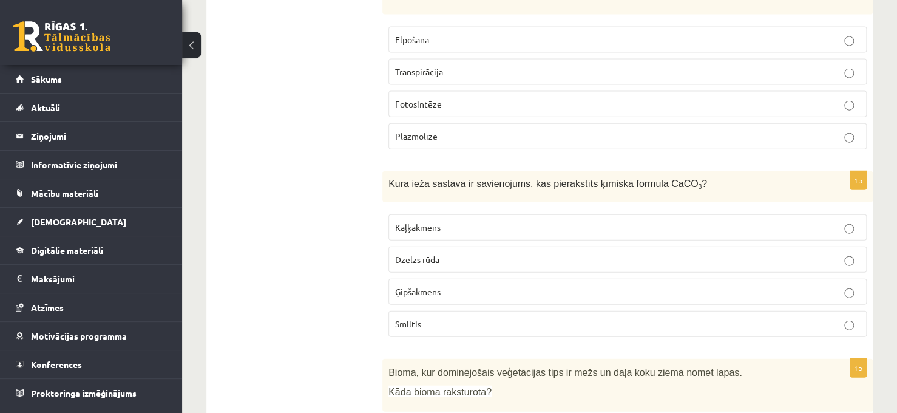
scroll to position [3543, 0]
click at [740, 220] on p "Kaļķakmens" at bounding box center [627, 226] width 465 height 13
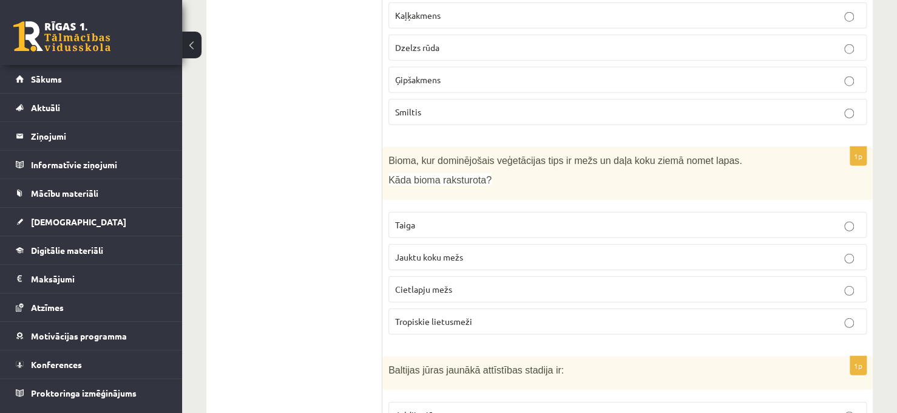
scroll to position [3761, 0]
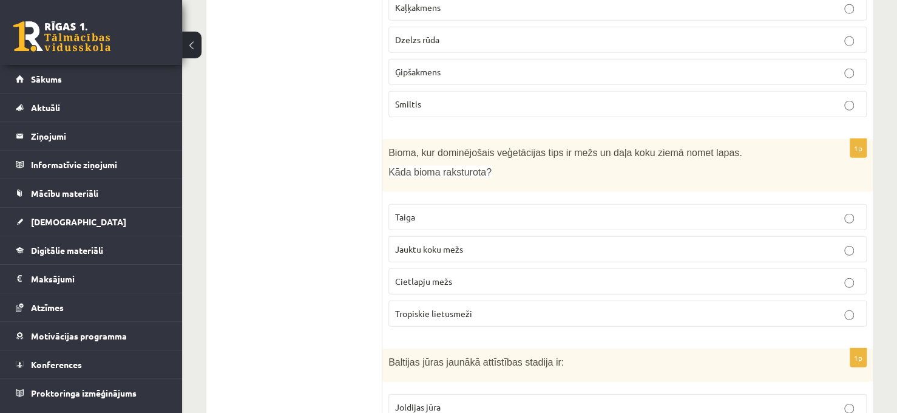
click at [741, 243] on p "Jauktu koku mežs" at bounding box center [627, 249] width 465 height 13
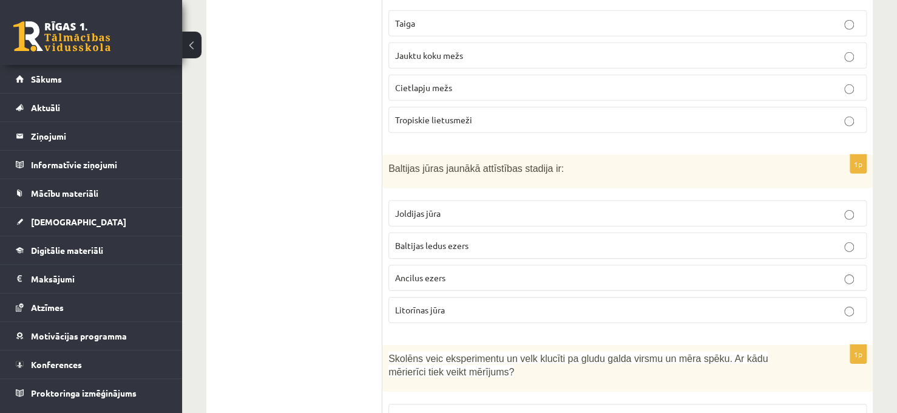
scroll to position [3955, 0]
click at [679, 303] on p "Litorīnas jūra" at bounding box center [627, 309] width 465 height 13
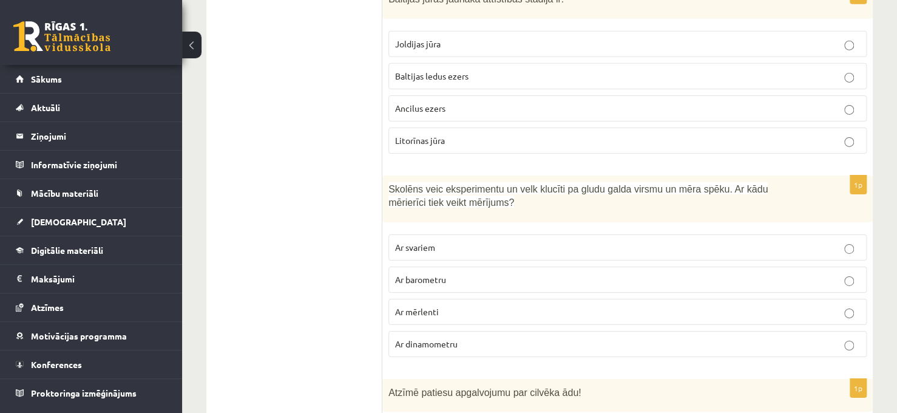
scroll to position [4149, 0]
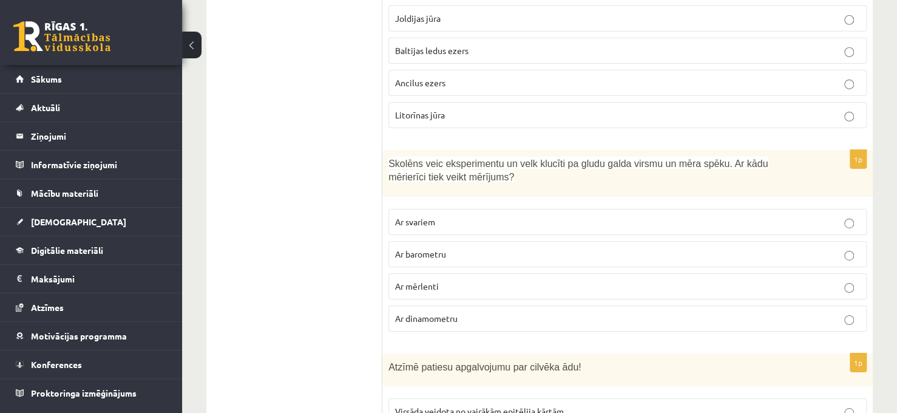
click at [524, 312] on p "Ar dinamometru" at bounding box center [627, 318] width 465 height 13
click at [806, 248] on p "Ar barometru" at bounding box center [627, 254] width 465 height 13
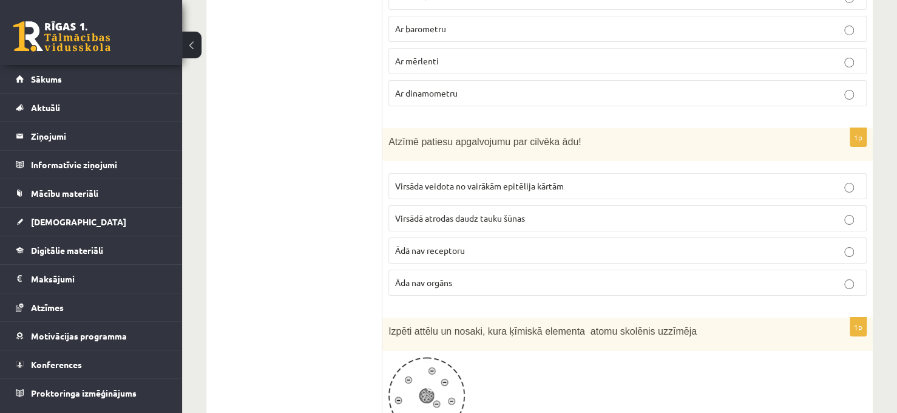
scroll to position [4392, 0]
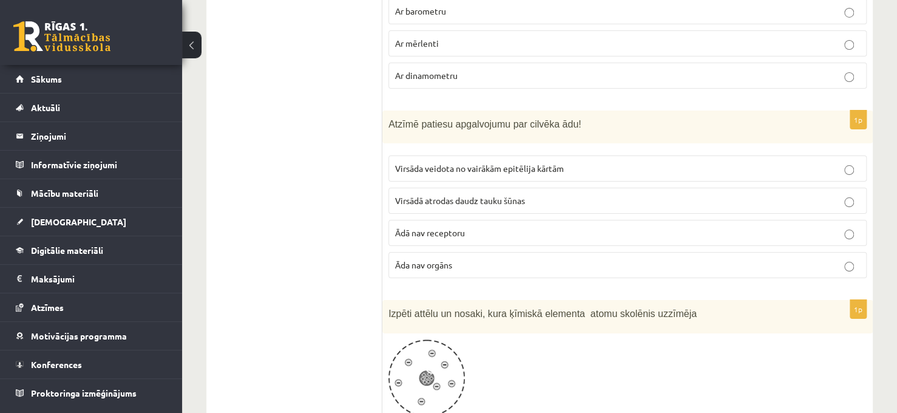
click at [636, 226] on p "Ādā nav receptoru" at bounding box center [627, 232] width 465 height 13
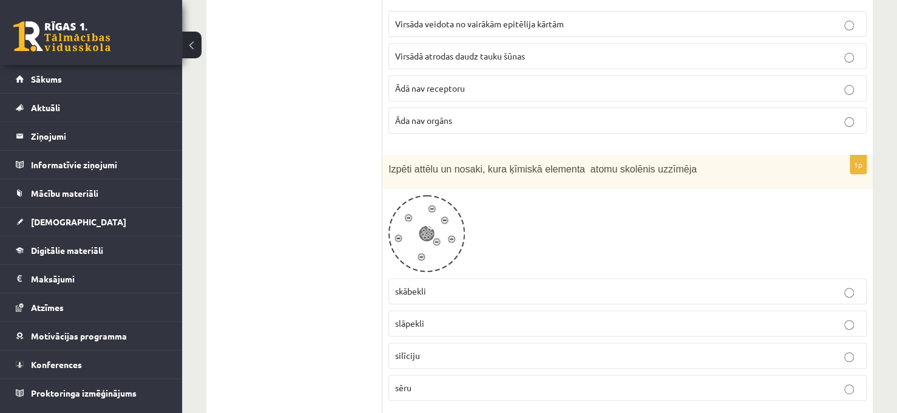
scroll to position [4562, 0]
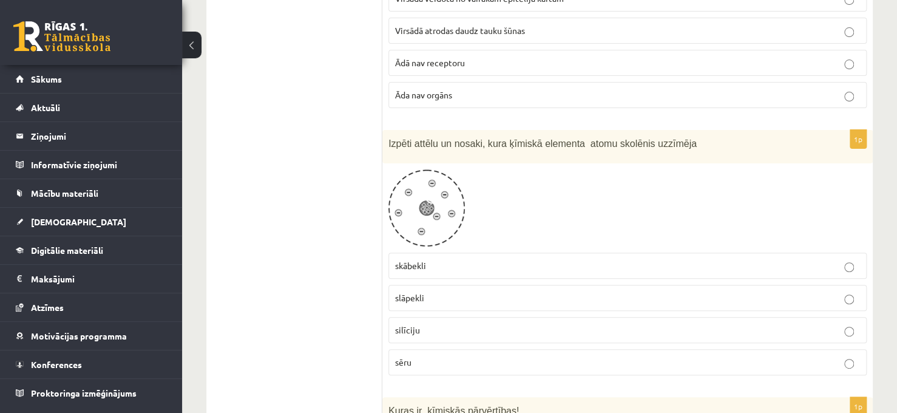
click at [573, 291] on p "slāpekli" at bounding box center [627, 297] width 465 height 13
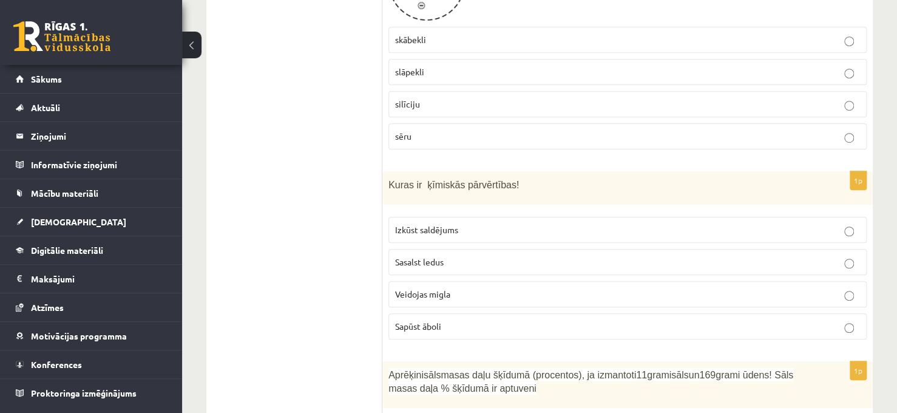
scroll to position [4805, 0]
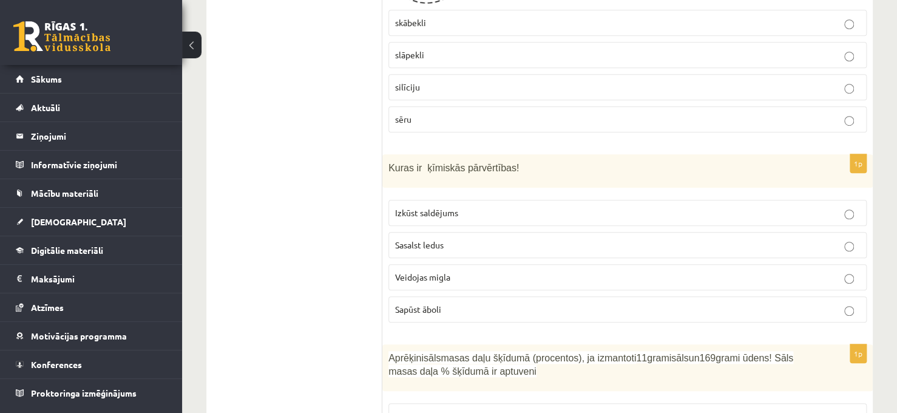
click at [809, 271] on p "Veidojas migla" at bounding box center [627, 277] width 465 height 13
click at [805, 238] on p "Sasalst ledus" at bounding box center [627, 244] width 465 height 13
click at [744, 303] on p "Sapūst āboli" at bounding box center [627, 309] width 465 height 13
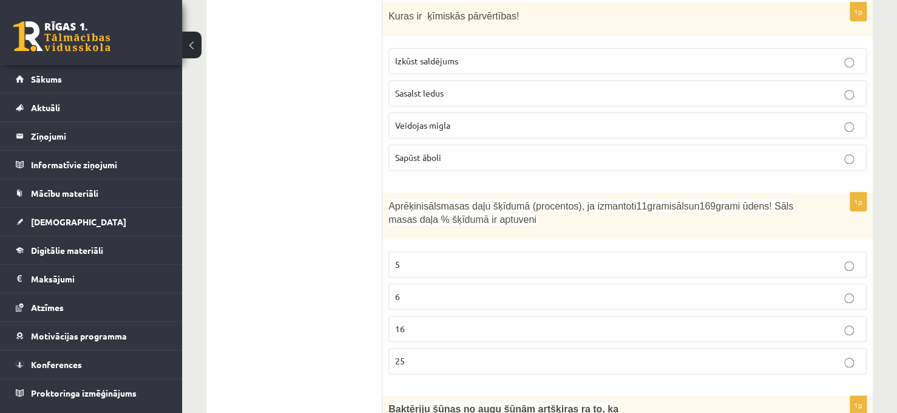
scroll to position [4974, 0]
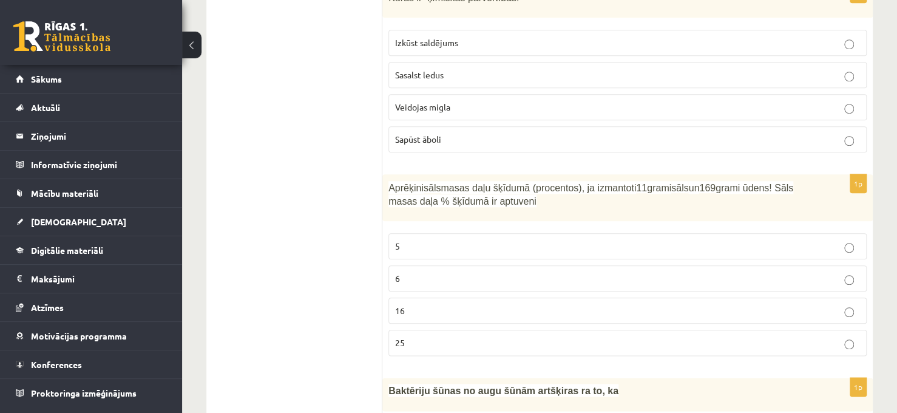
click at [716, 304] on p "16" at bounding box center [627, 310] width 465 height 13
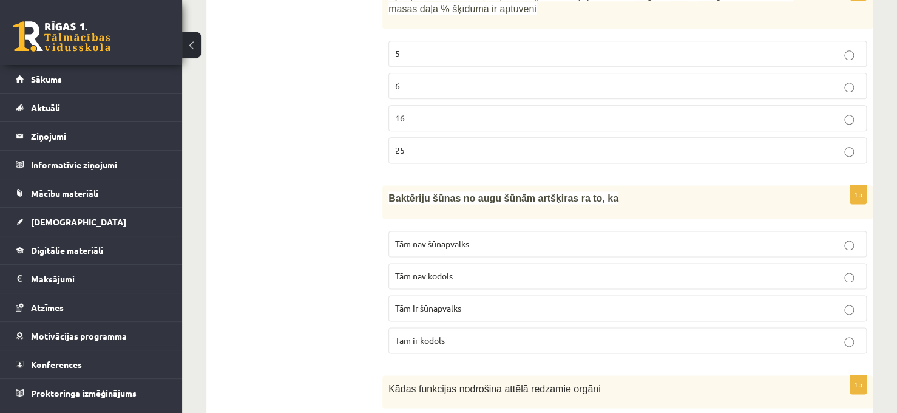
scroll to position [5169, 0]
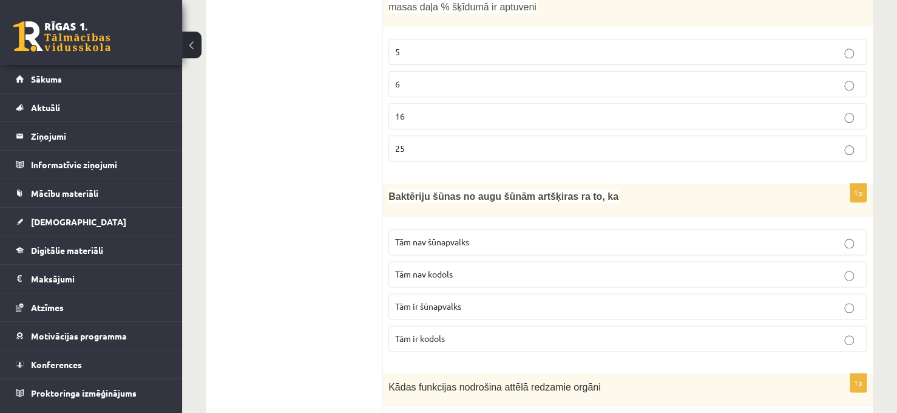
click at [735, 268] on p "Tām nav kodols" at bounding box center [627, 274] width 465 height 13
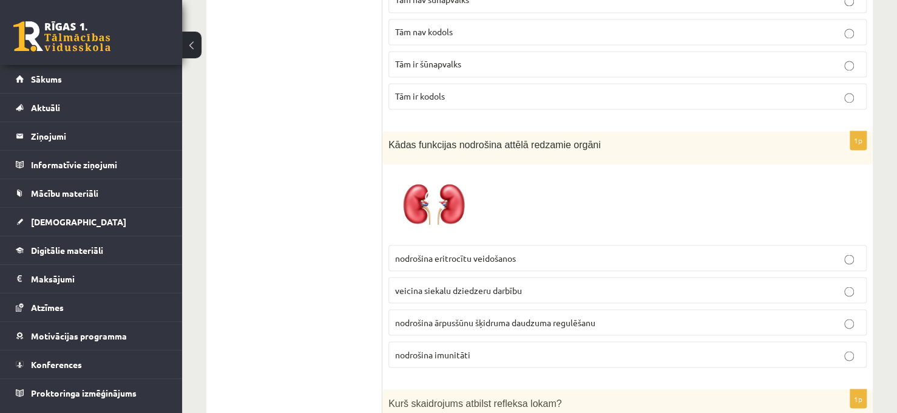
scroll to position [5411, 0]
click at [618, 315] on p "nodrošina ārpusšūnu šķidruma daudzuma regulēšanu" at bounding box center [627, 321] width 465 height 13
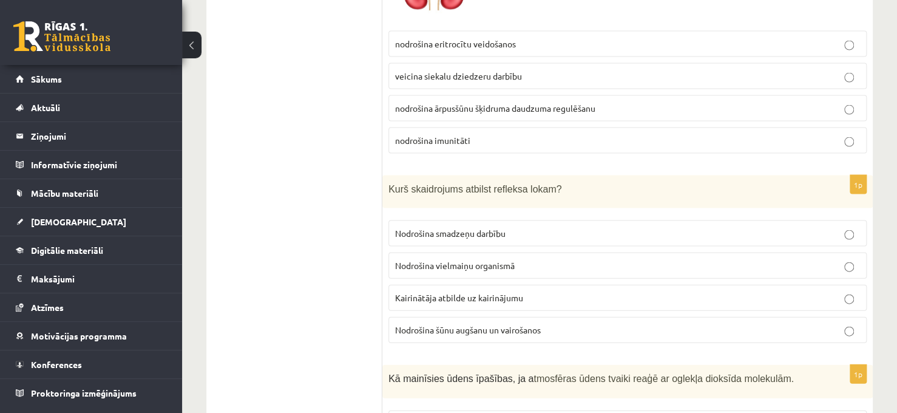
scroll to position [5630, 0]
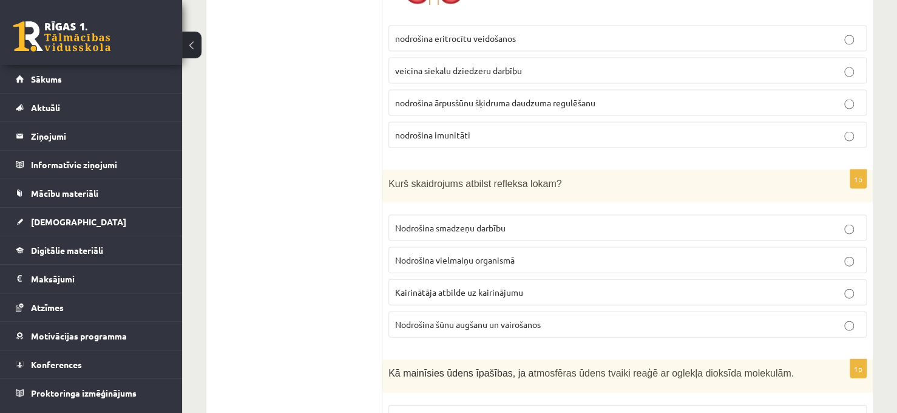
click at [755, 286] on p "Kairinātāja atbilde uz kairinājumu" at bounding box center [627, 292] width 465 height 13
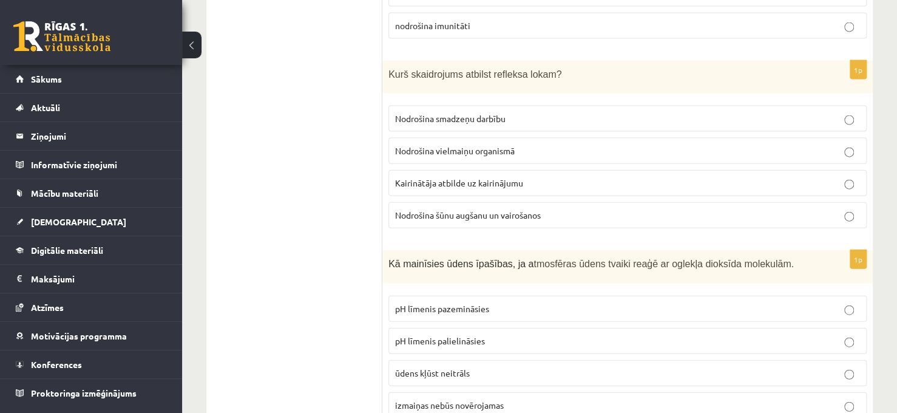
scroll to position [5744, 0]
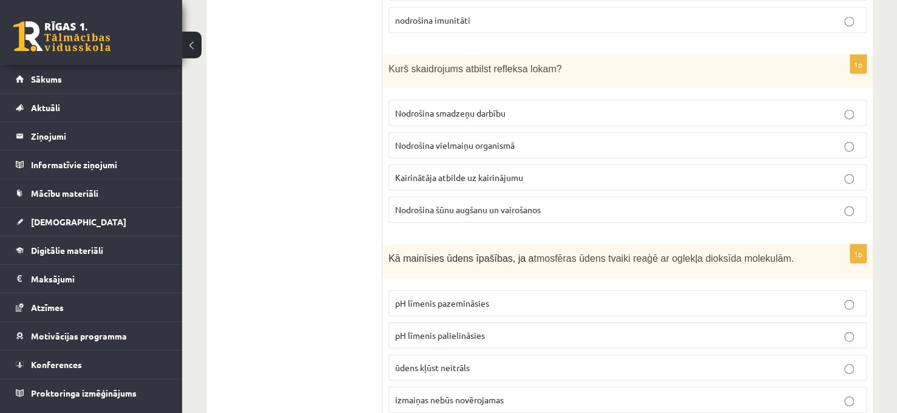
click at [598, 354] on label "ūdens kļūst neitrāls" at bounding box center [627, 367] width 478 height 26
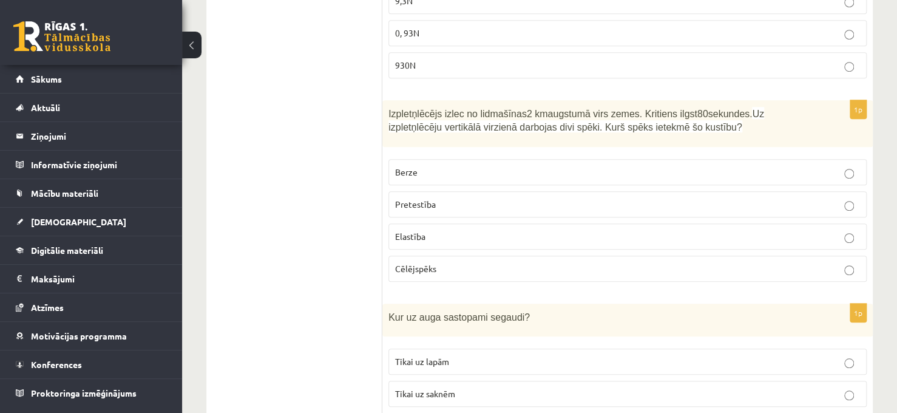
scroll to position [0, 0]
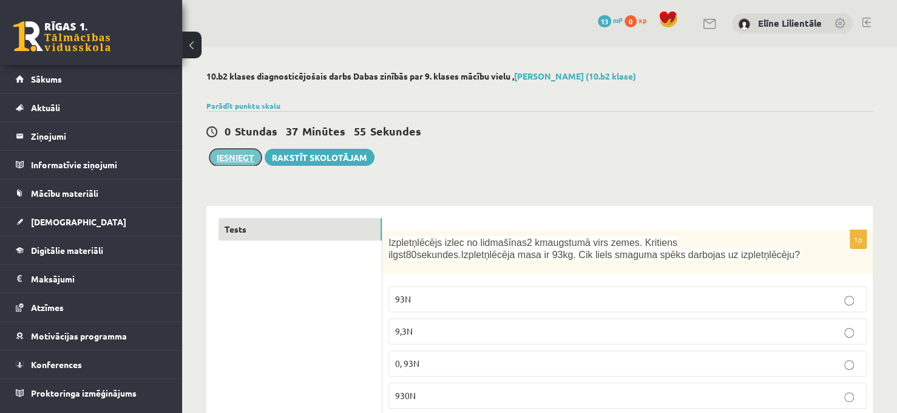
click at [245, 158] on button "Iesniegt" at bounding box center [235, 157] width 52 height 17
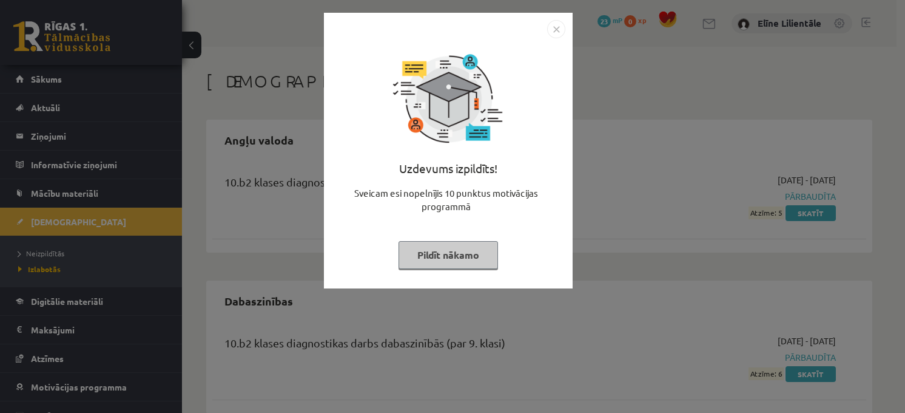
click at [485, 252] on button "Pildīt nākamo" at bounding box center [448, 255] width 99 height 28
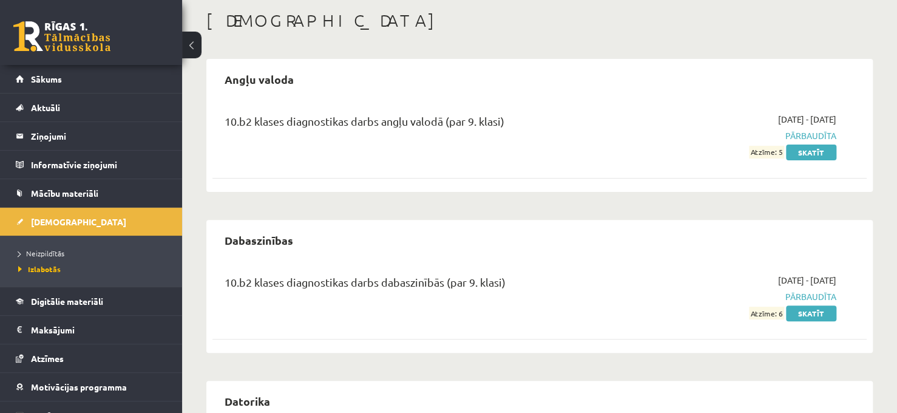
scroll to position [73, 0]
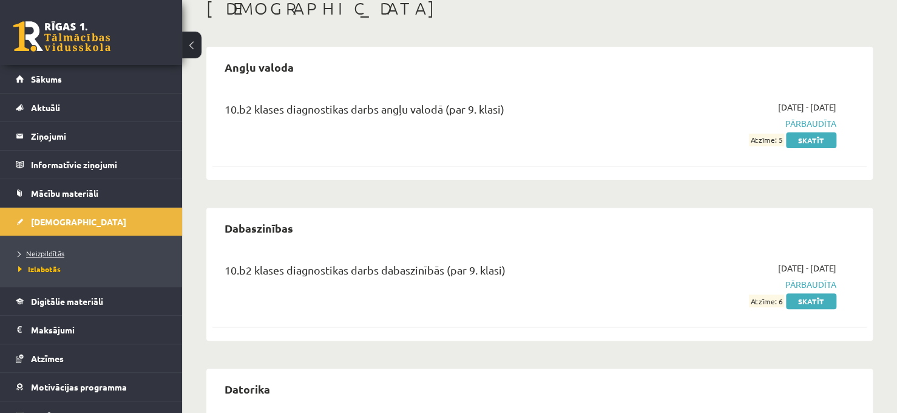
click at [51, 252] on span "Neizpildītās" at bounding box center [41, 253] width 46 height 10
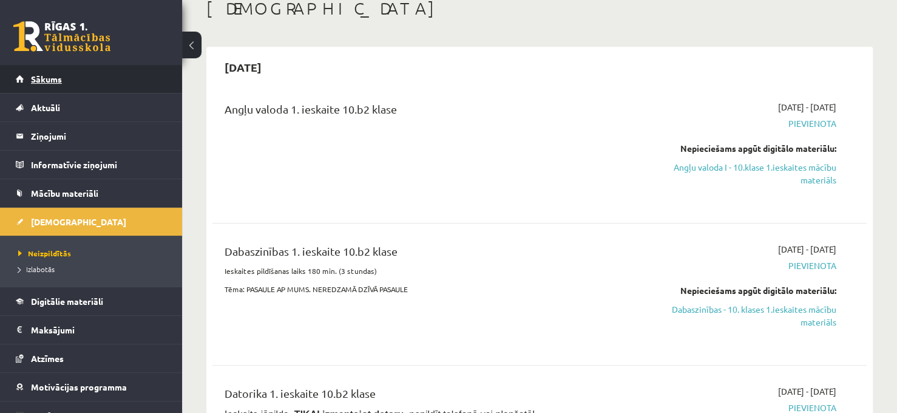
click at [46, 82] on span "Sākums" at bounding box center [46, 78] width 31 height 11
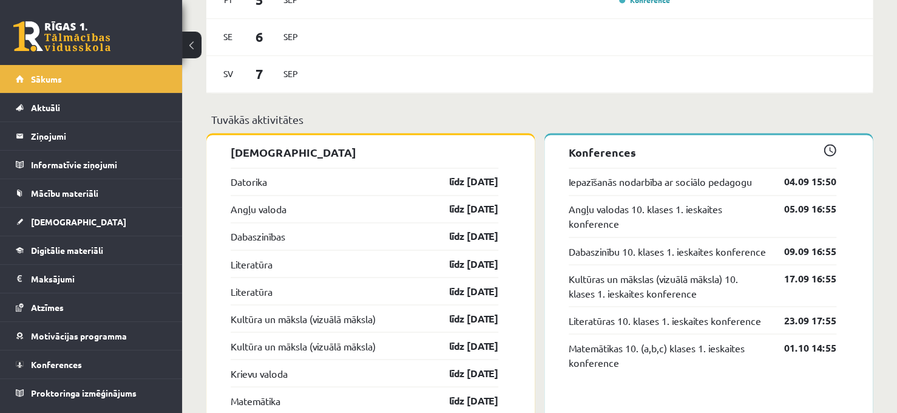
scroll to position [898, 0]
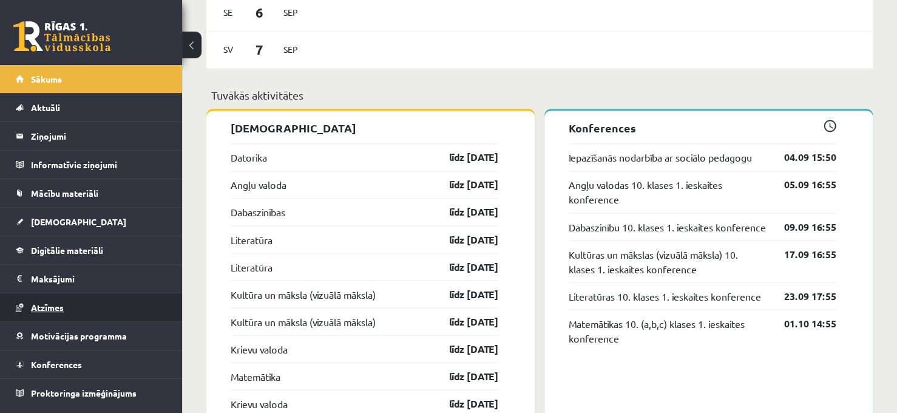
click at [155, 307] on link "Atzīmes" at bounding box center [91, 307] width 151 height 28
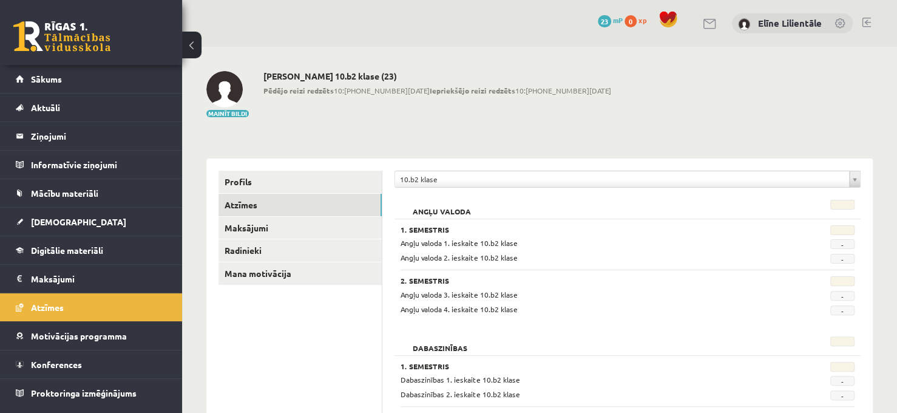
click at [602, 18] on span "23" at bounding box center [604, 21] width 13 height 12
